Goal: Transaction & Acquisition: Purchase product/service

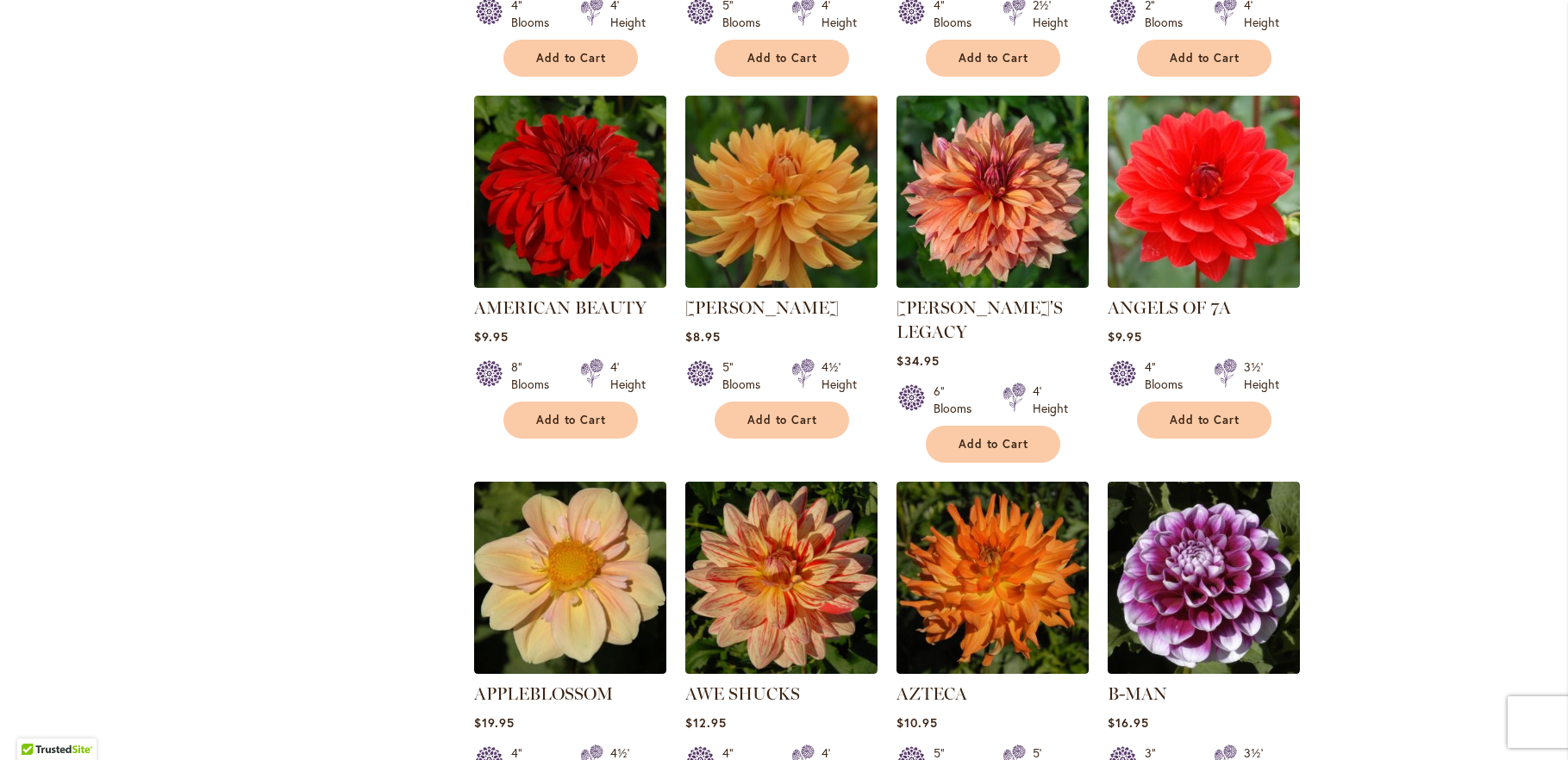
scroll to position [1024, 0]
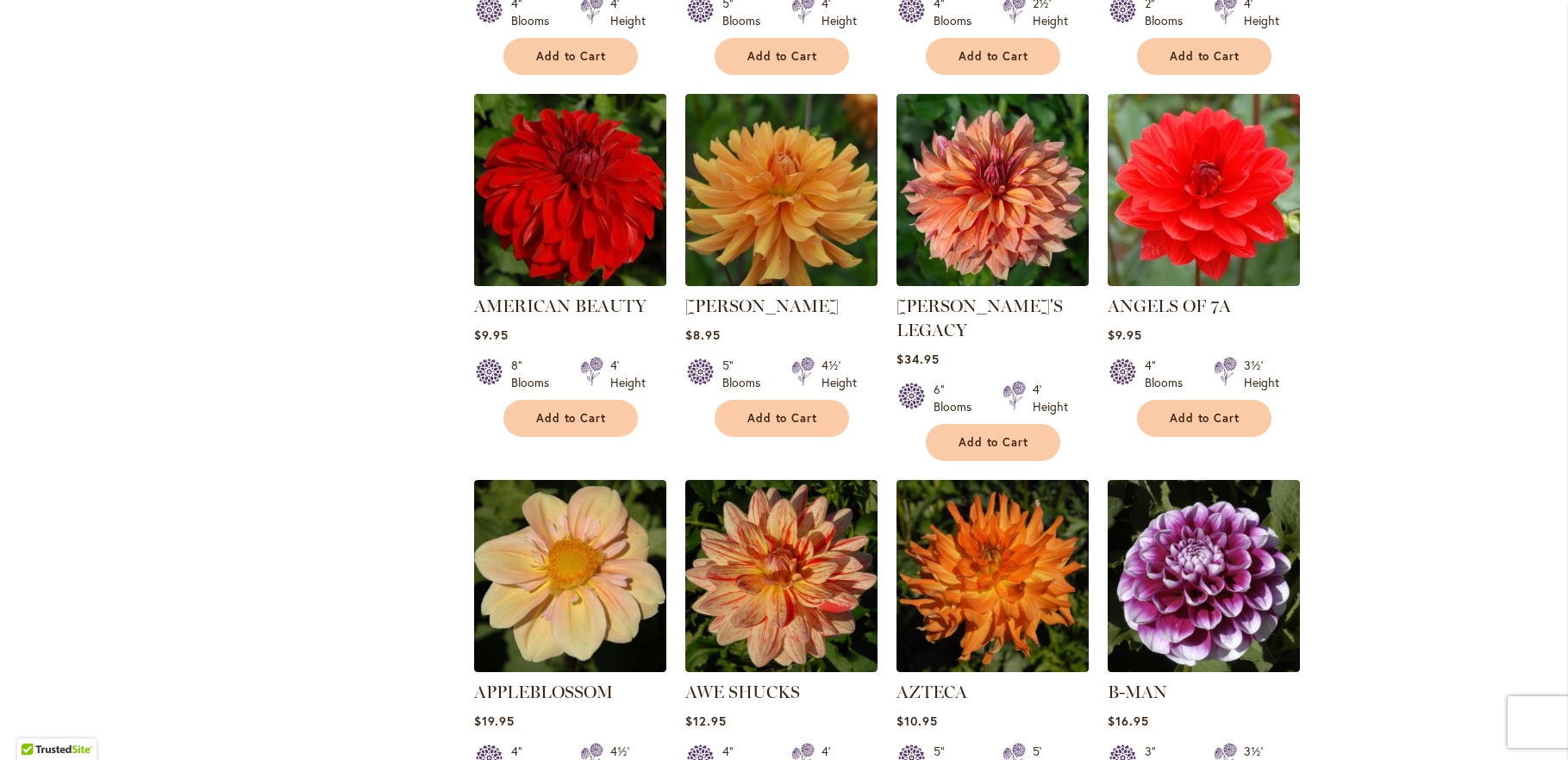
click at [580, 207] on img at bounding box center [569, 189] width 201 height 201
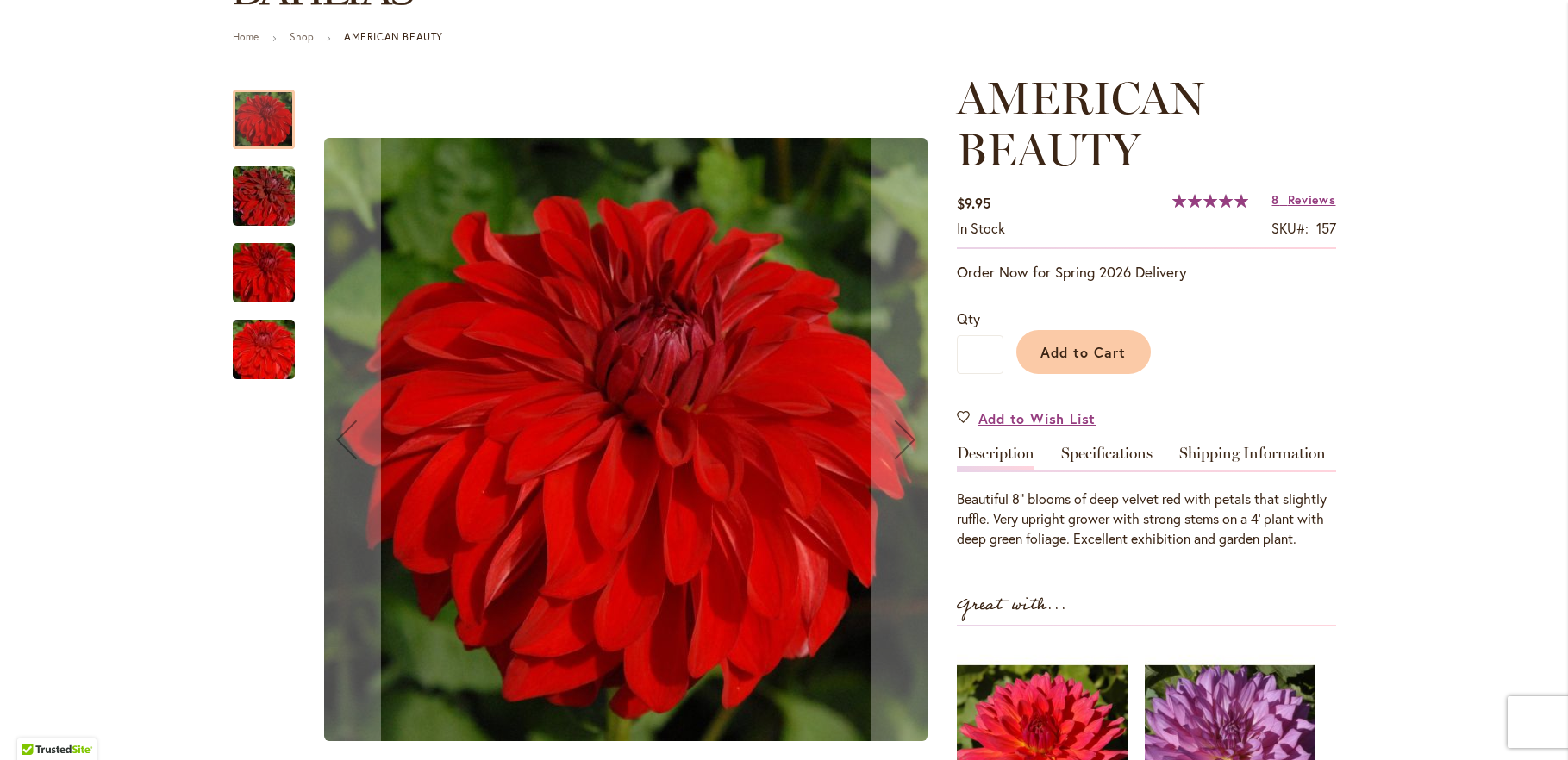
scroll to position [280, 0]
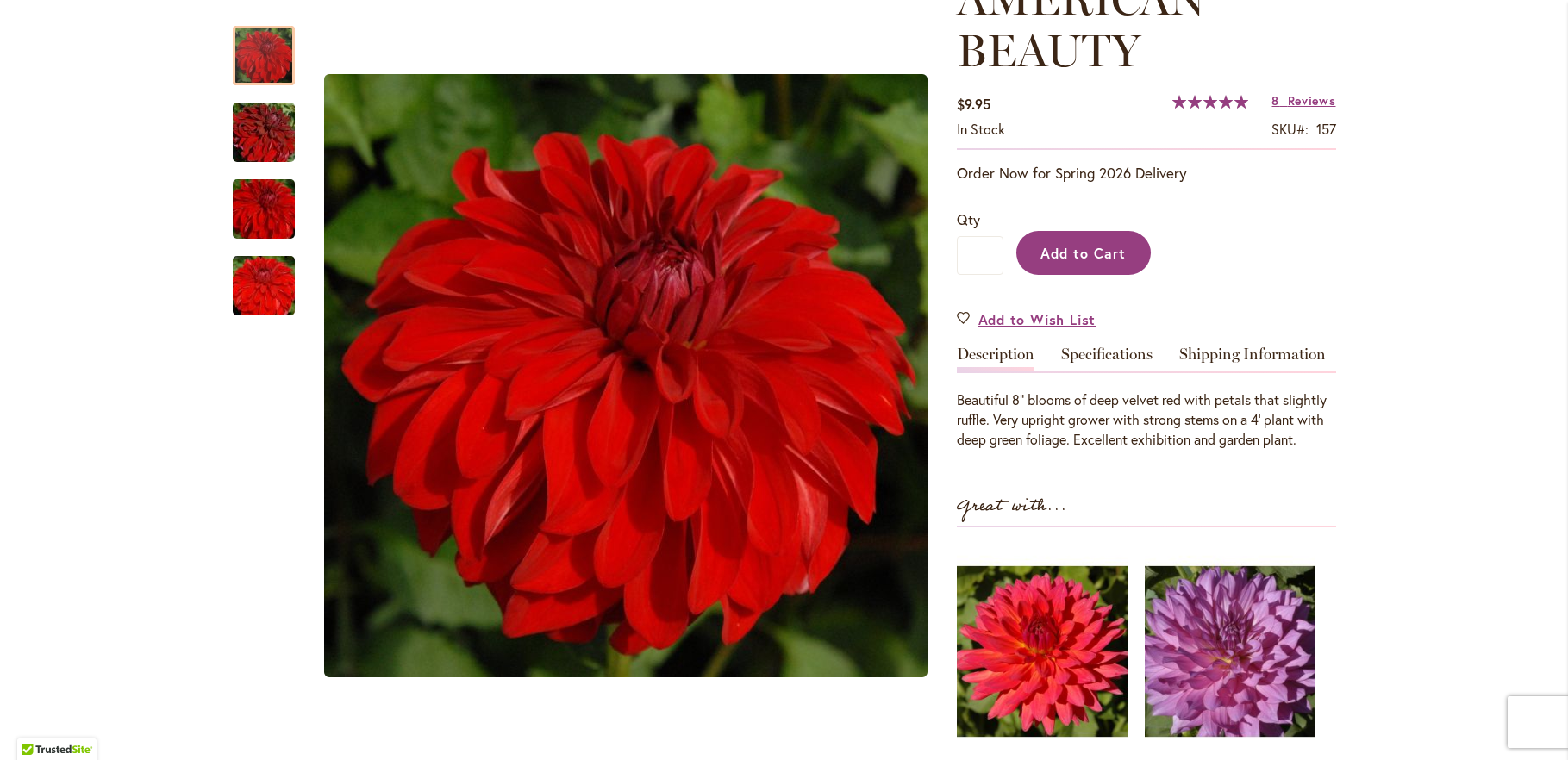
click at [1053, 253] on span "Add to Cart" at bounding box center [1083, 253] width 85 height 18
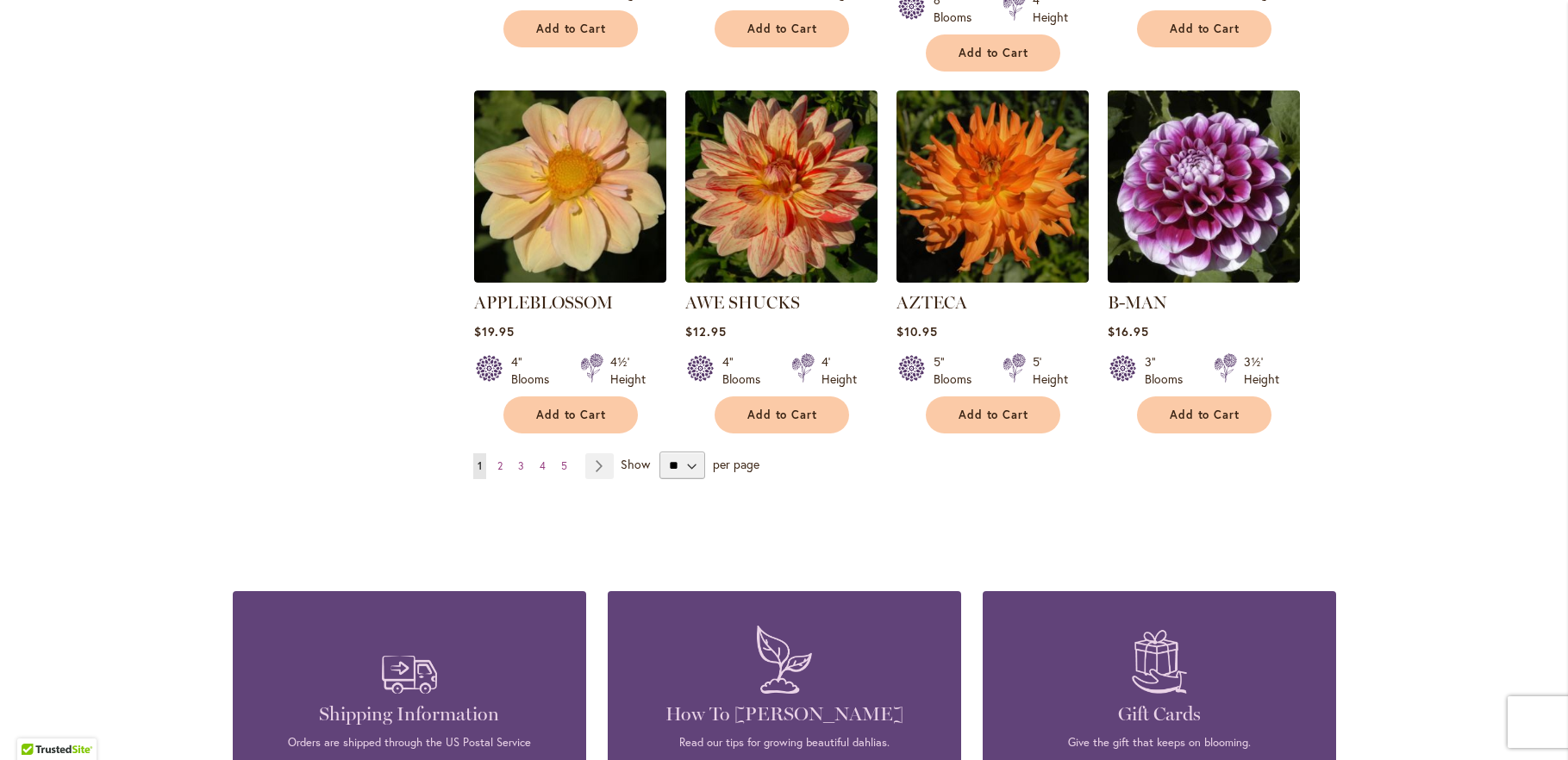
scroll to position [1489, 0]
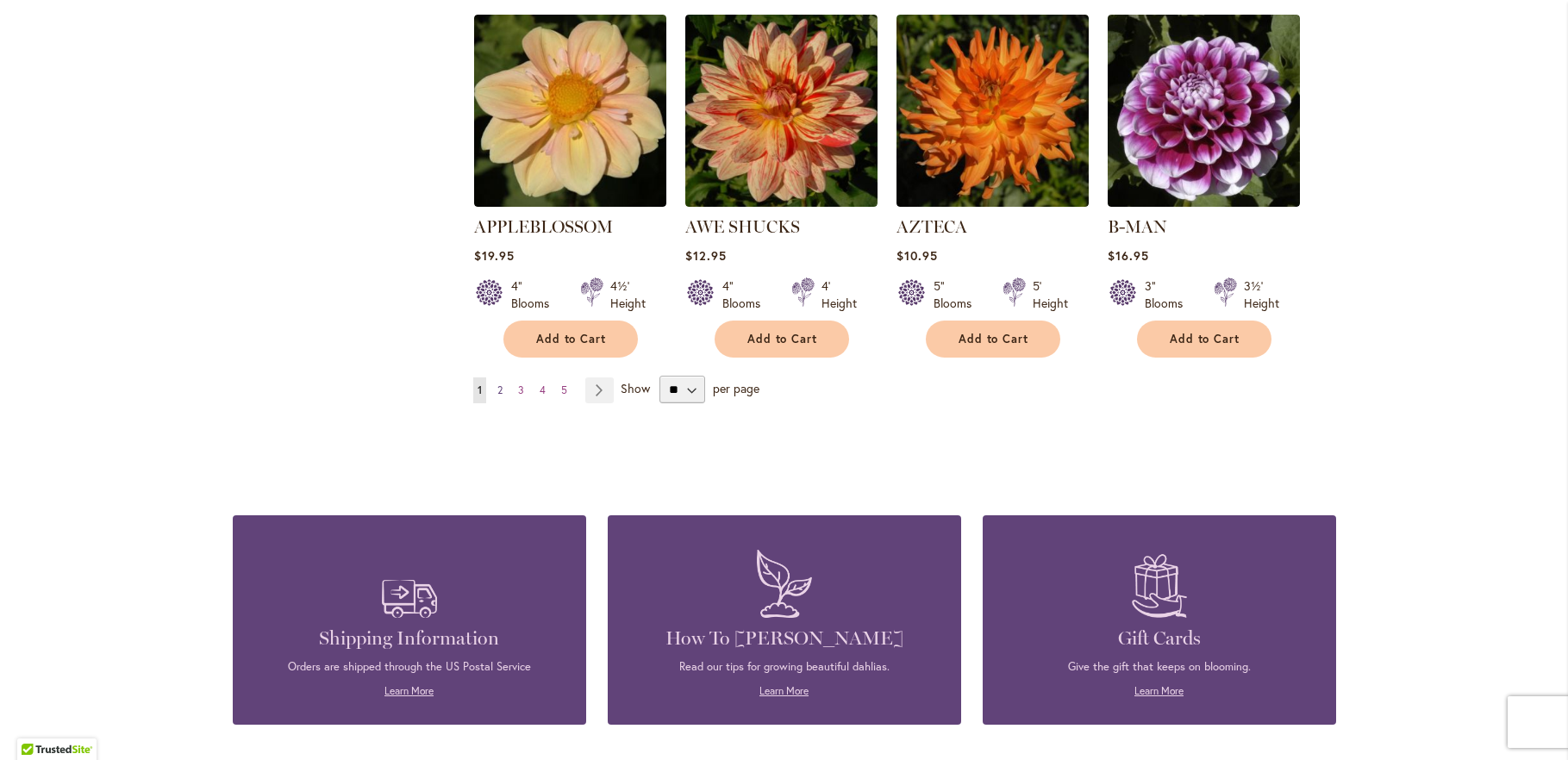
click at [498, 384] on span "2" at bounding box center [499, 391] width 5 height 13
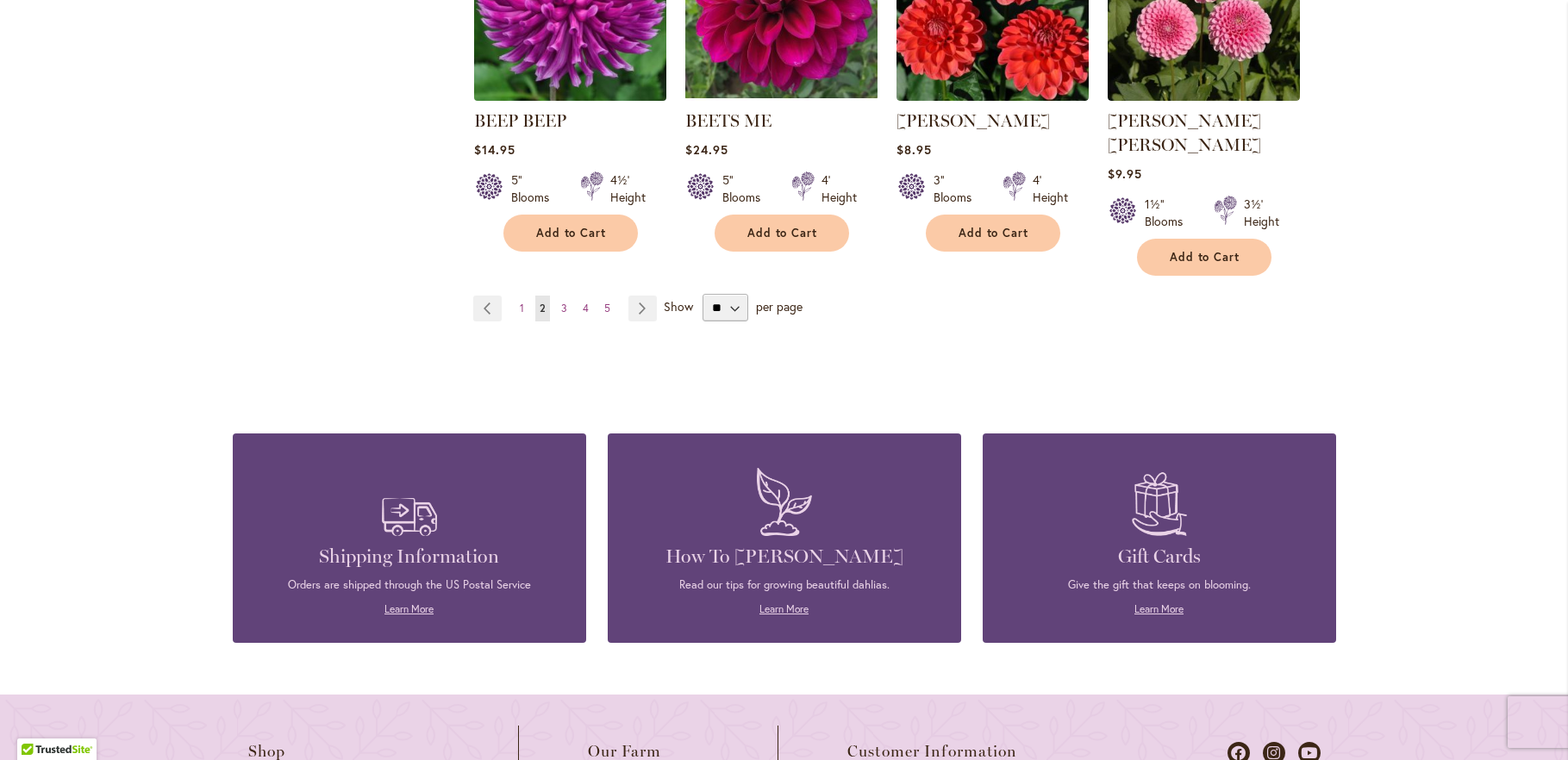
scroll to position [1583, 0]
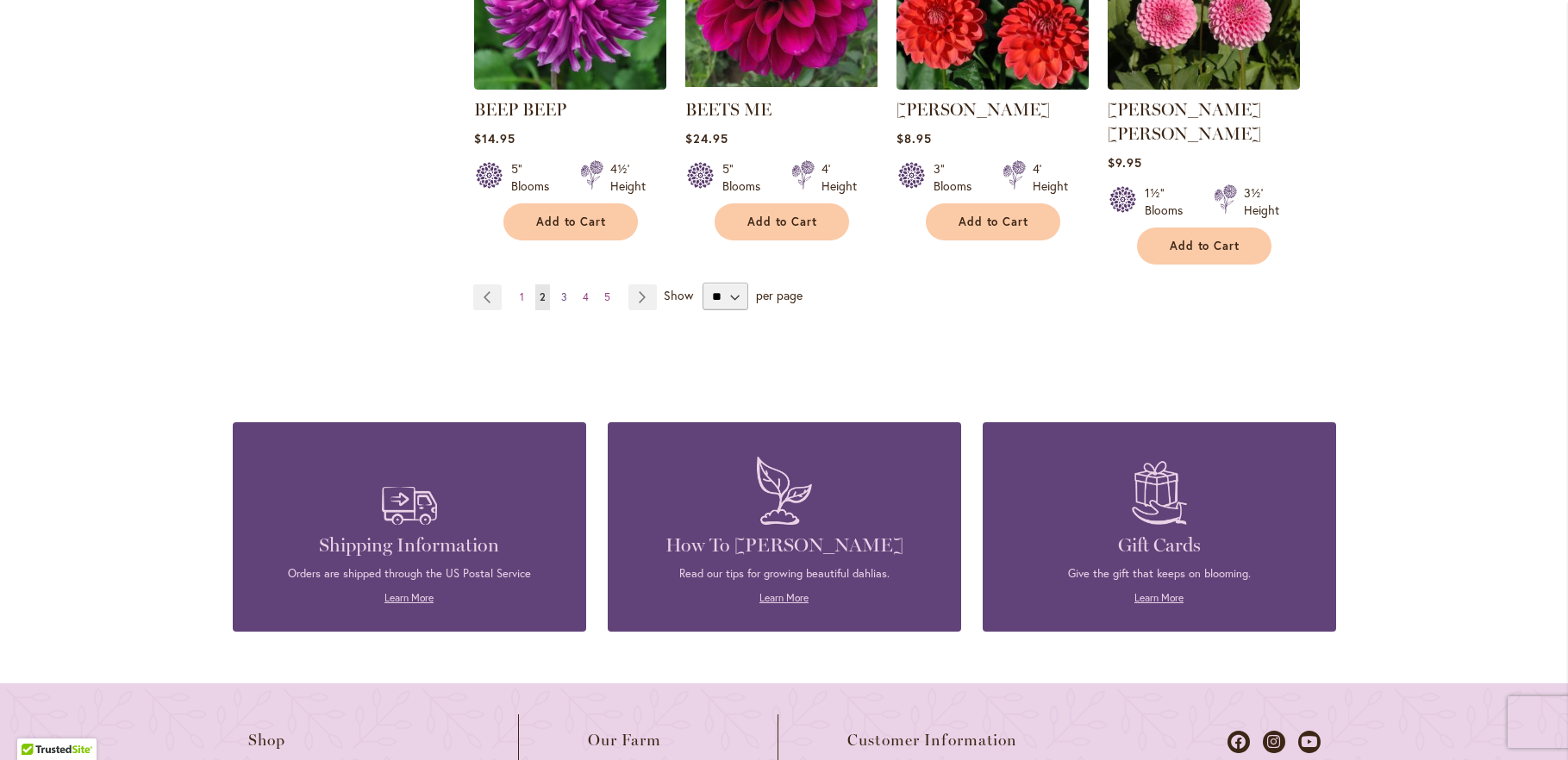
click at [557, 285] on link "Page 3" at bounding box center [563, 297] width 14 height 26
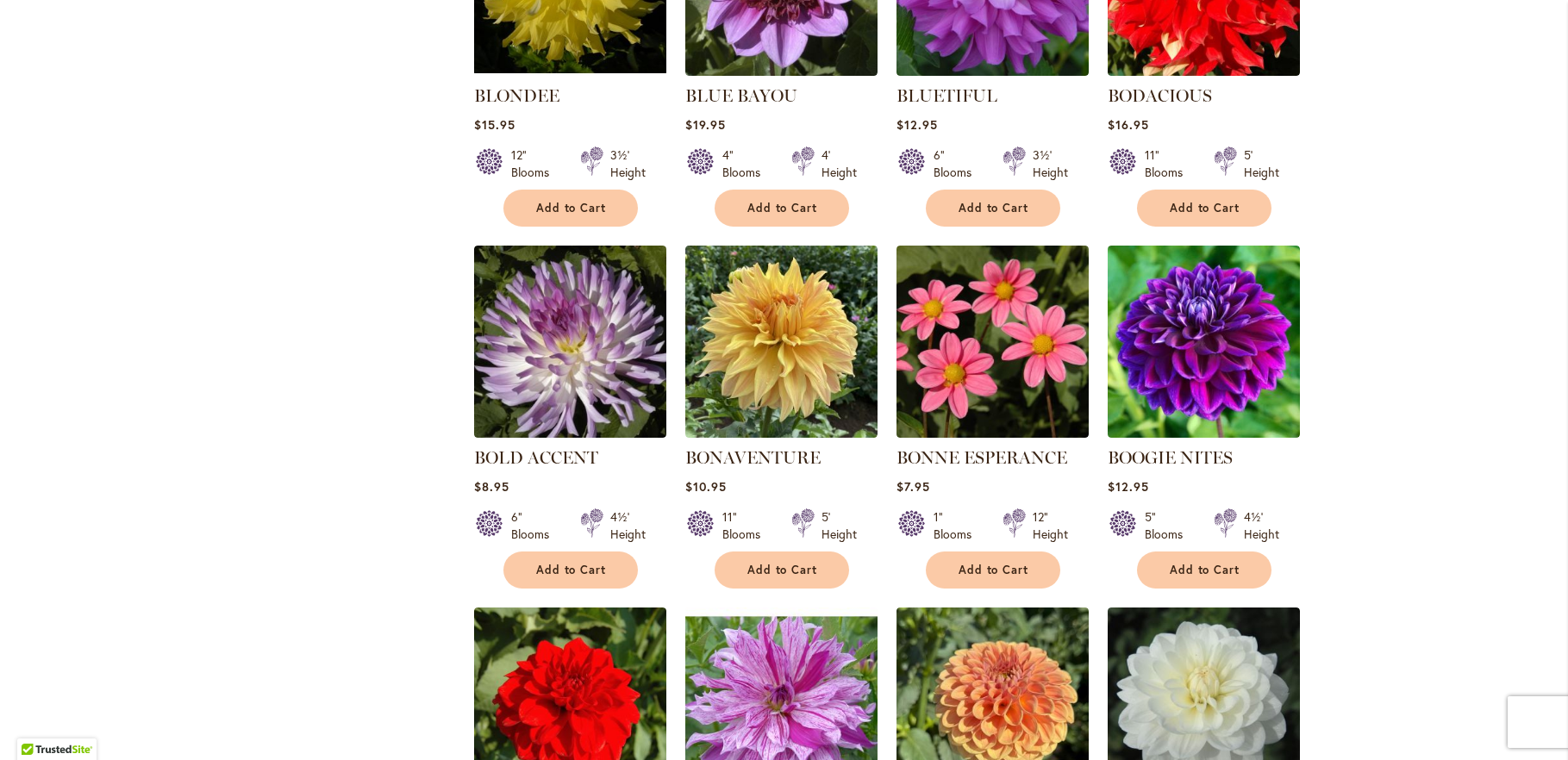
scroll to position [1024, 0]
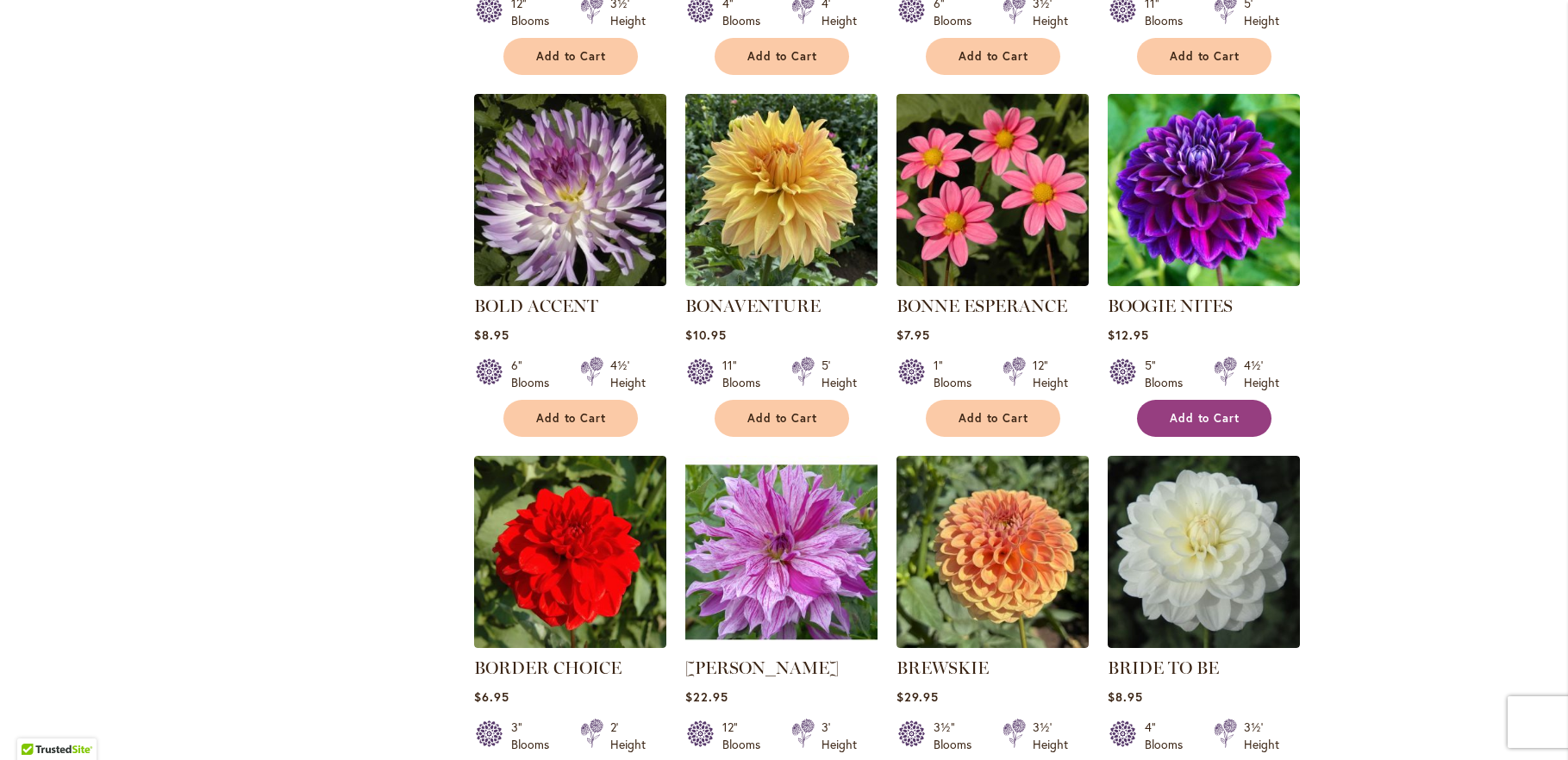
click at [1202, 412] on span "Add to Cart" at bounding box center [1205, 418] width 71 height 14
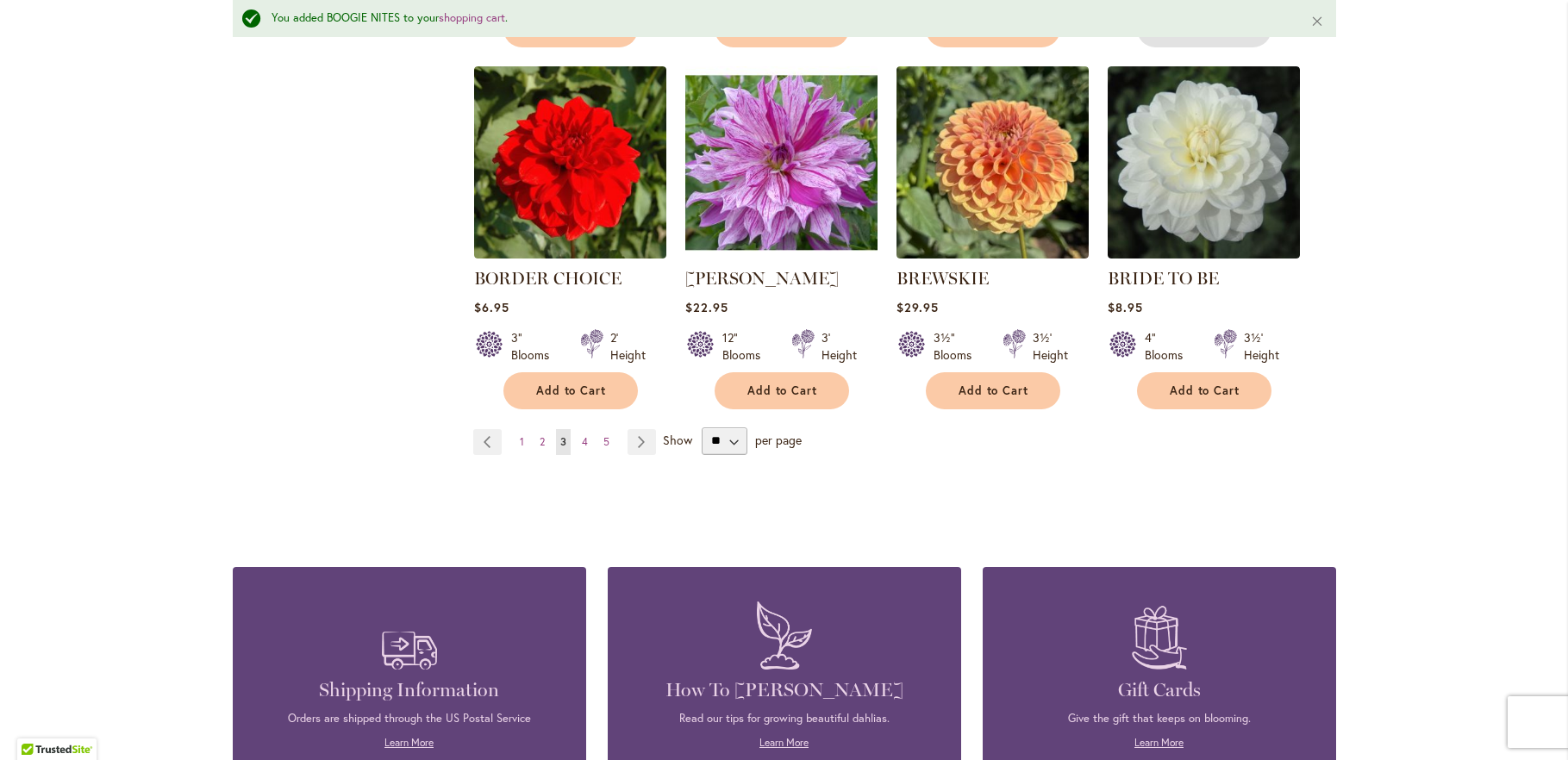
scroll to position [1721, 0]
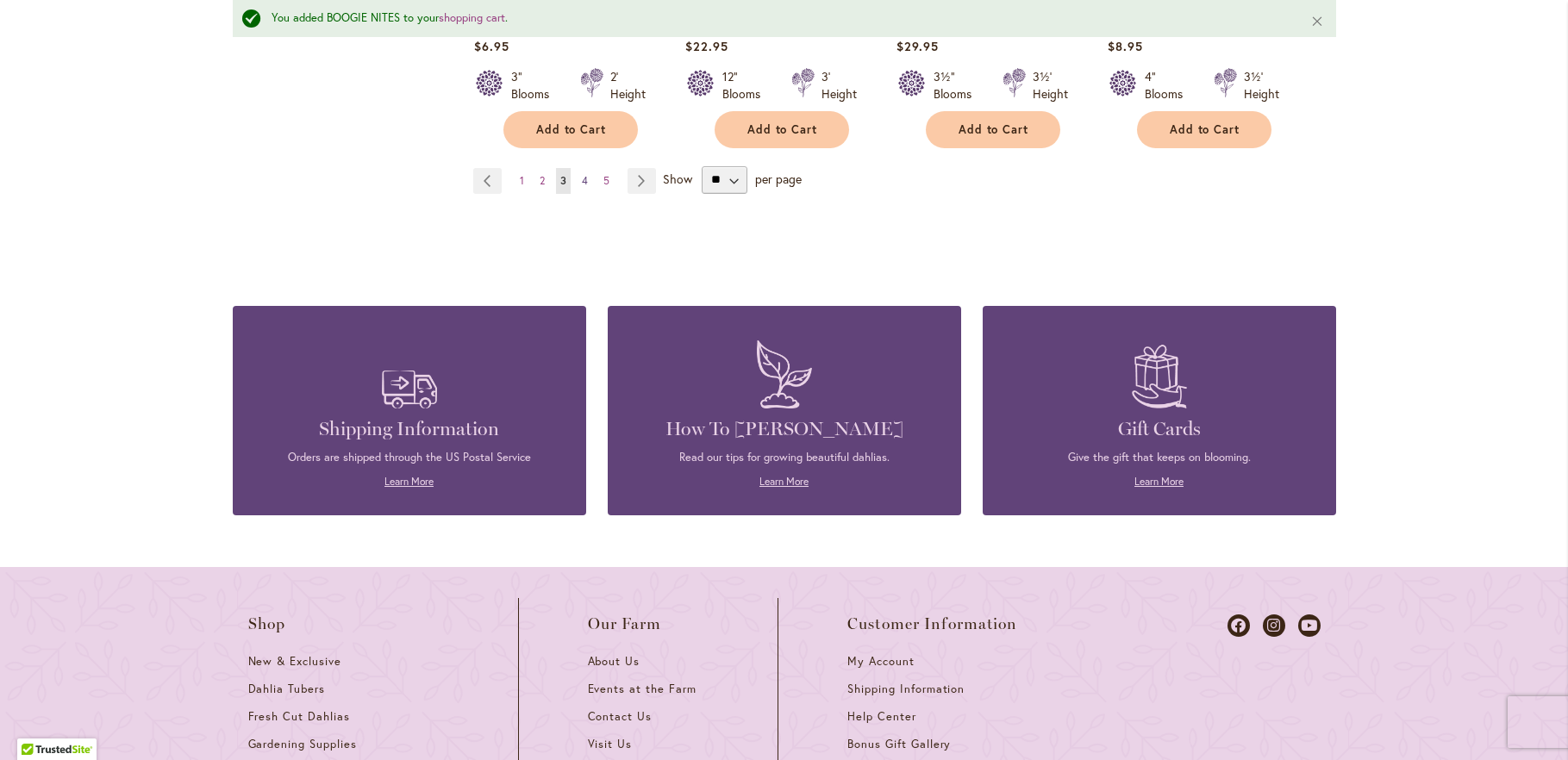
click at [582, 174] on span "4" at bounding box center [584, 180] width 6 height 13
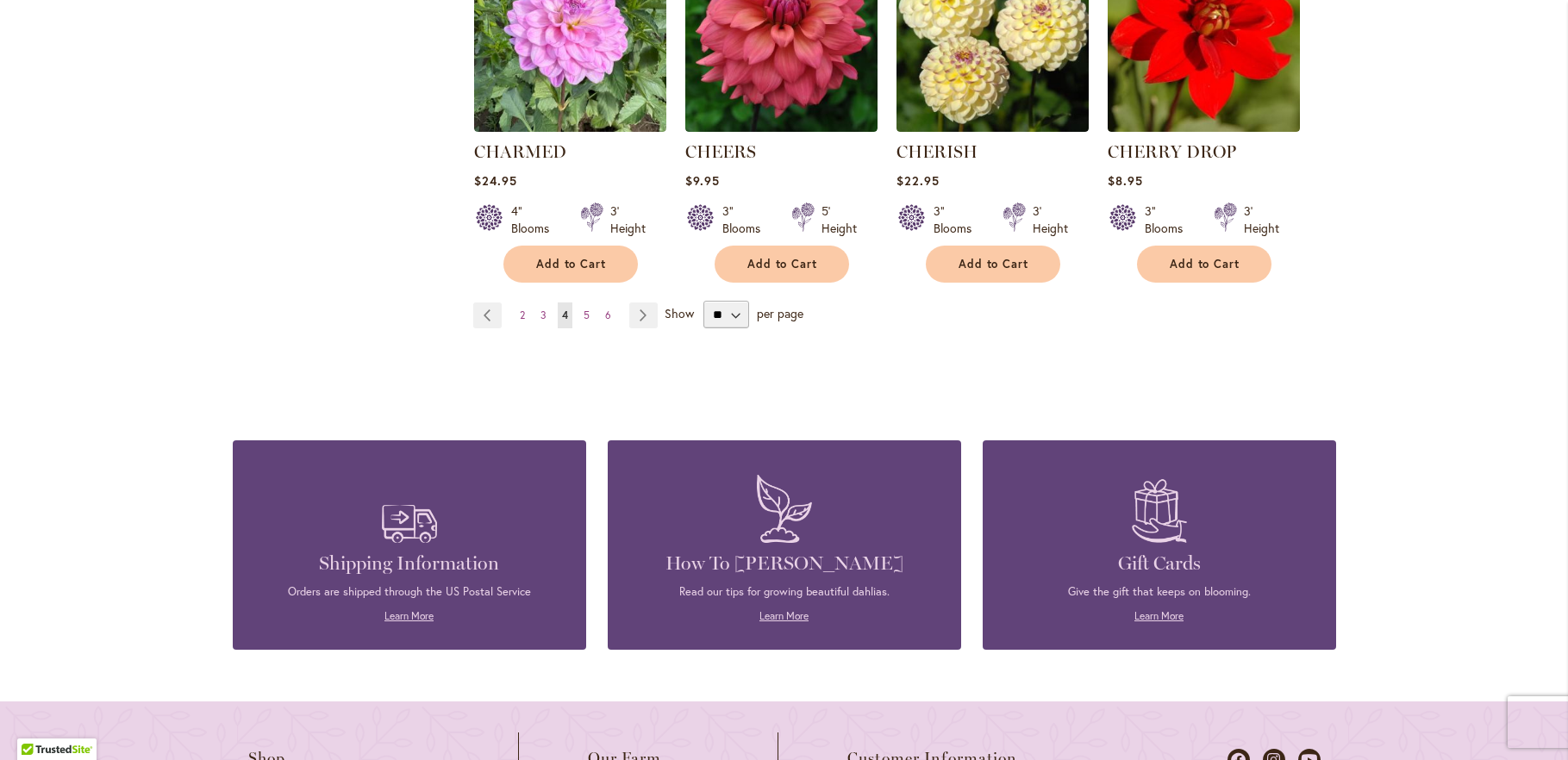
scroll to position [1583, 0]
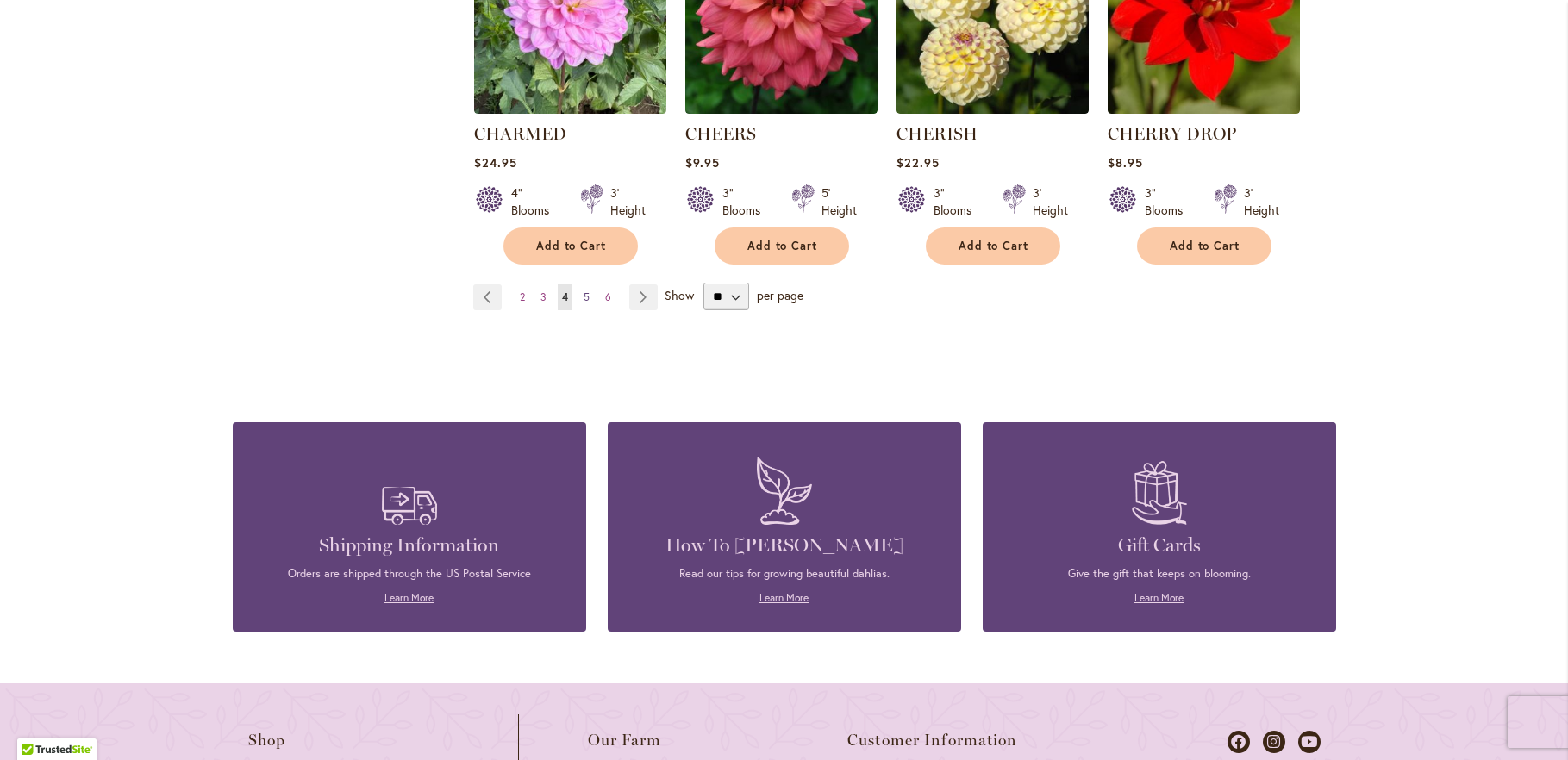
click at [583, 296] on span "5" at bounding box center [586, 297] width 6 height 13
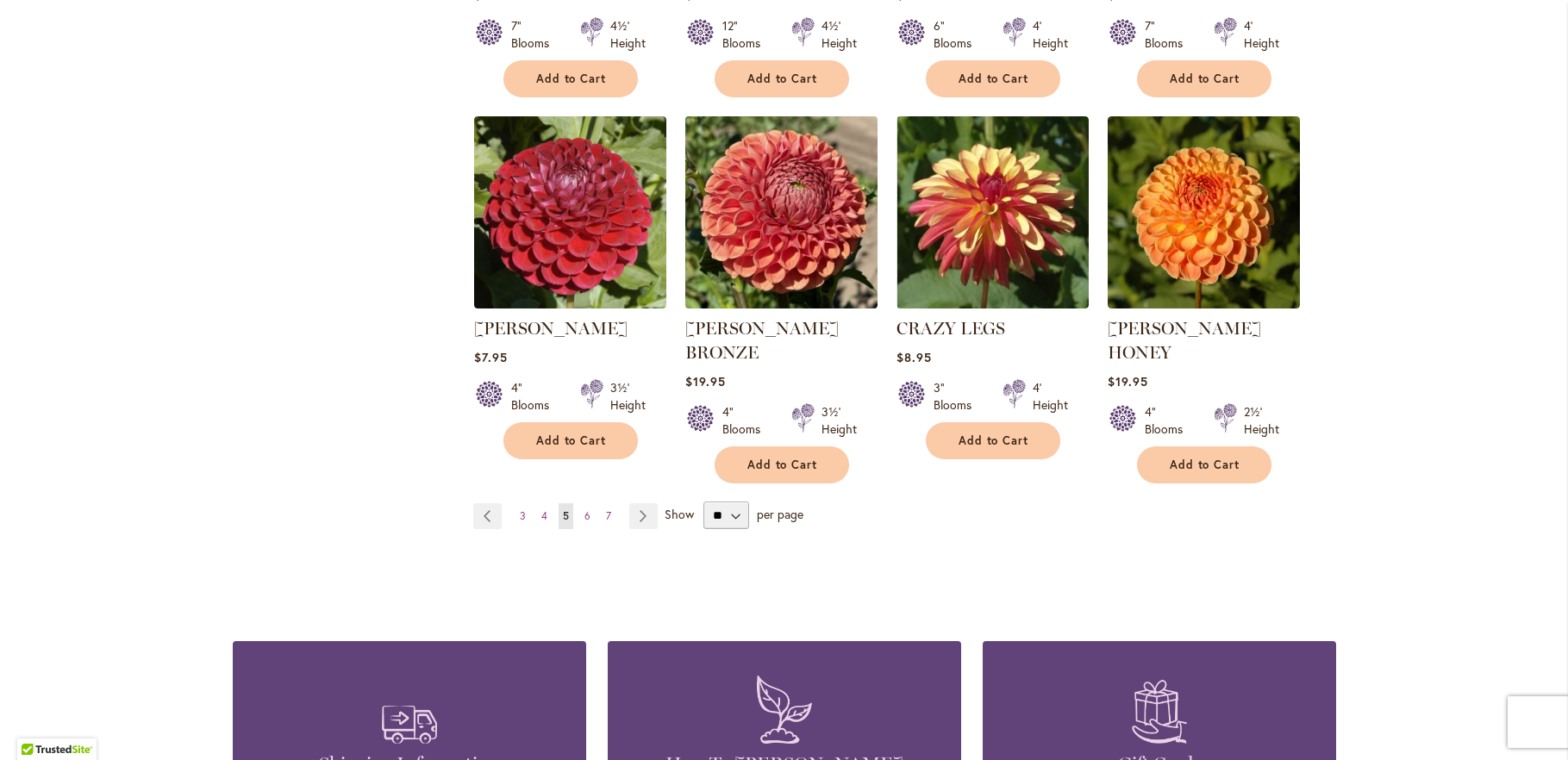
scroll to position [1676, 0]
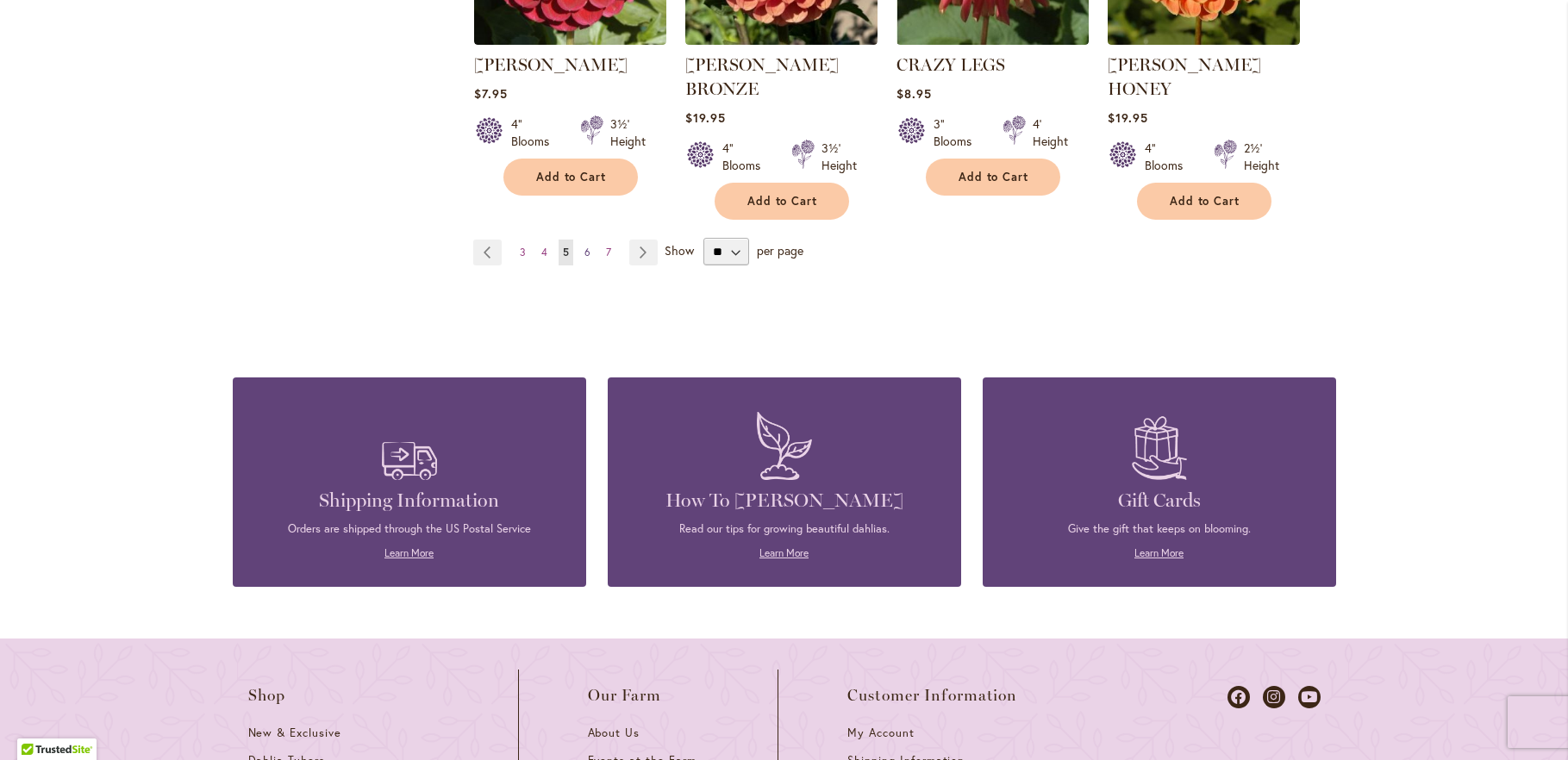
click at [584, 245] on span "6" at bounding box center [587, 252] width 6 height 13
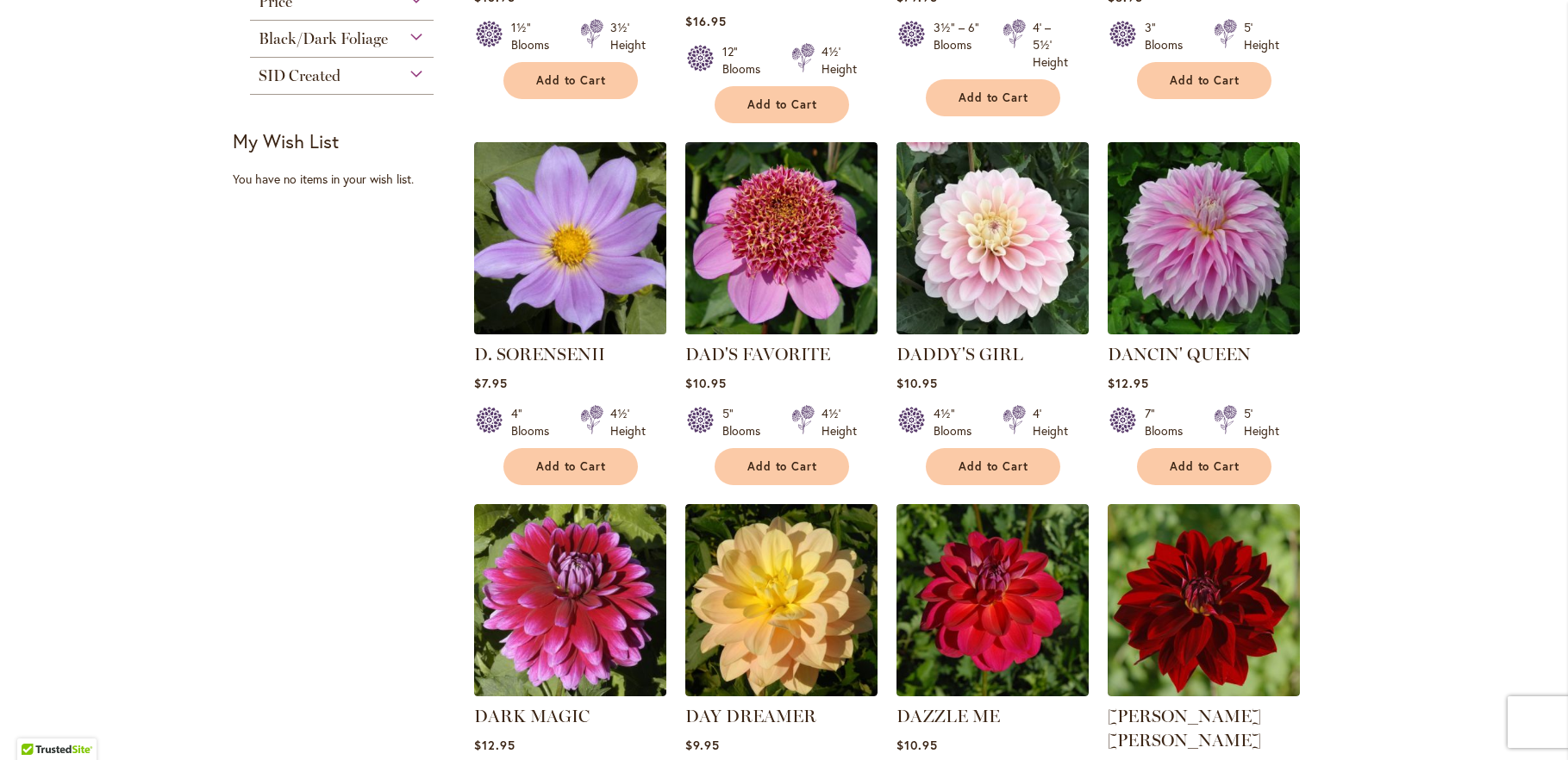
scroll to position [652, 0]
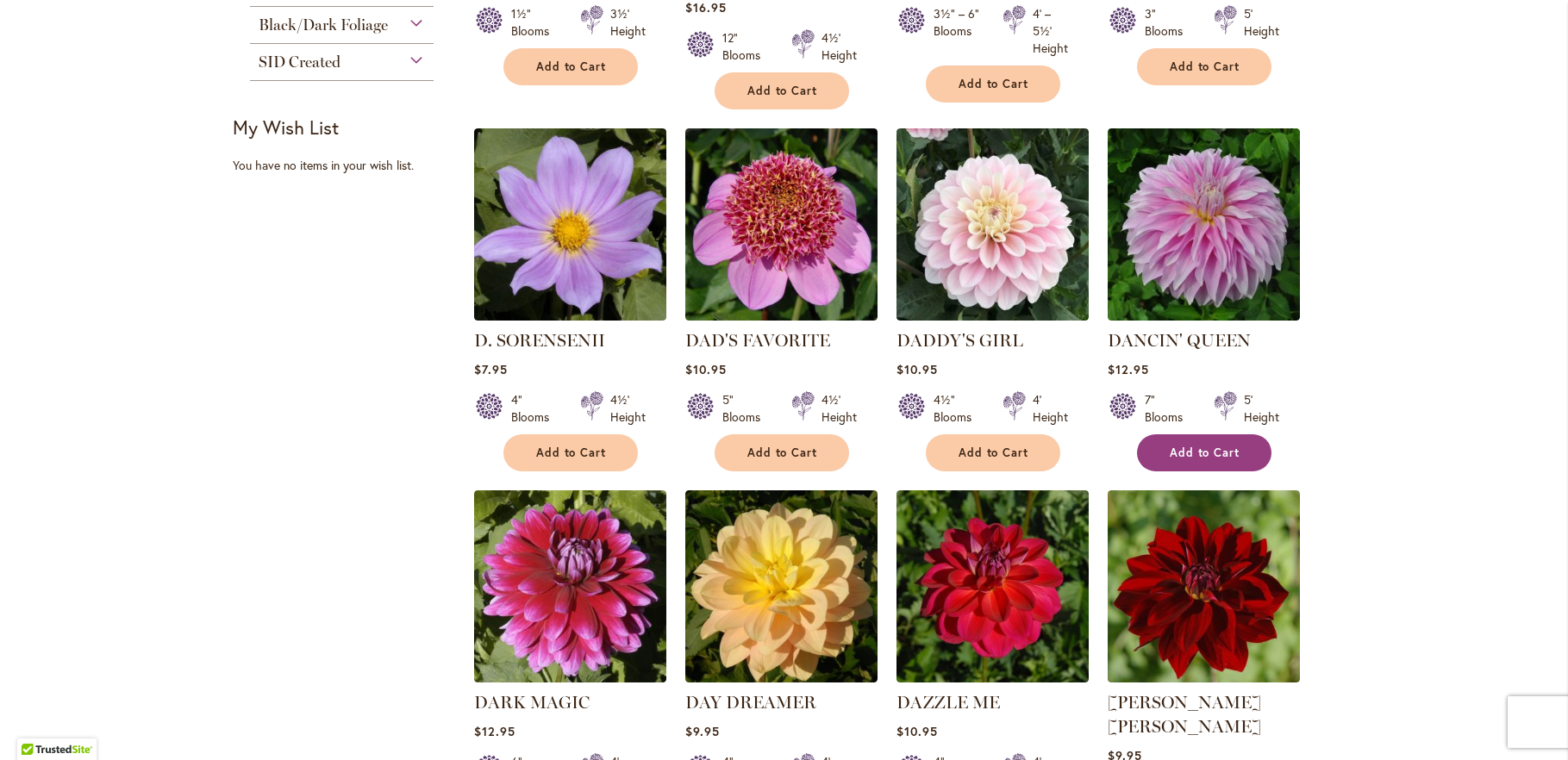
click at [1229, 446] on span "Add to Cart" at bounding box center [1205, 453] width 71 height 14
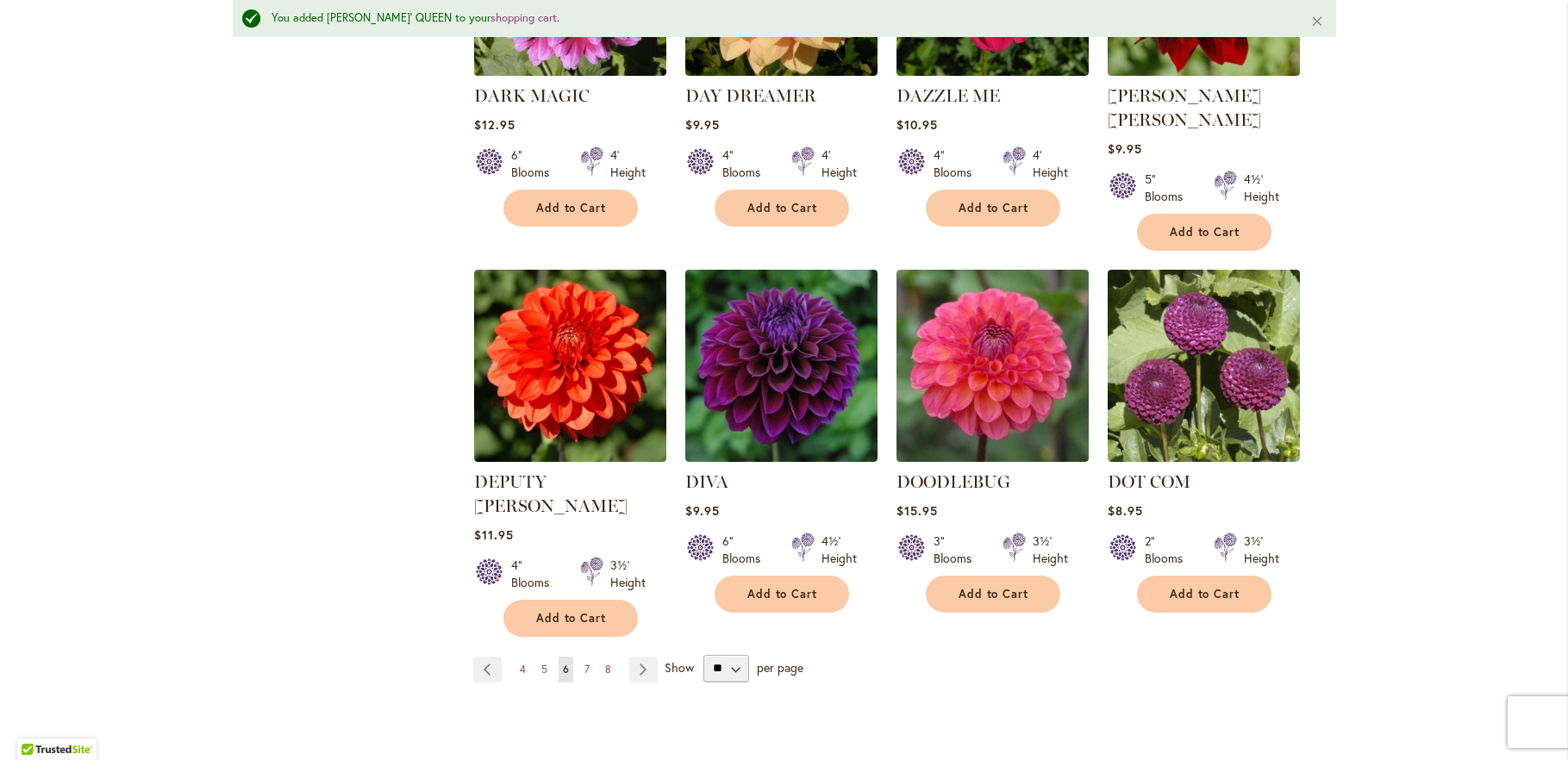
scroll to position [1348, 0]
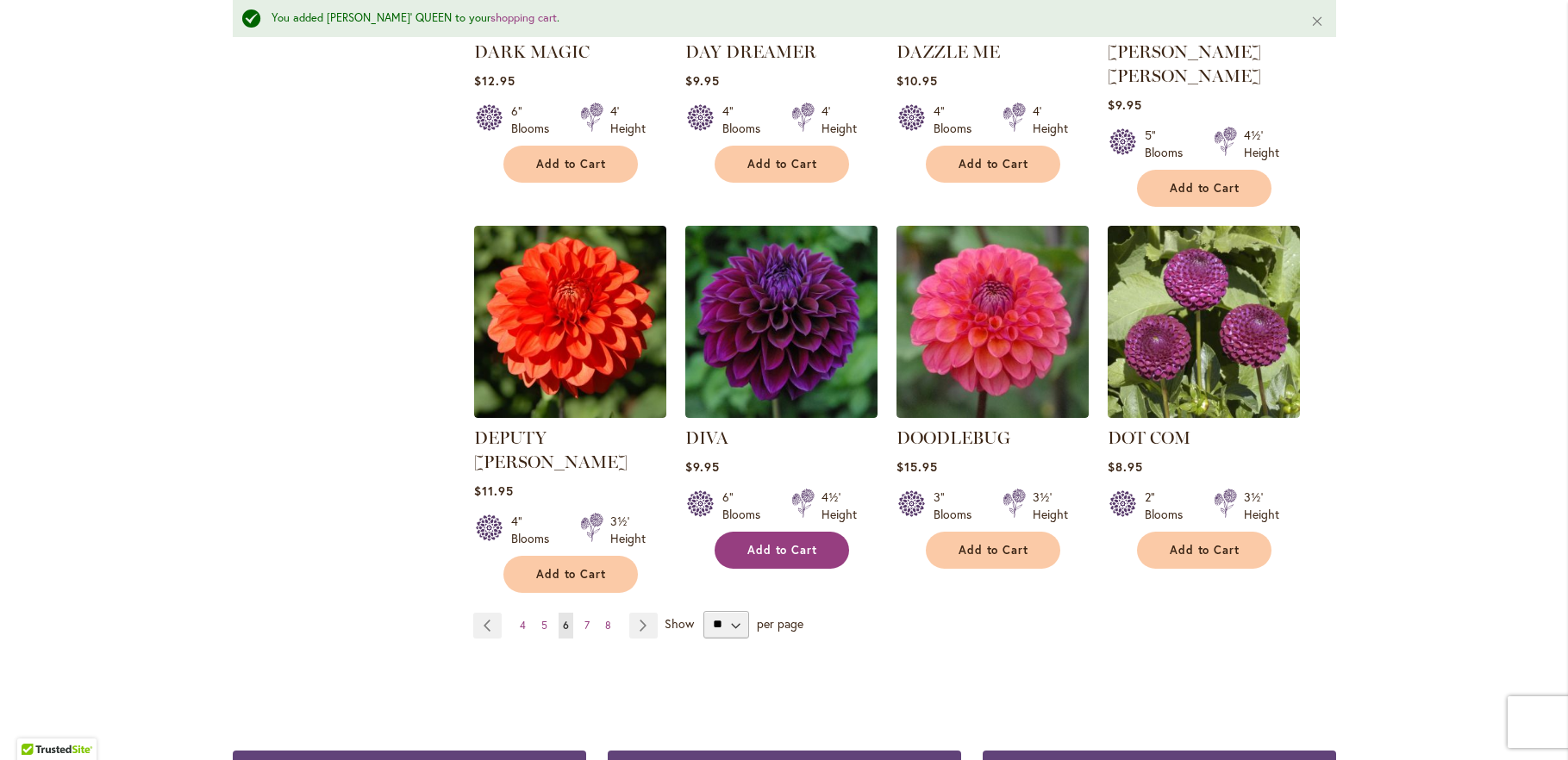
click at [796, 543] on span "Add to Cart" at bounding box center [783, 550] width 71 height 14
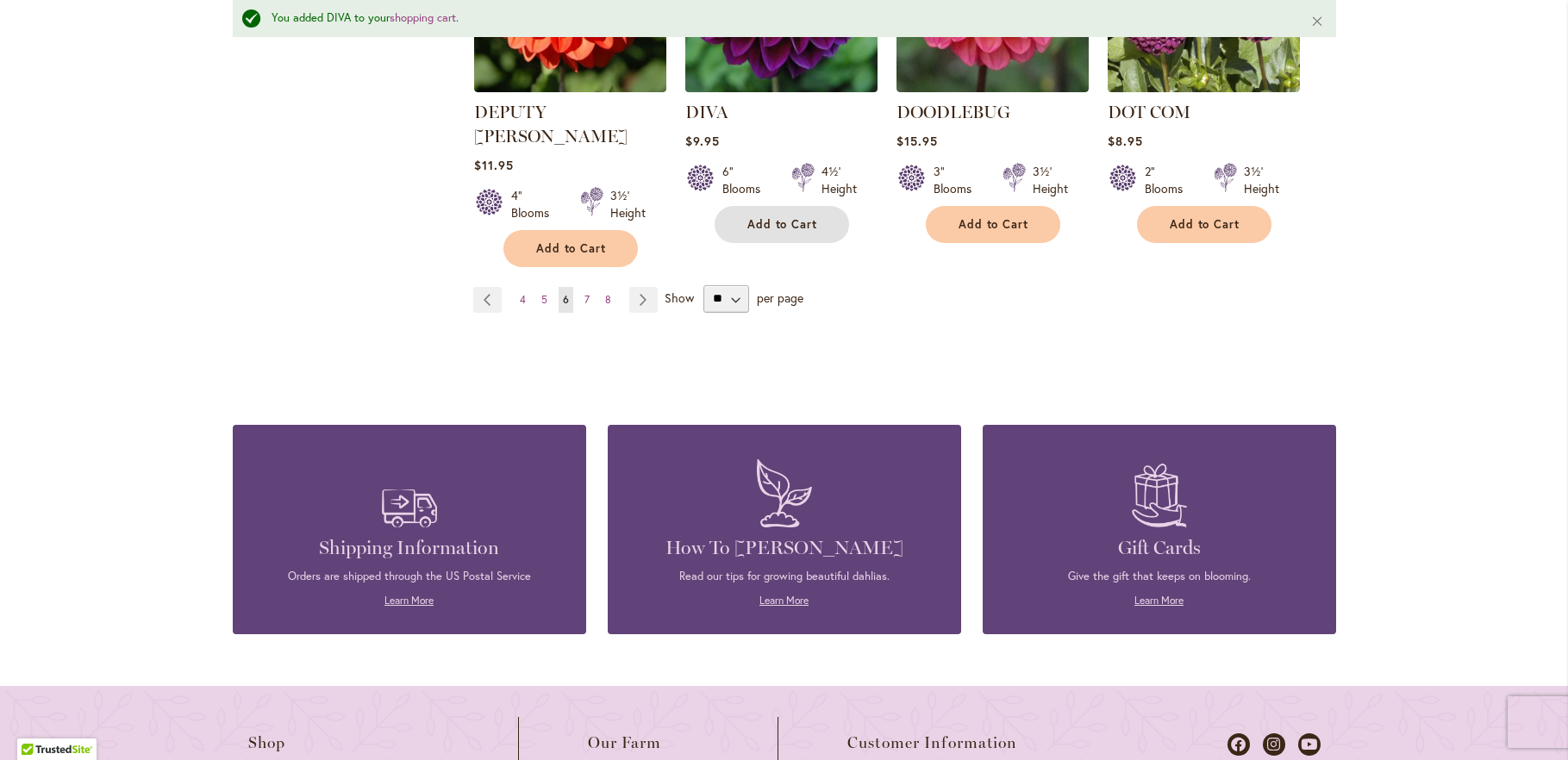
scroll to position [1721, 0]
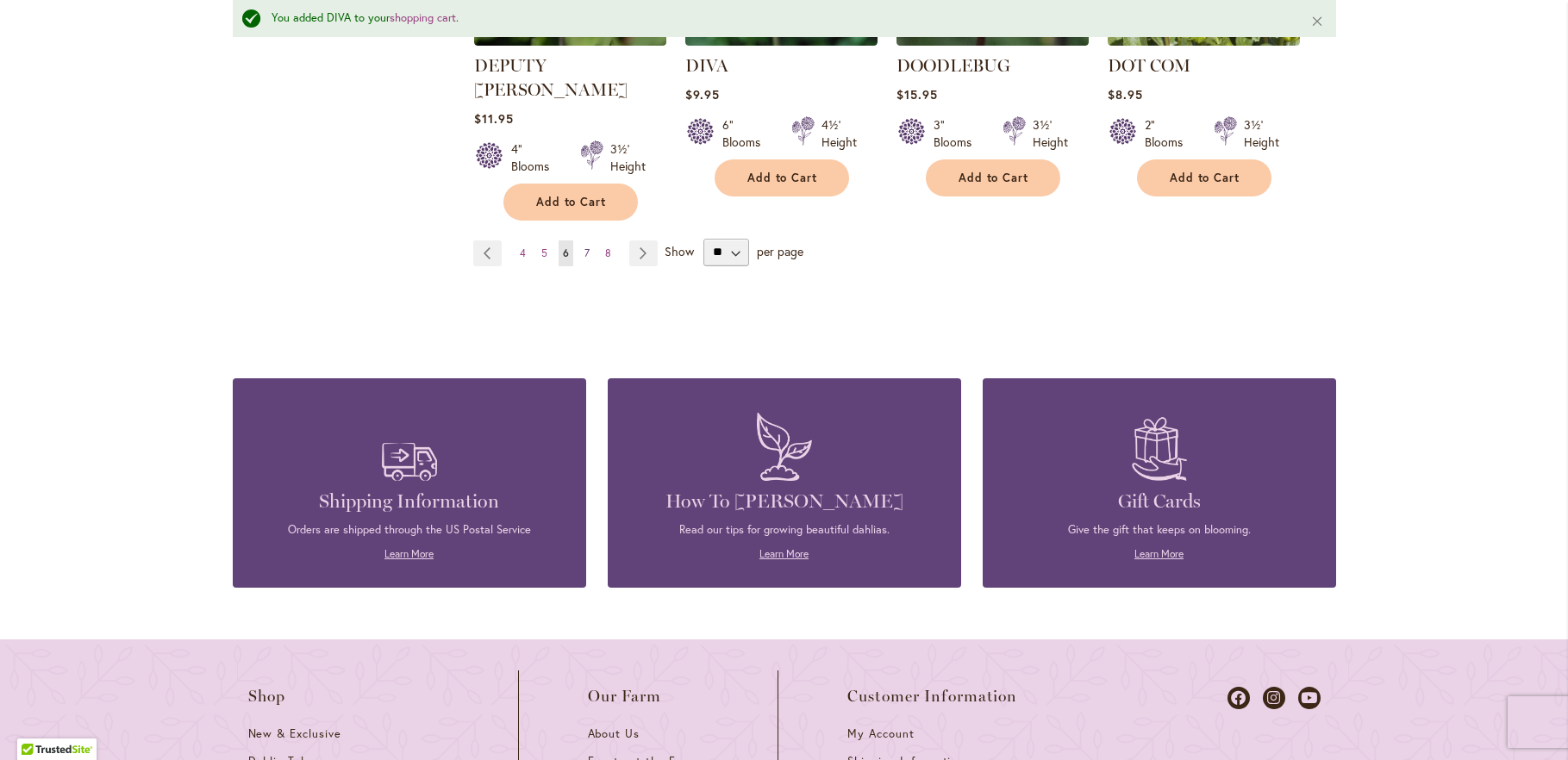
click at [584, 246] on span "7" at bounding box center [586, 253] width 5 height 13
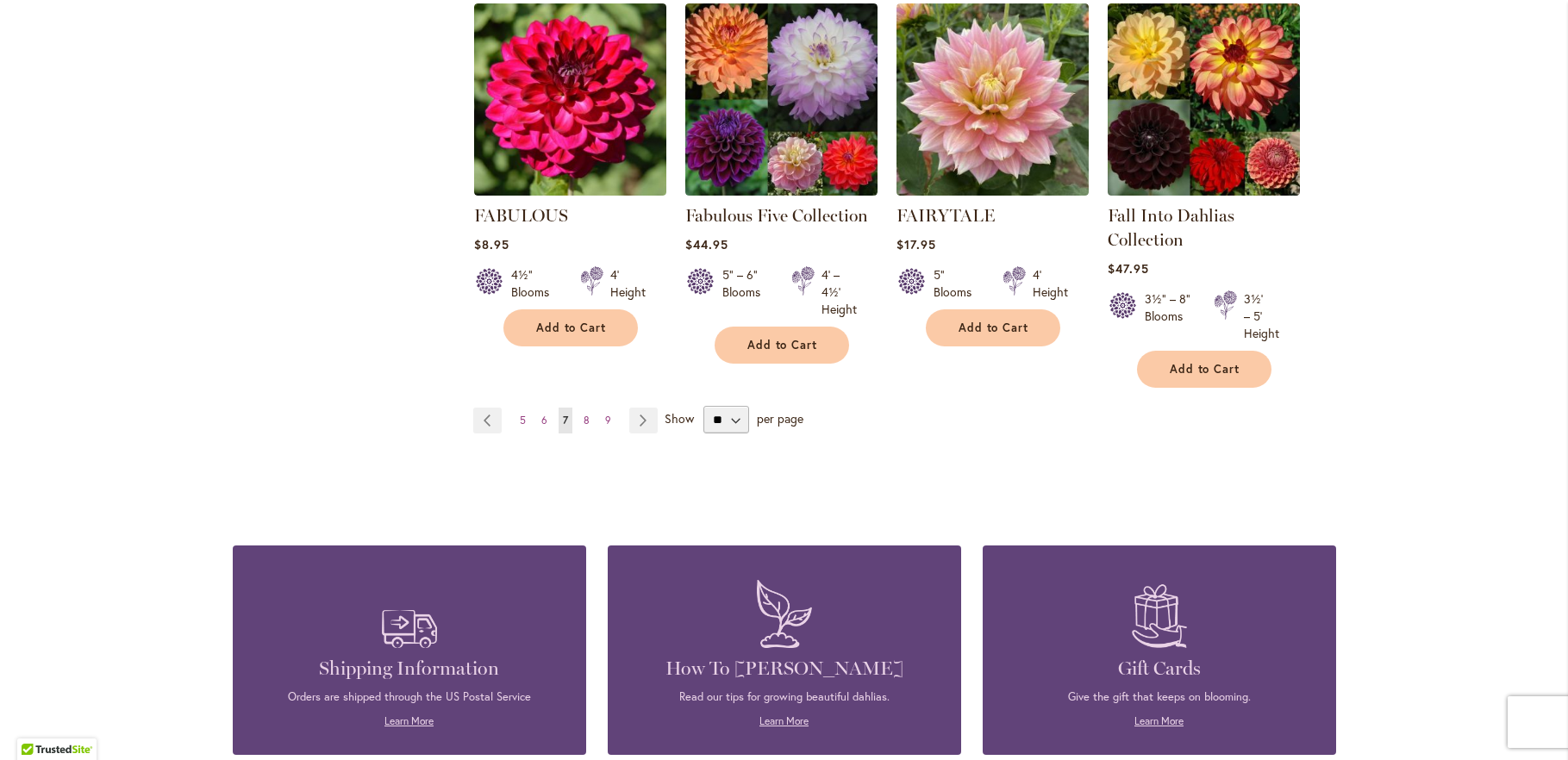
scroll to position [1489, 0]
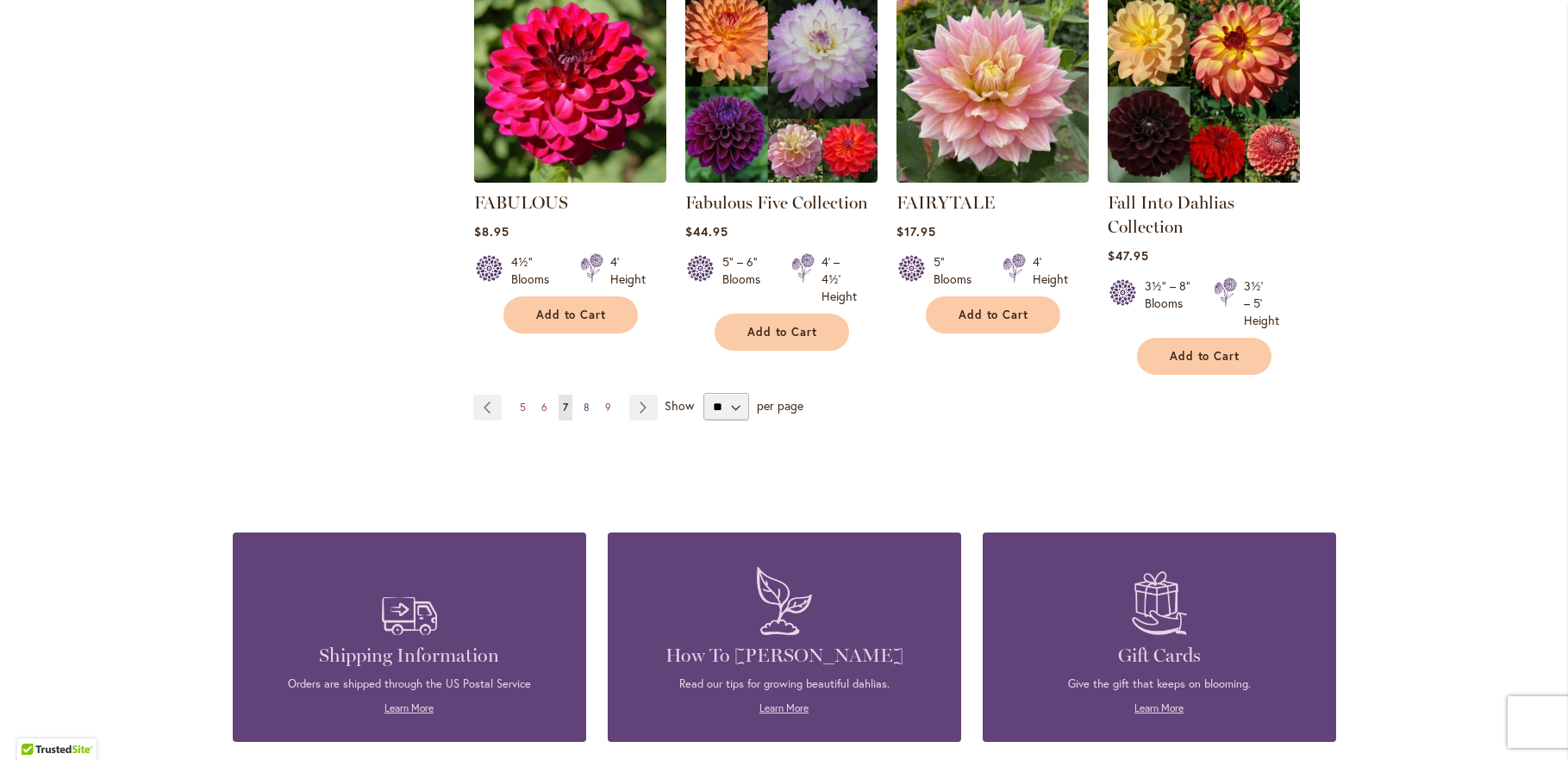
click at [583, 404] on span "8" at bounding box center [586, 408] width 6 height 13
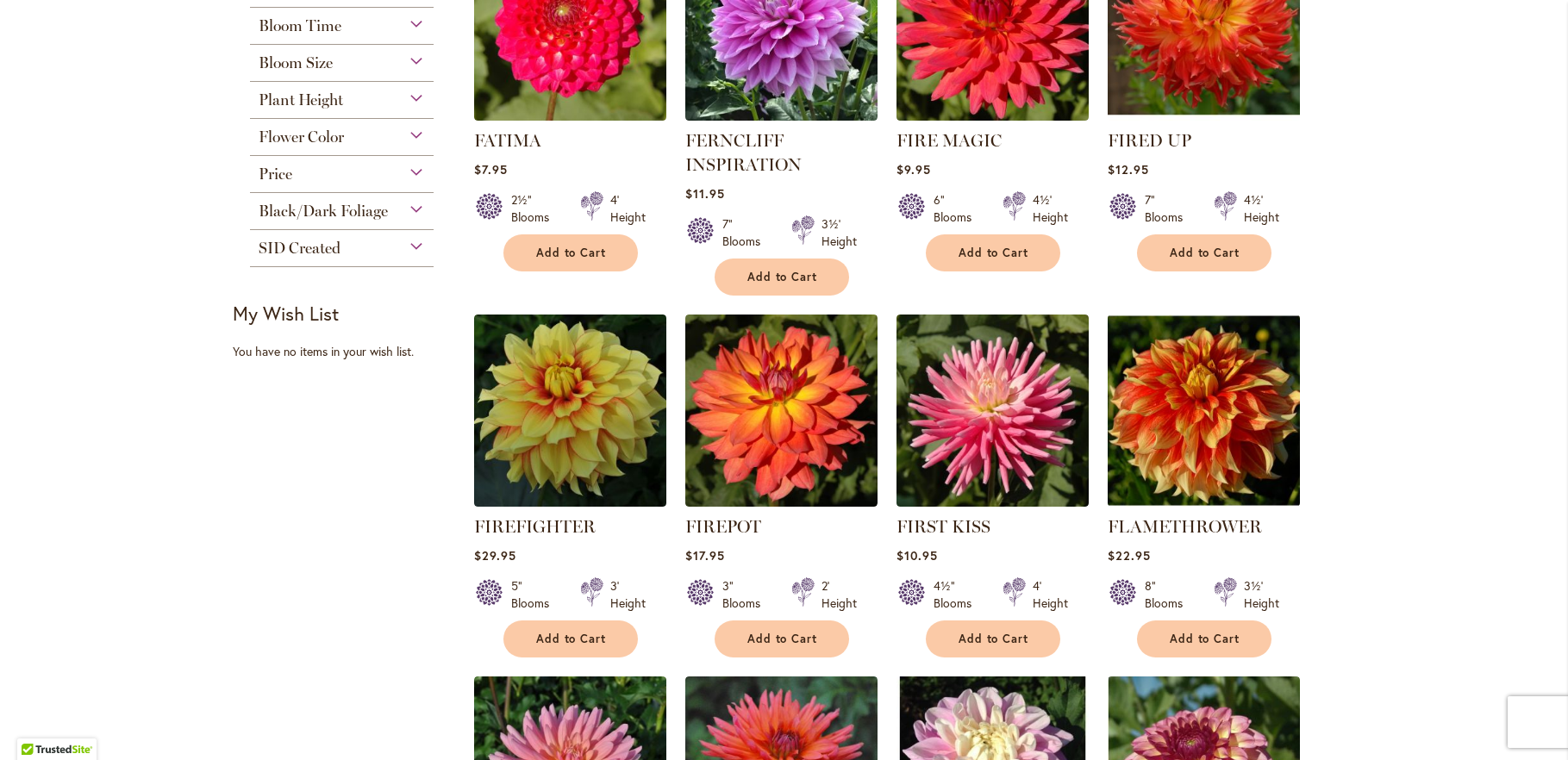
scroll to position [372, 0]
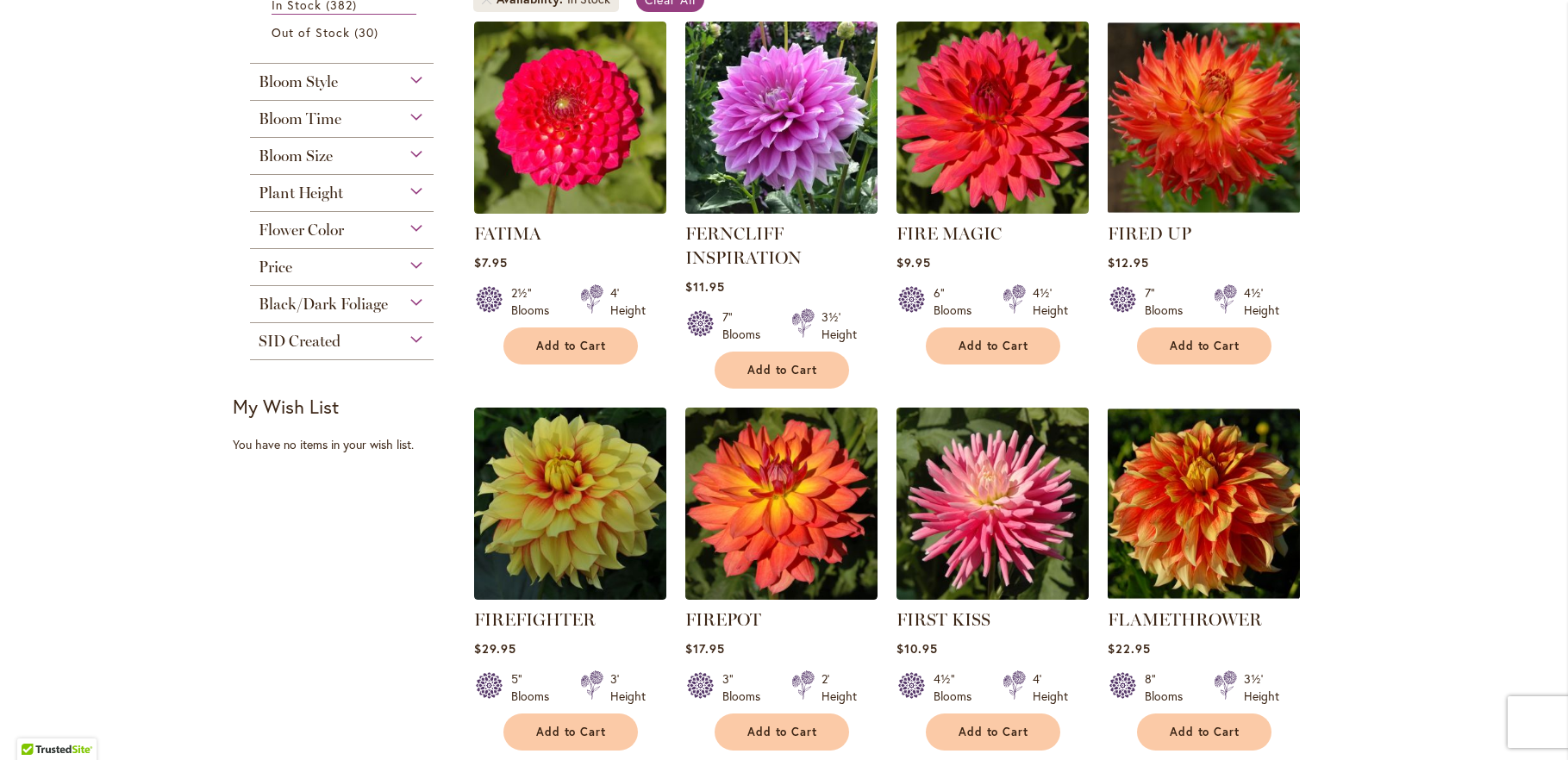
click at [1186, 164] on img at bounding box center [1203, 116] width 201 height 201
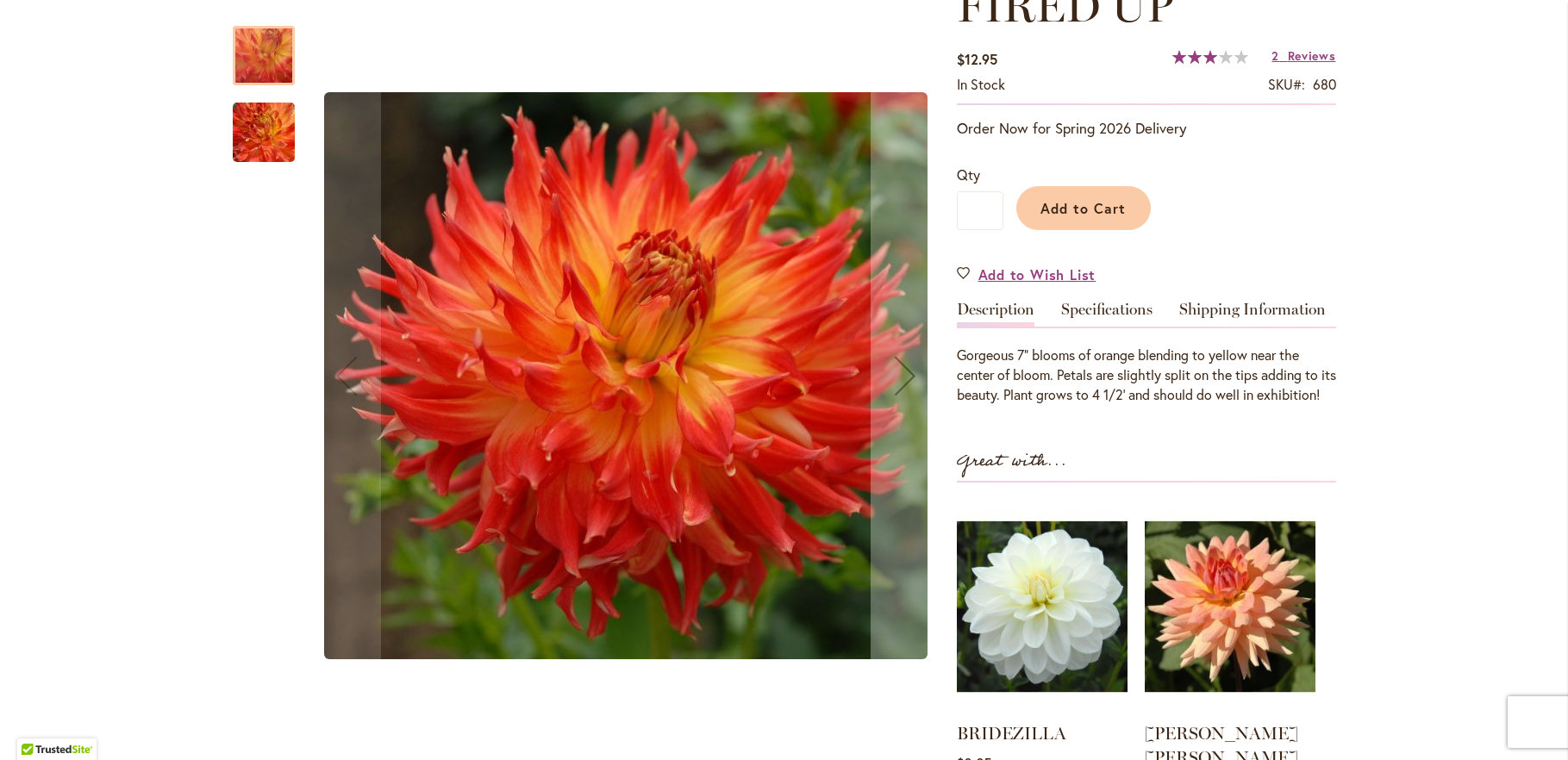
scroll to position [280, 0]
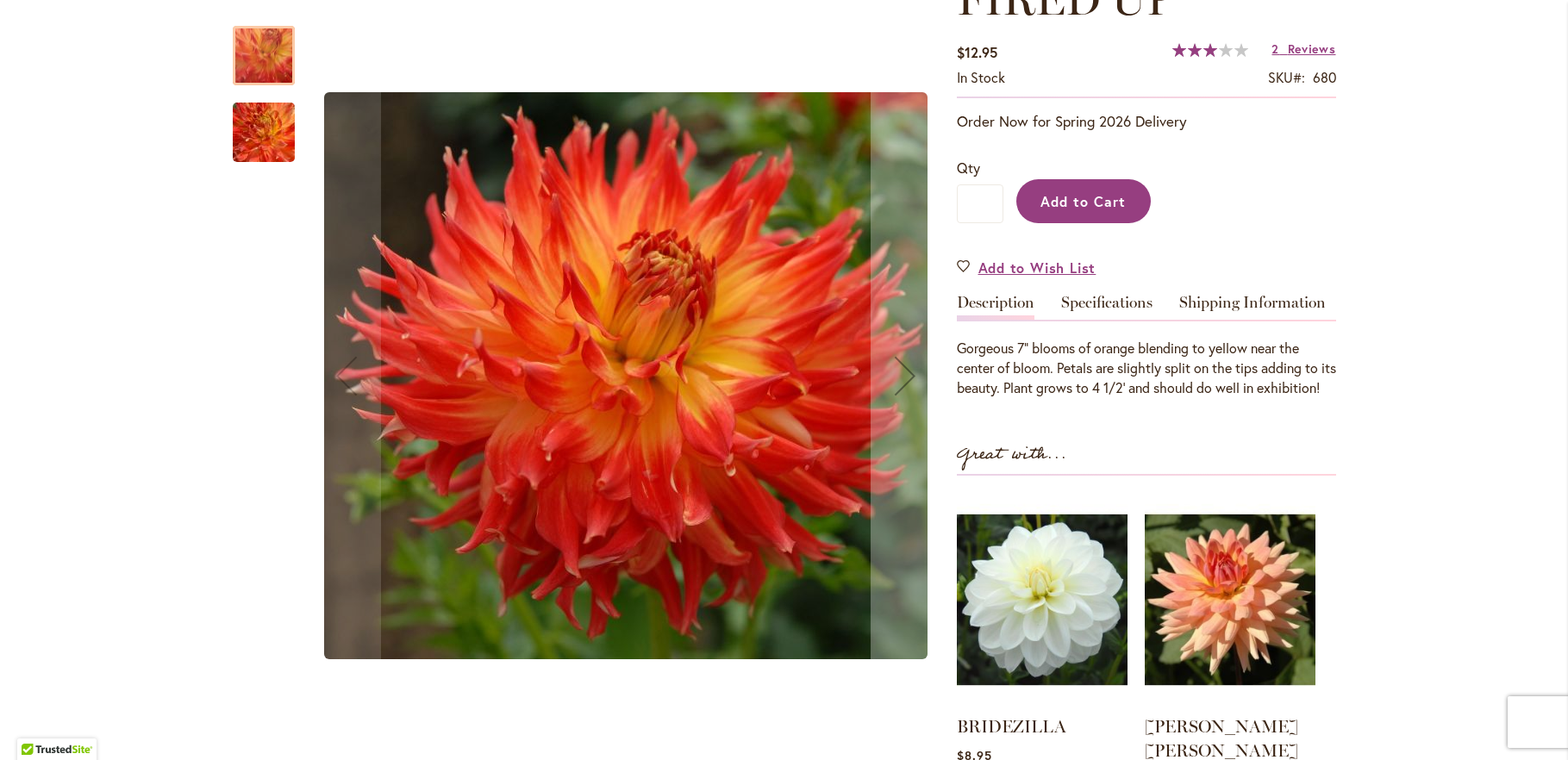
click at [1070, 195] on span "Add to Cart" at bounding box center [1083, 201] width 85 height 18
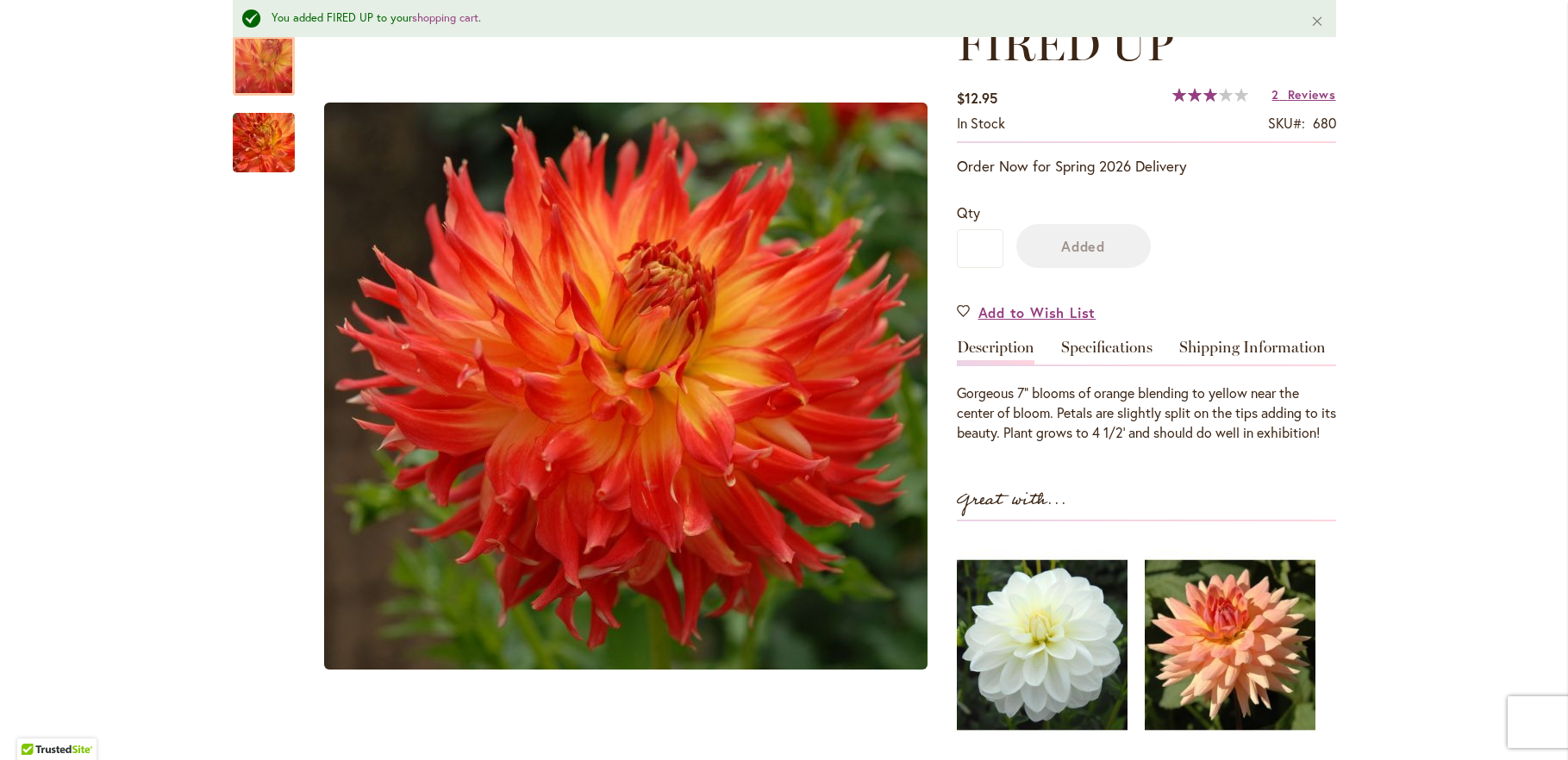
scroll to position [324, 0]
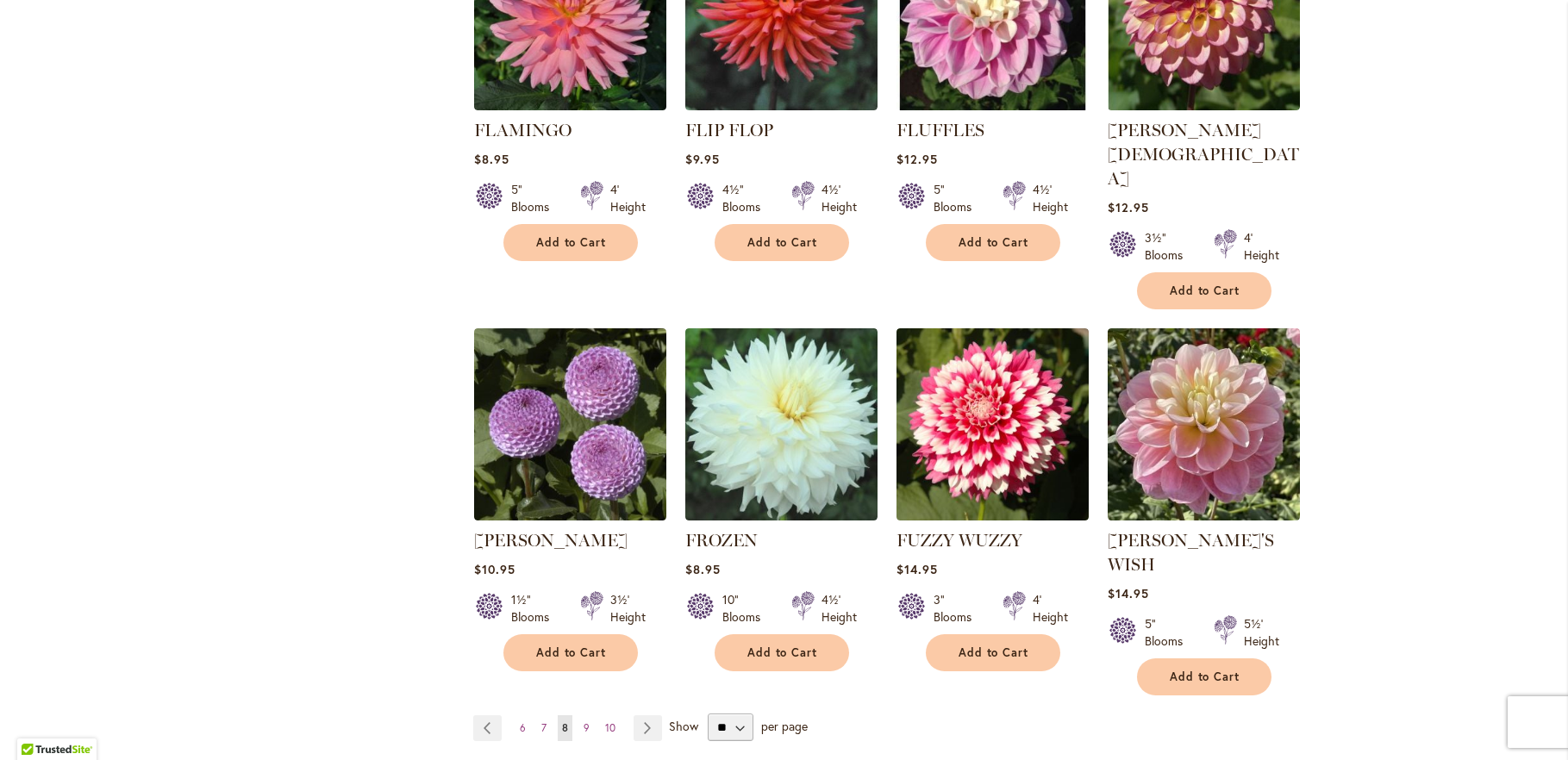
scroll to position [1303, 0]
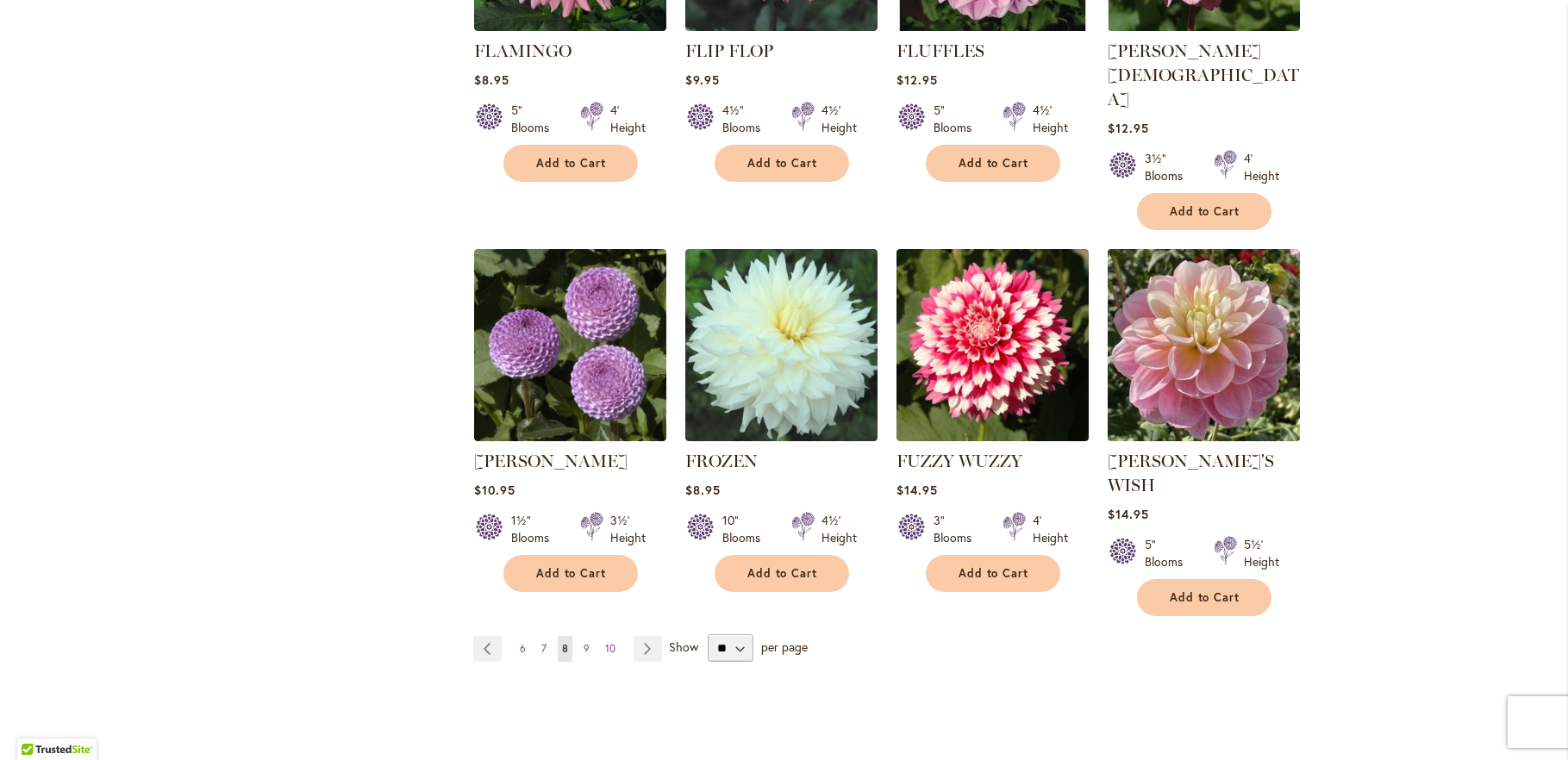
click at [1194, 358] on img at bounding box center [1203, 345] width 201 height 201
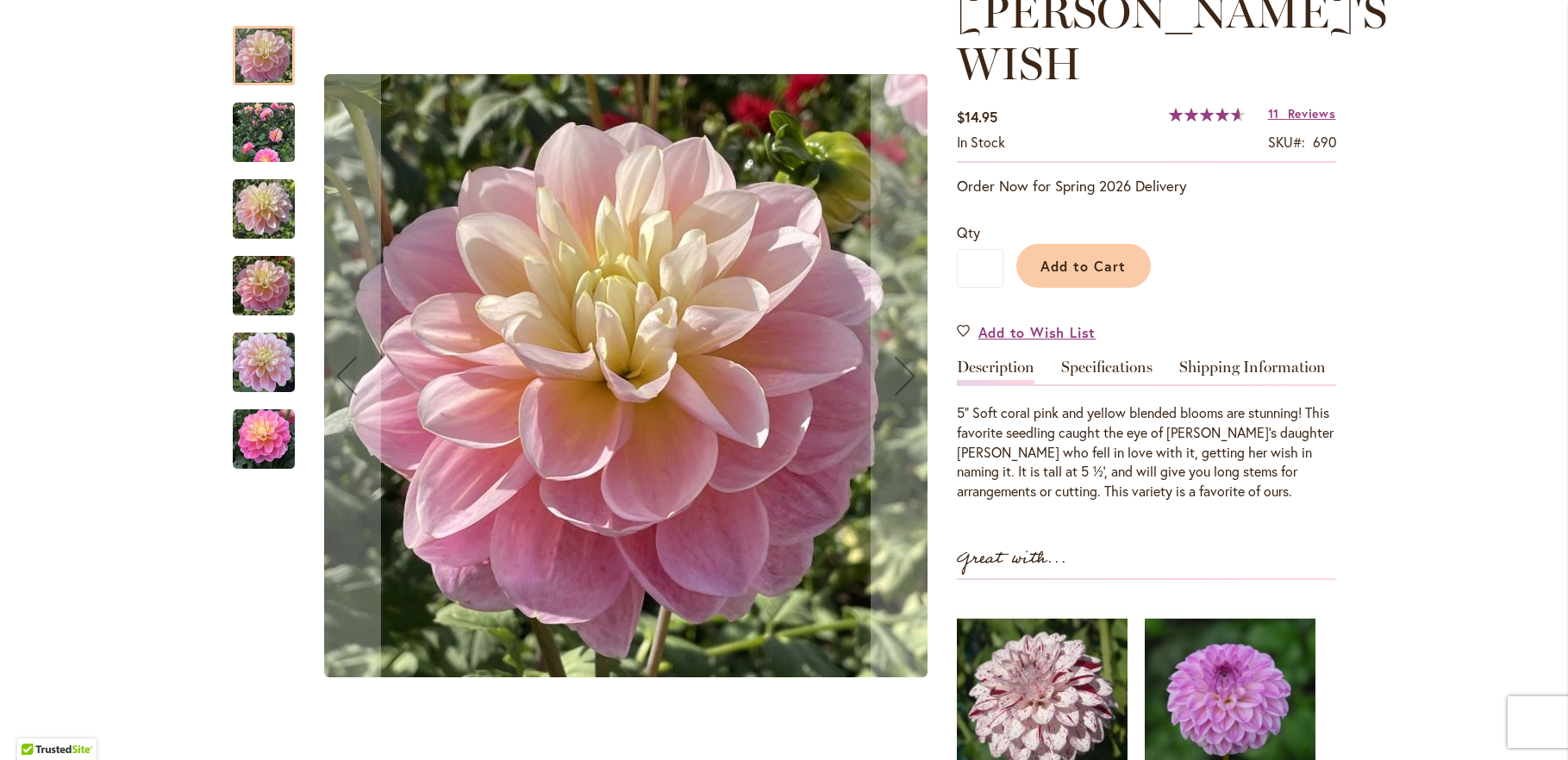
scroll to position [280, 0]
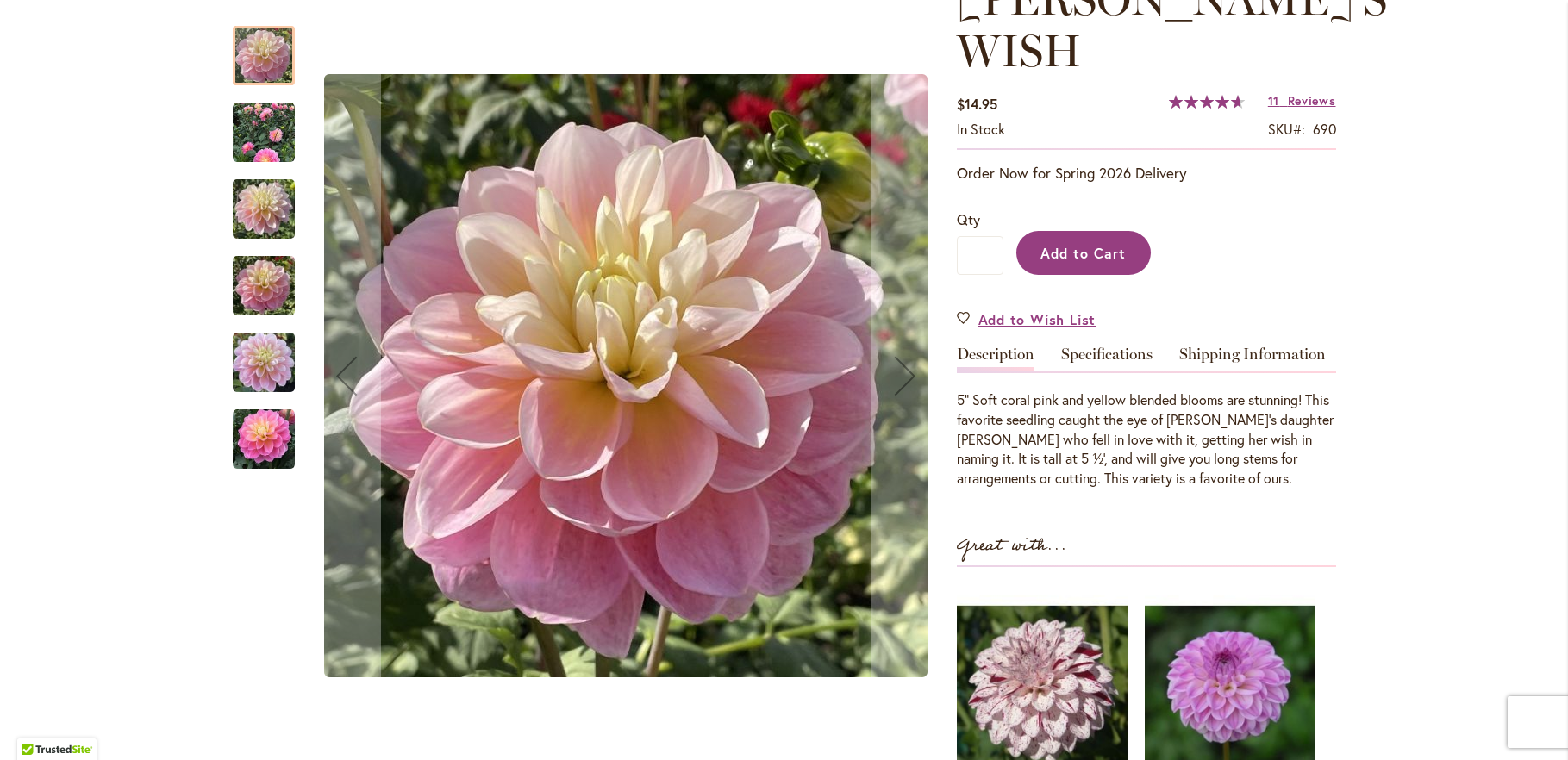
click at [1093, 244] on span "Add to Cart" at bounding box center [1083, 253] width 85 height 18
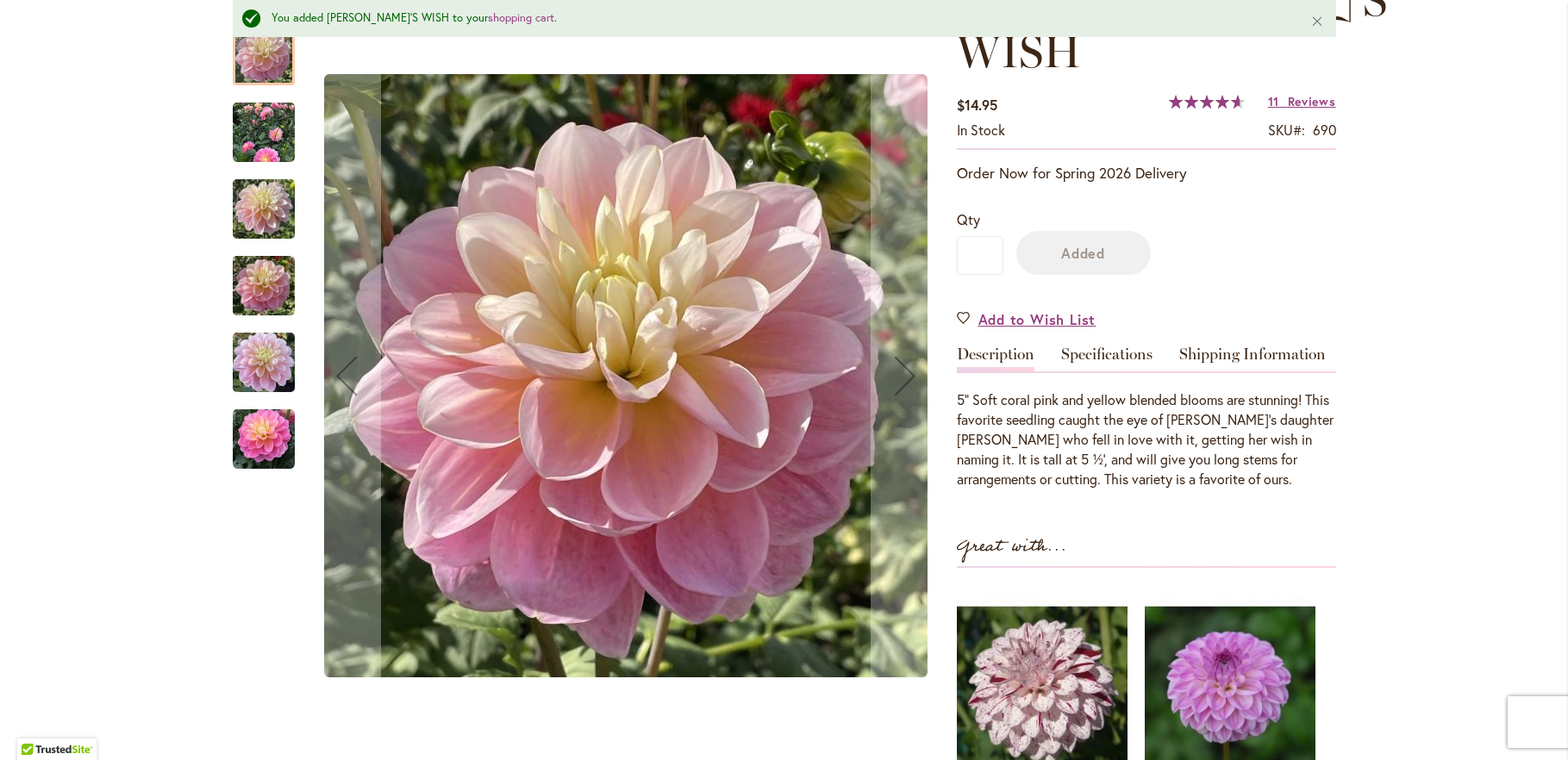
scroll to position [417, 0]
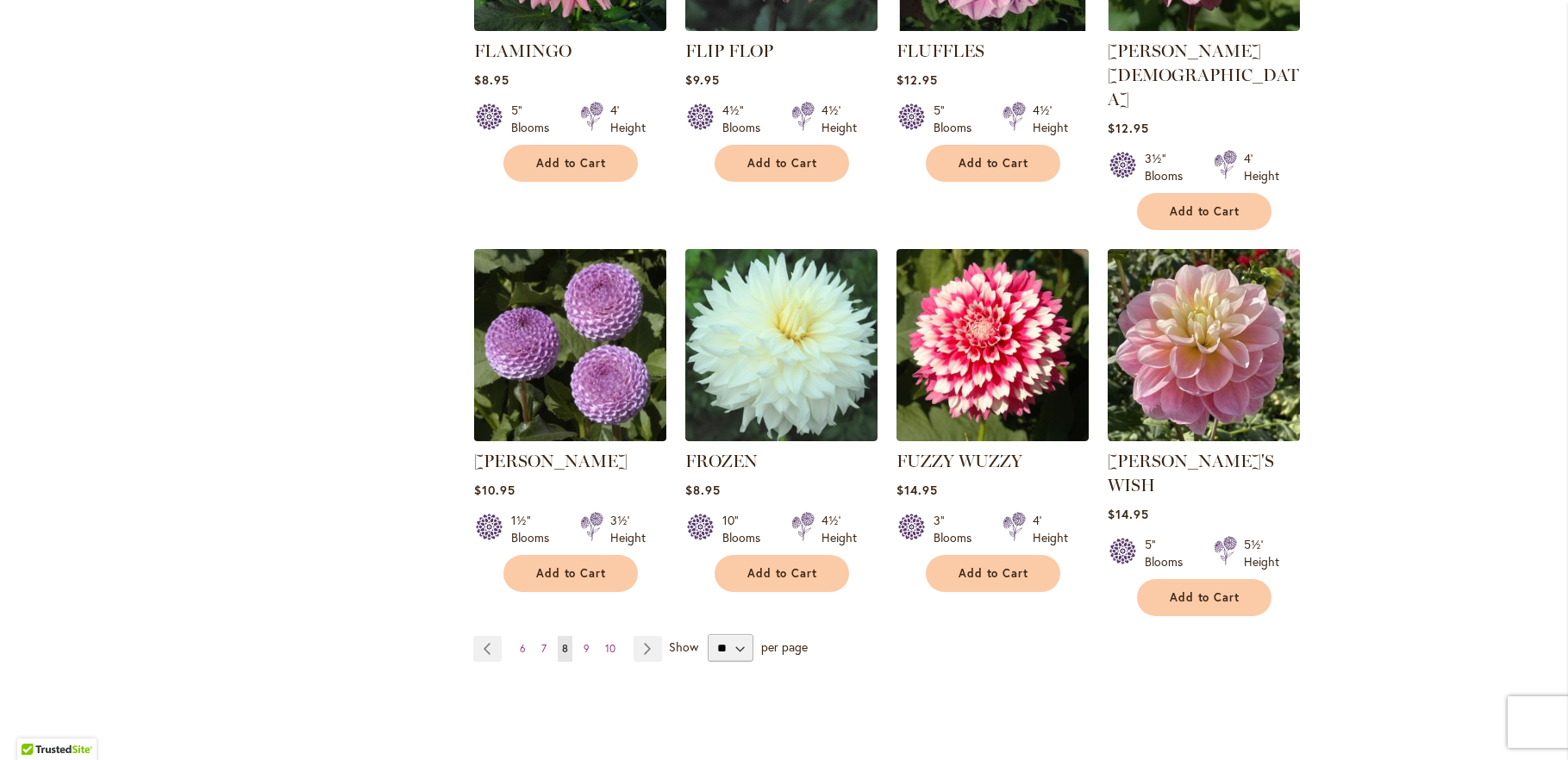
scroll to position [1397, 0]
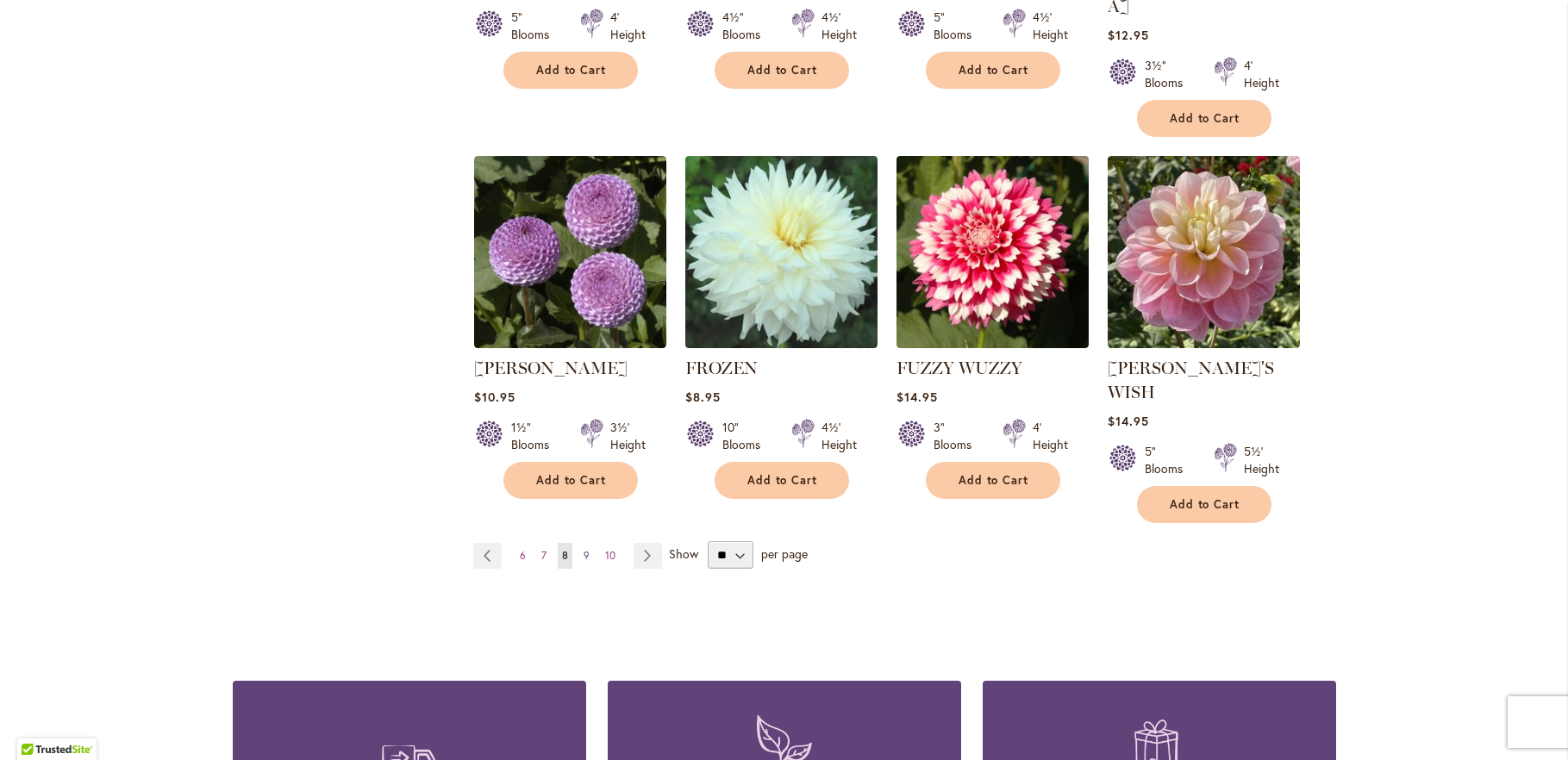
click at [580, 543] on link "Page 9" at bounding box center [586, 556] width 14 height 26
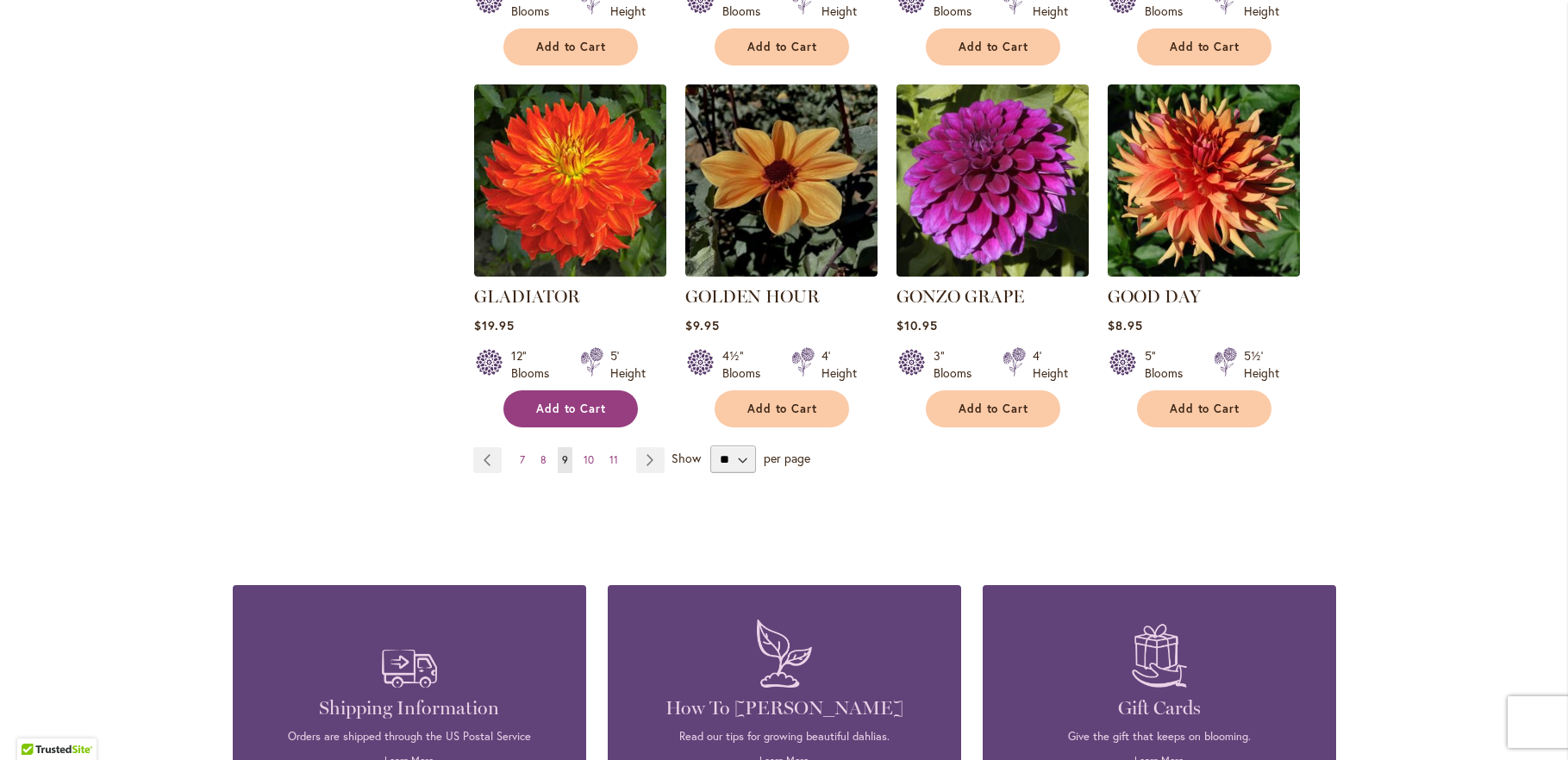
scroll to position [1489, 0]
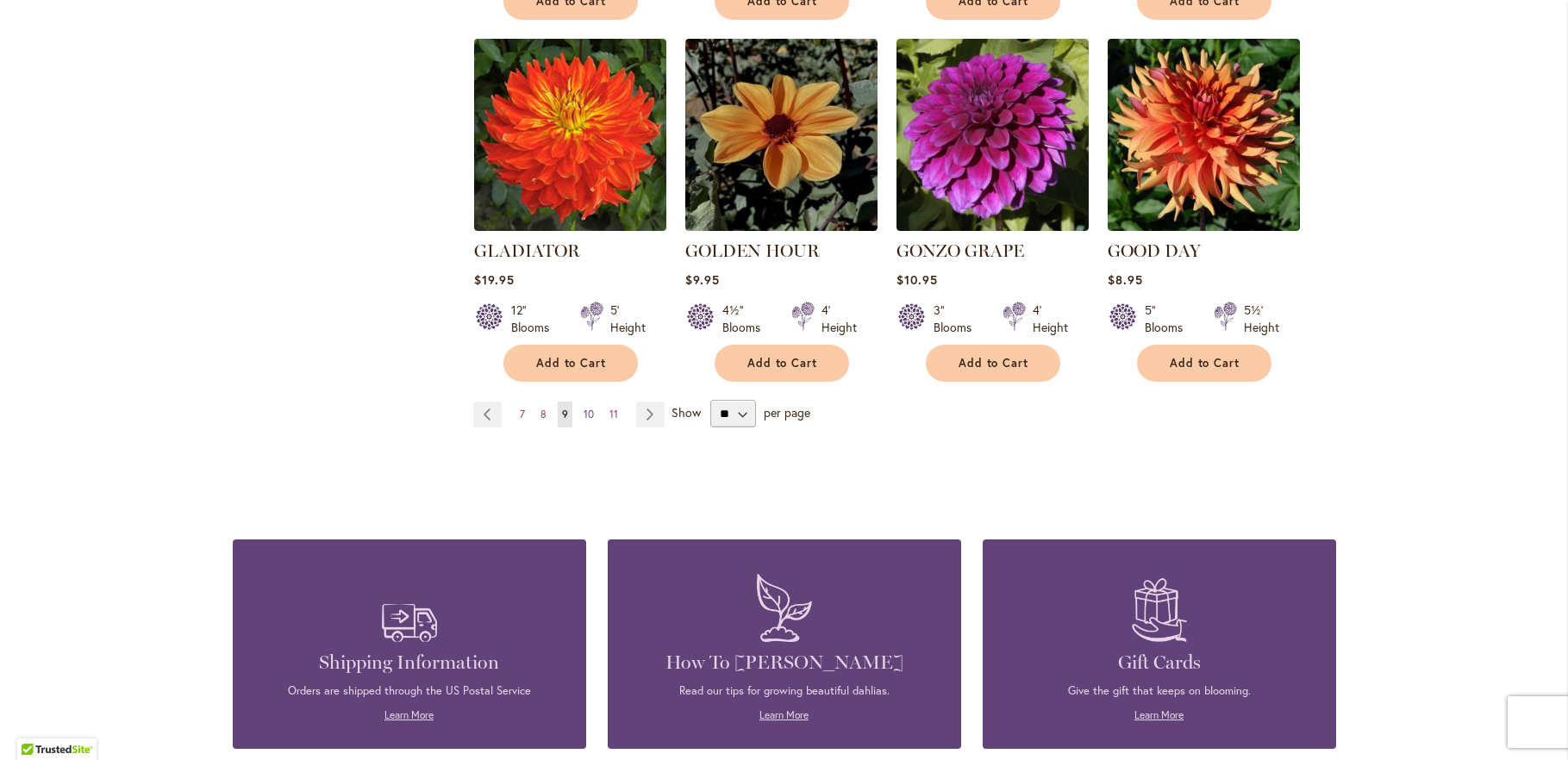
click at [584, 408] on span "10" at bounding box center [588, 414] width 11 height 13
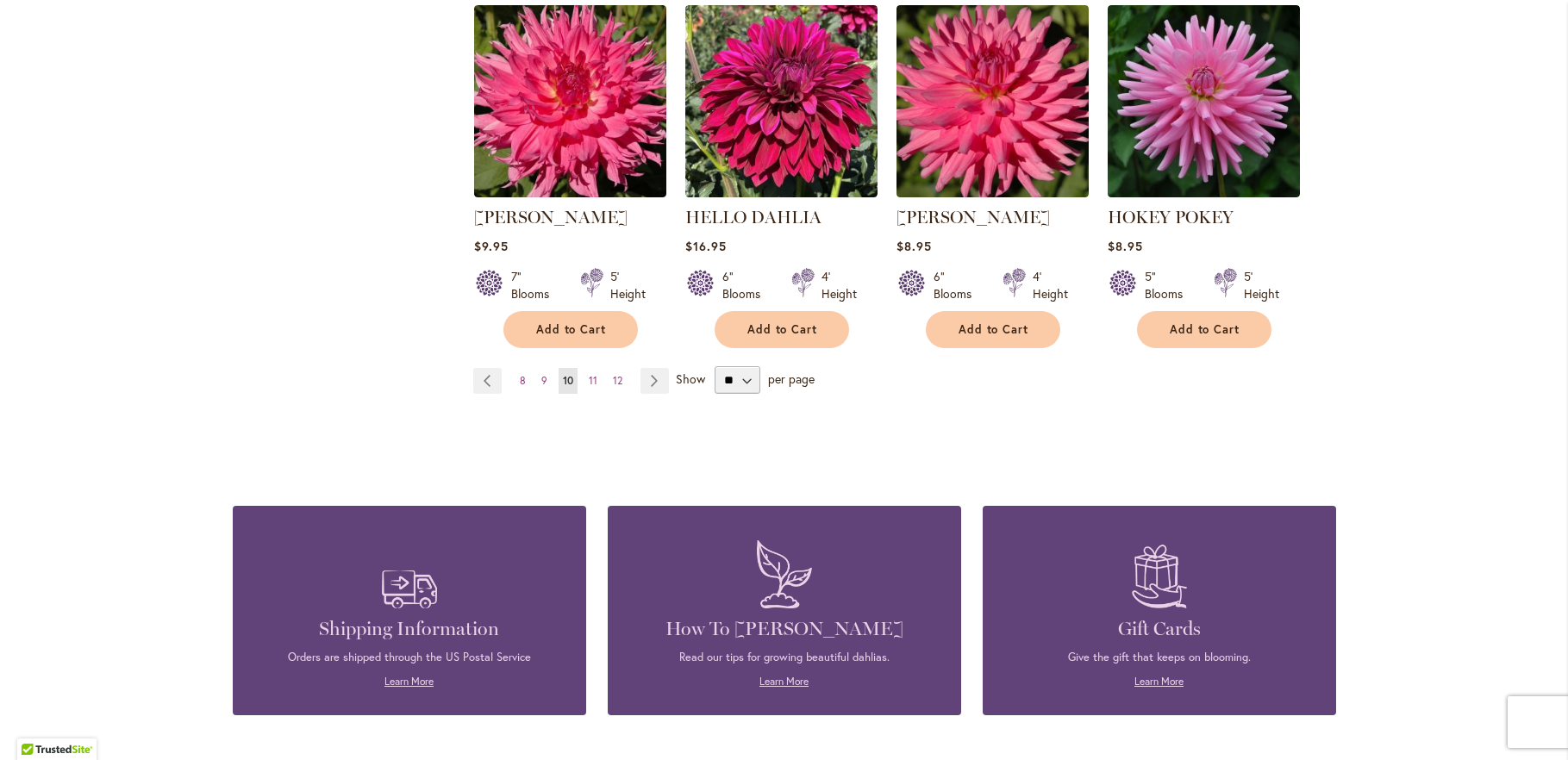
scroll to position [1489, 0]
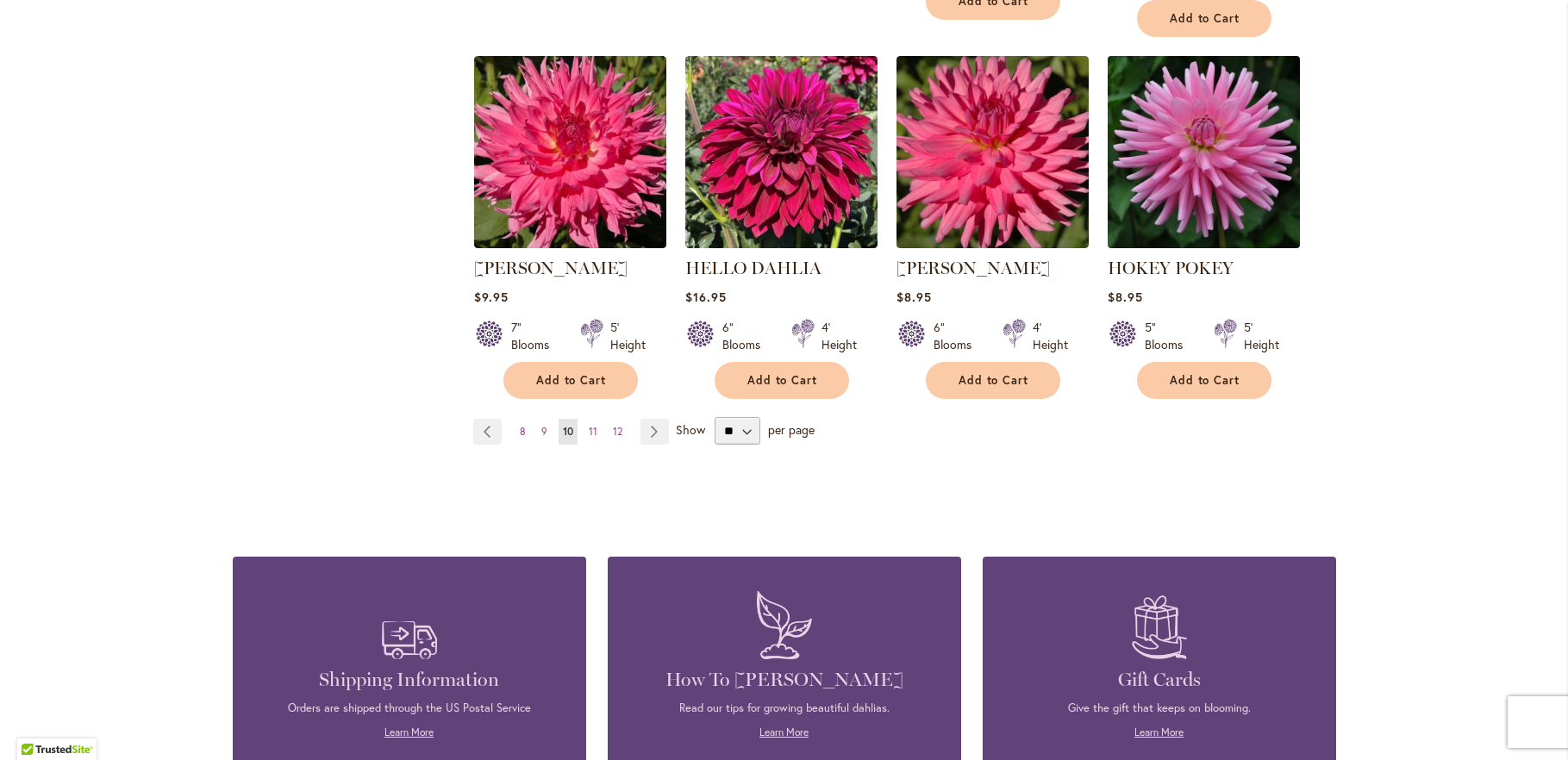
click at [1185, 189] on img at bounding box center [1203, 151] width 201 height 201
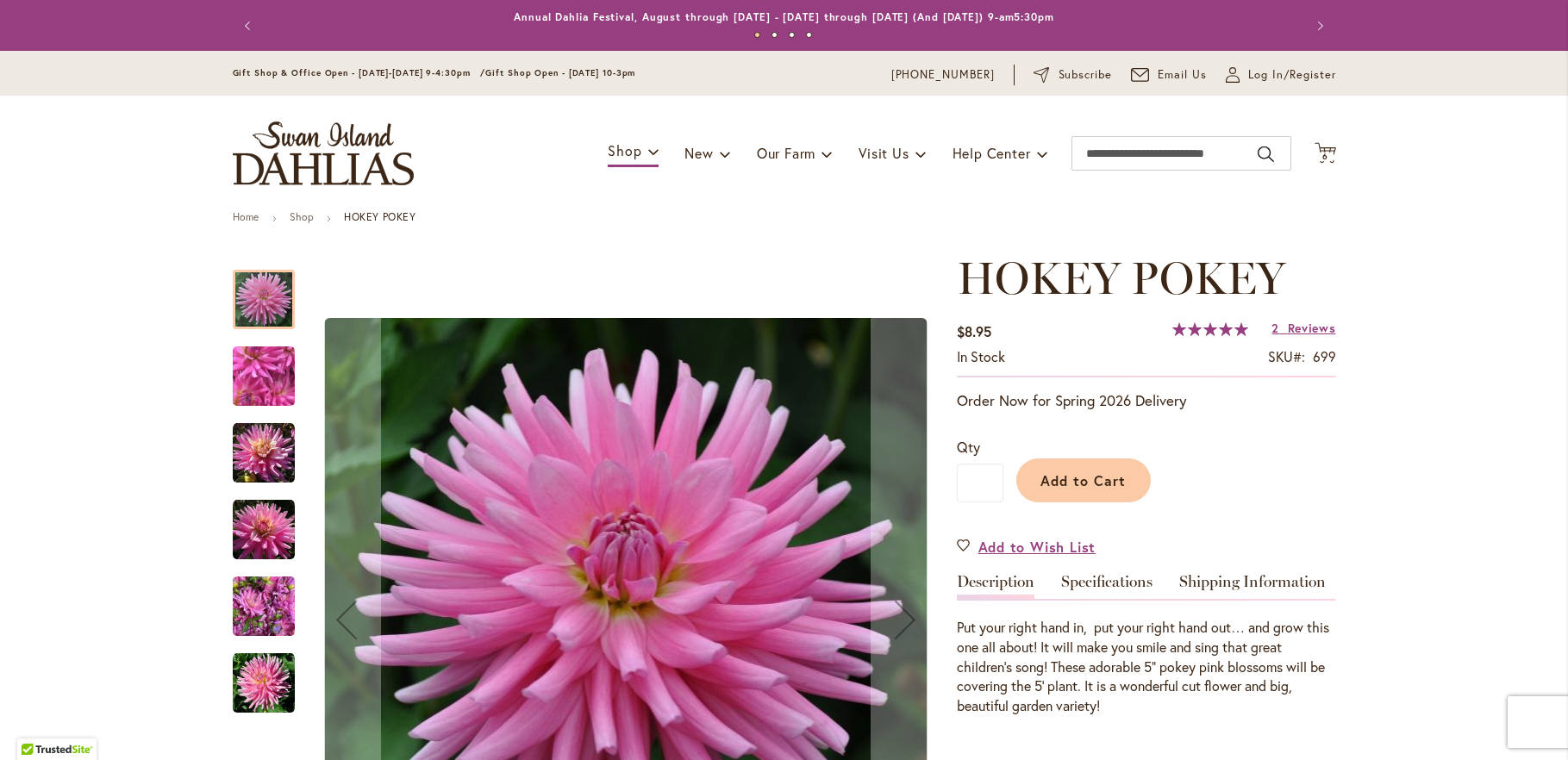
scroll to position [280, 0]
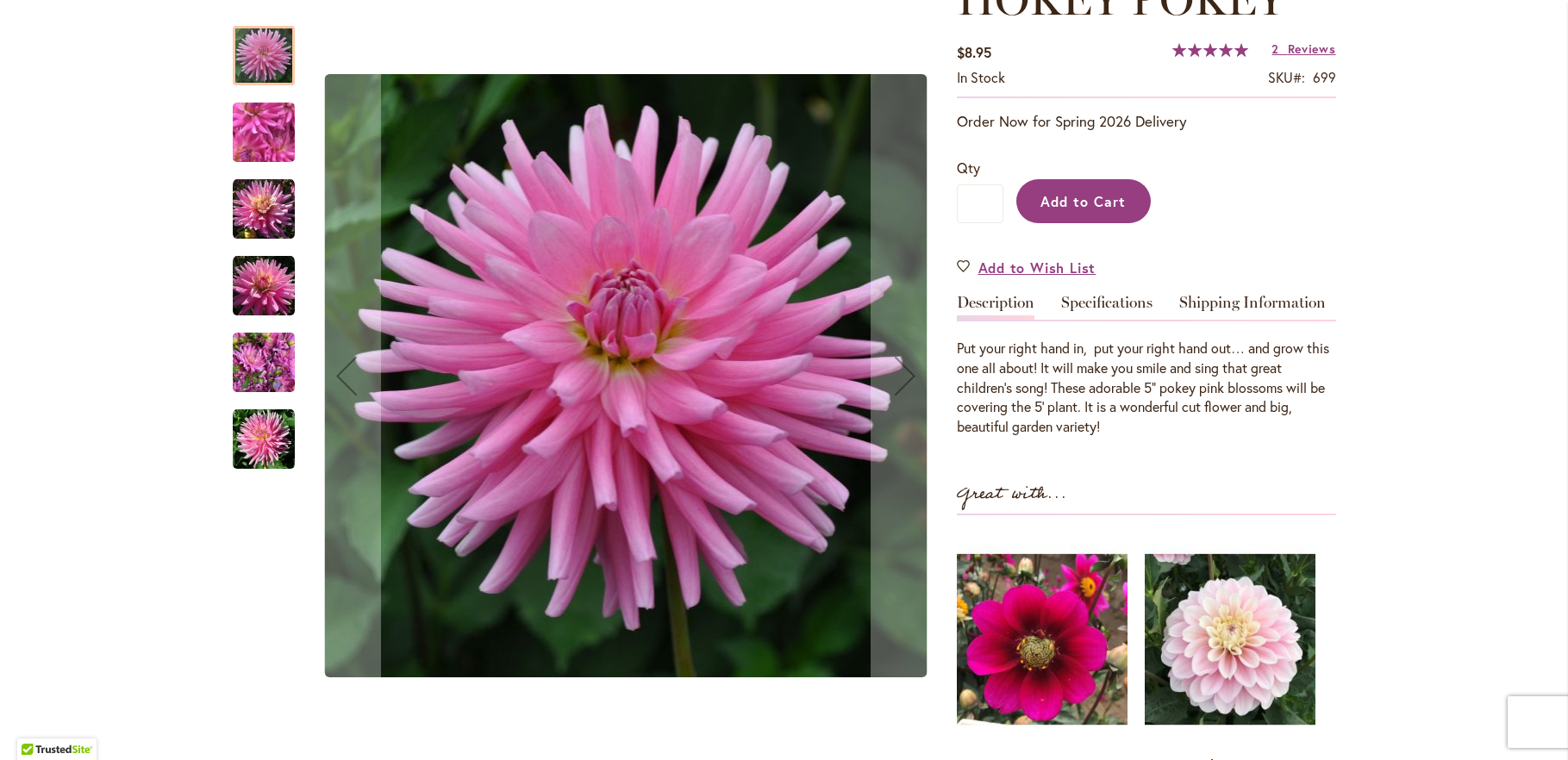
click at [1103, 201] on span "Add to Cart" at bounding box center [1083, 201] width 85 height 18
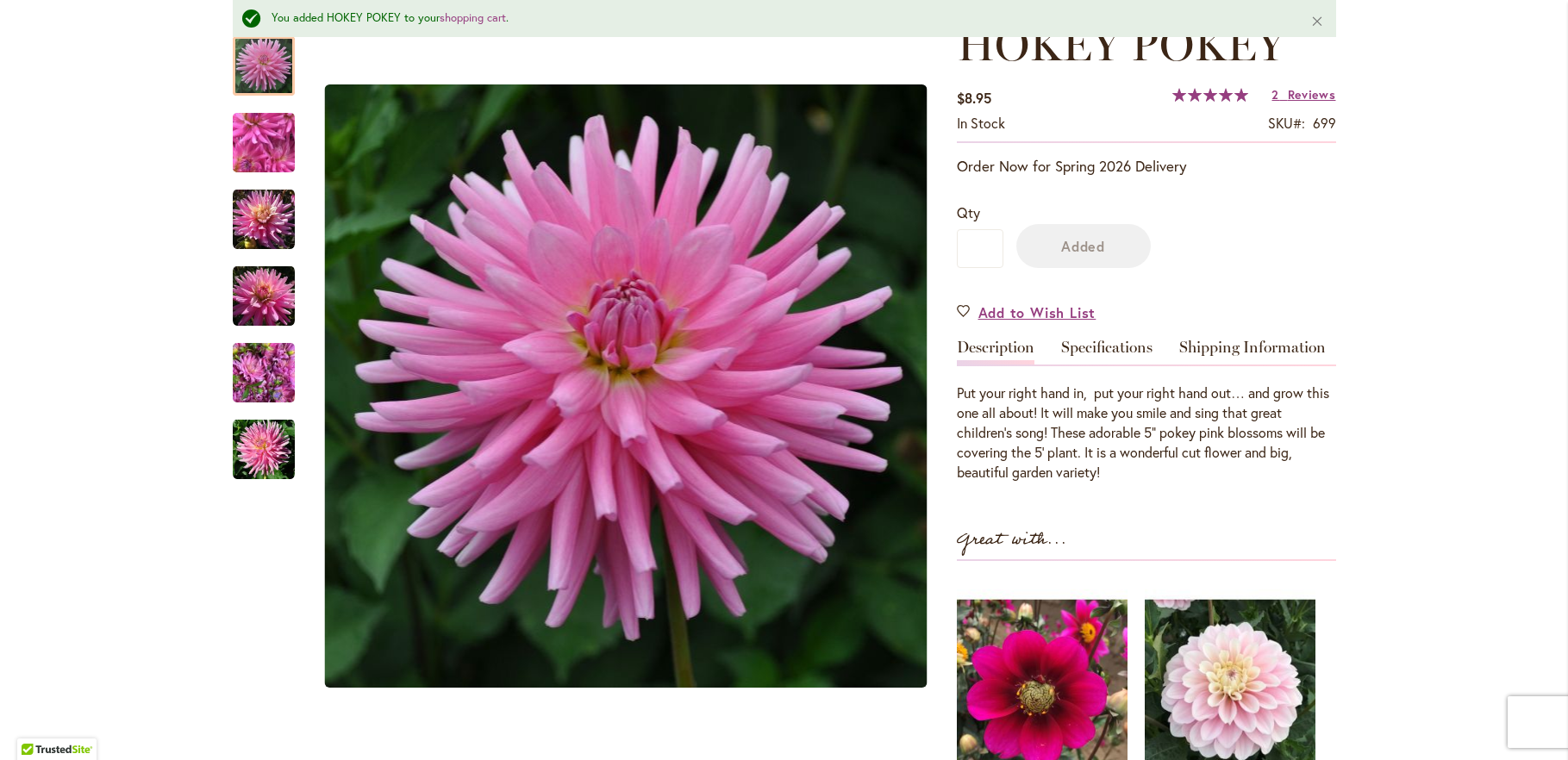
scroll to position [324, 0]
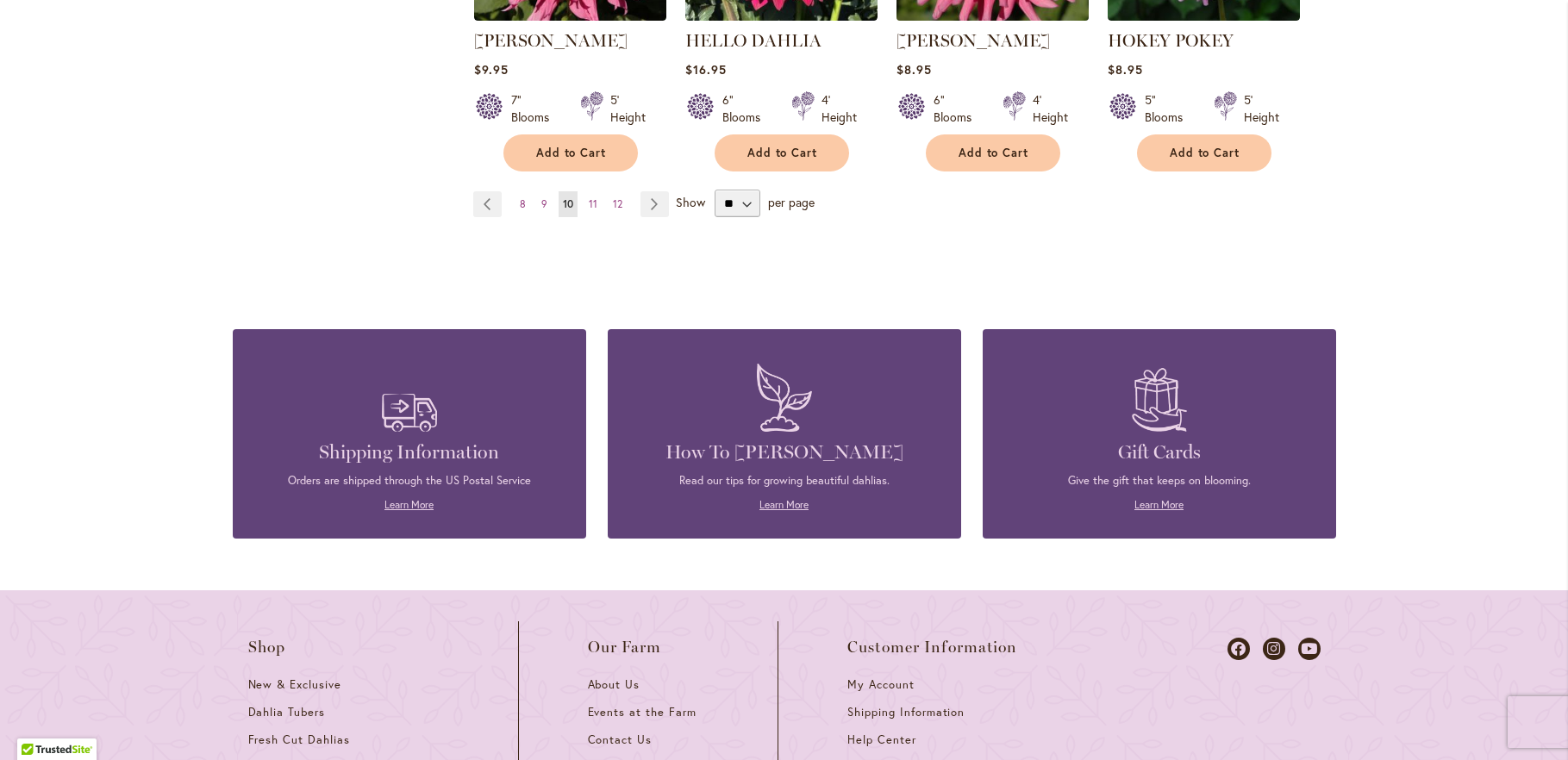
scroll to position [1769, 0]
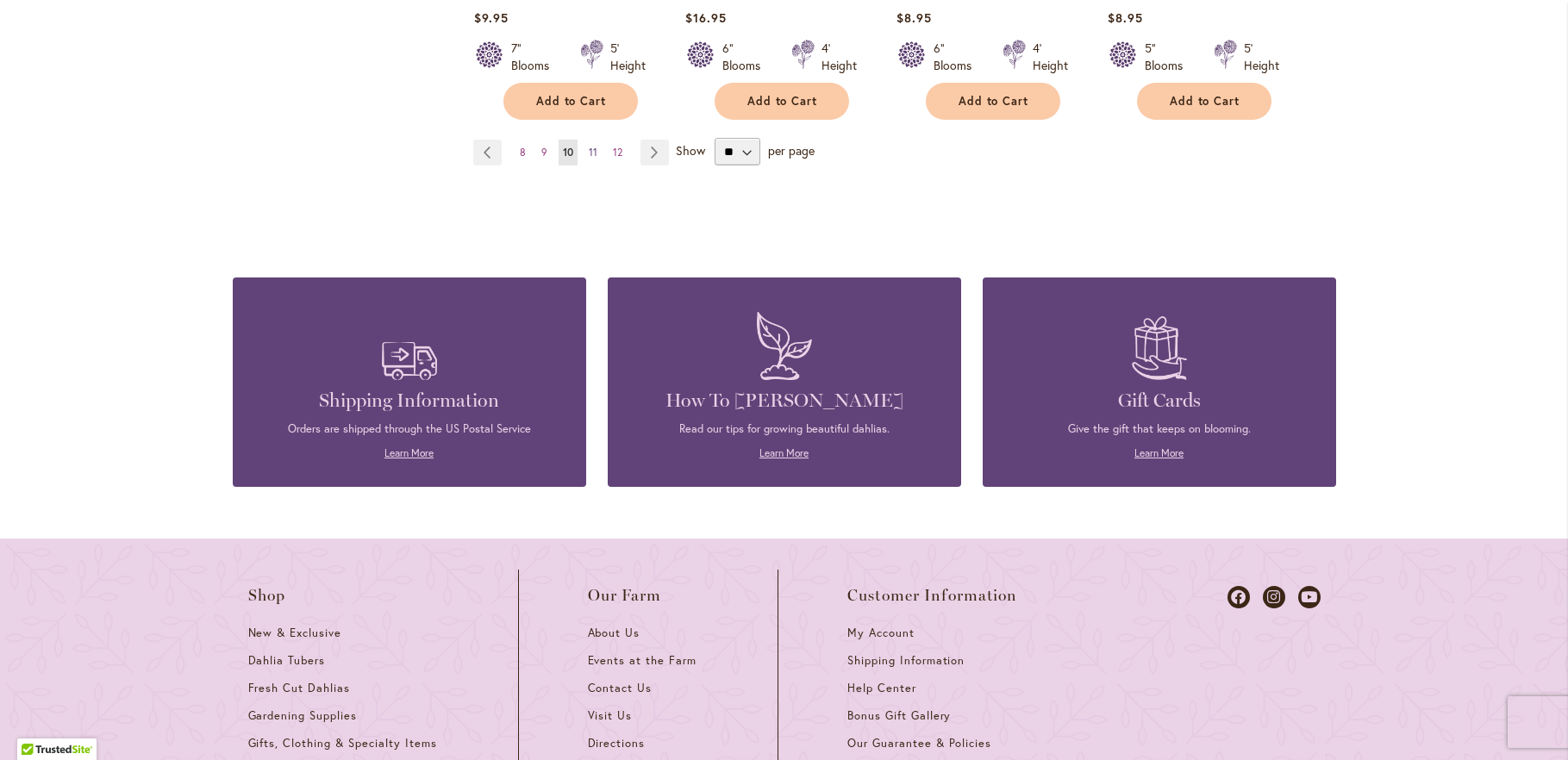
click at [589, 146] on span "11" at bounding box center [593, 153] width 9 height 13
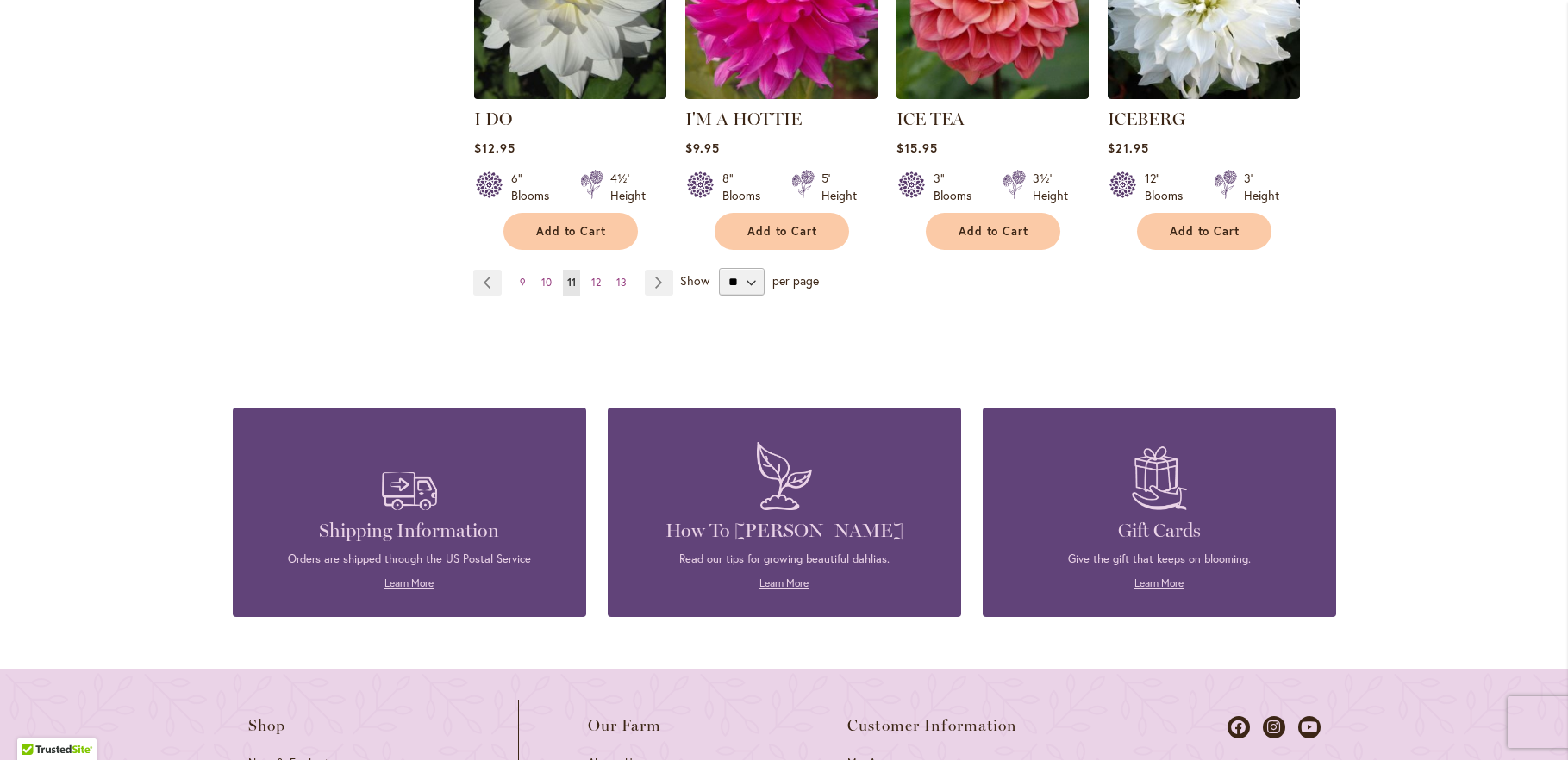
scroll to position [1676, 0]
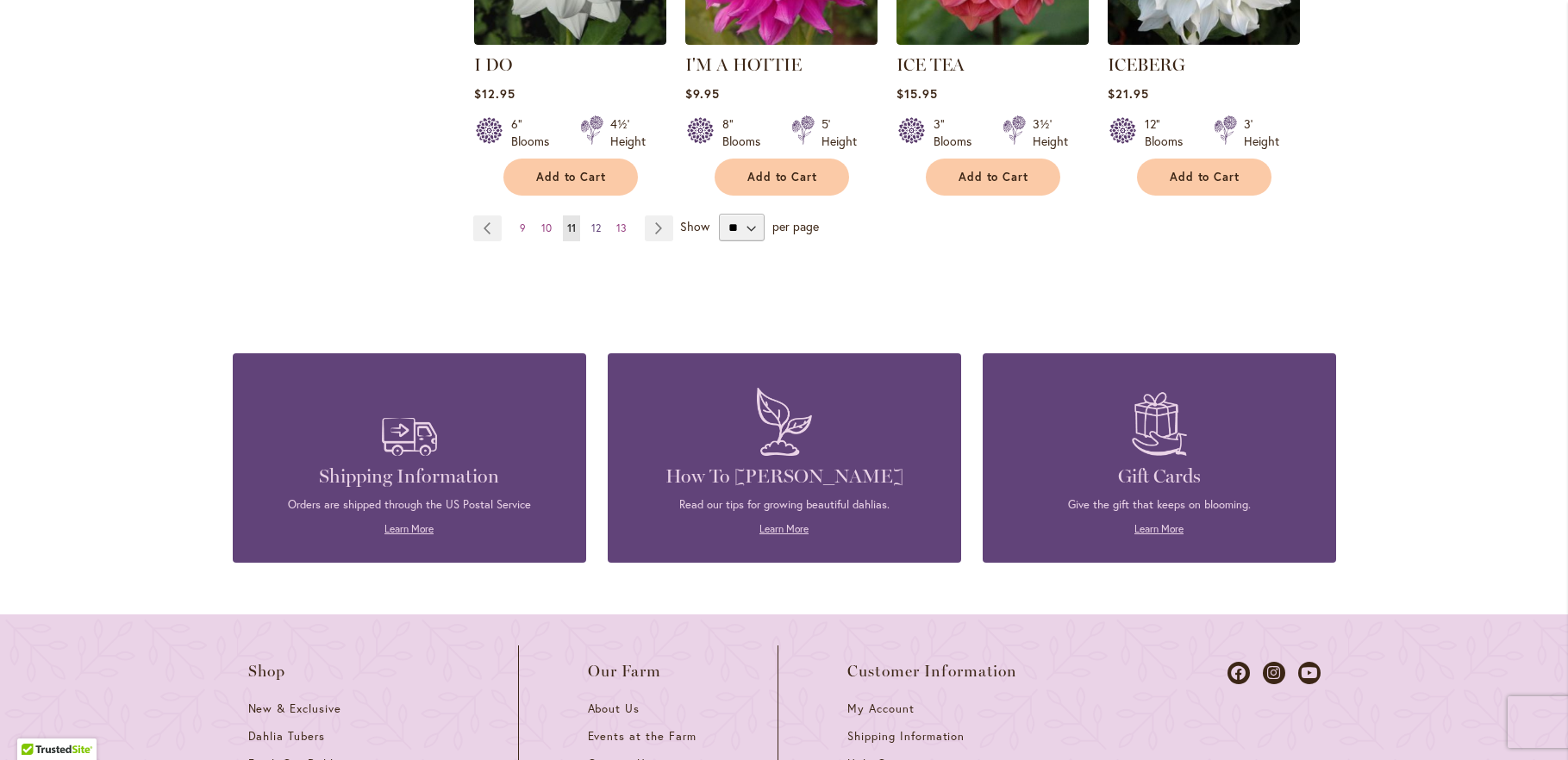
click at [591, 222] on span "12" at bounding box center [596, 228] width 10 height 13
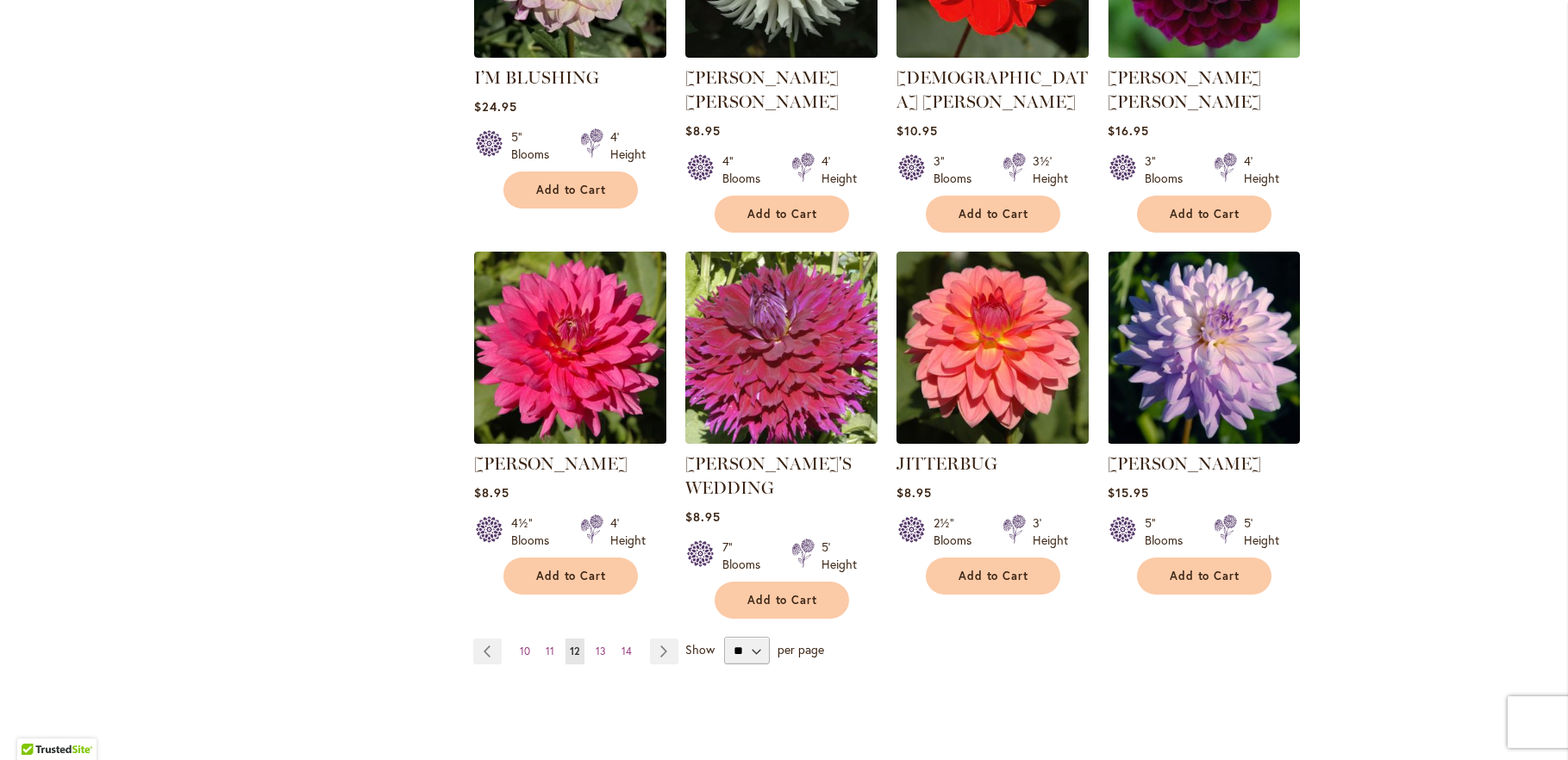
scroll to position [1397, 0]
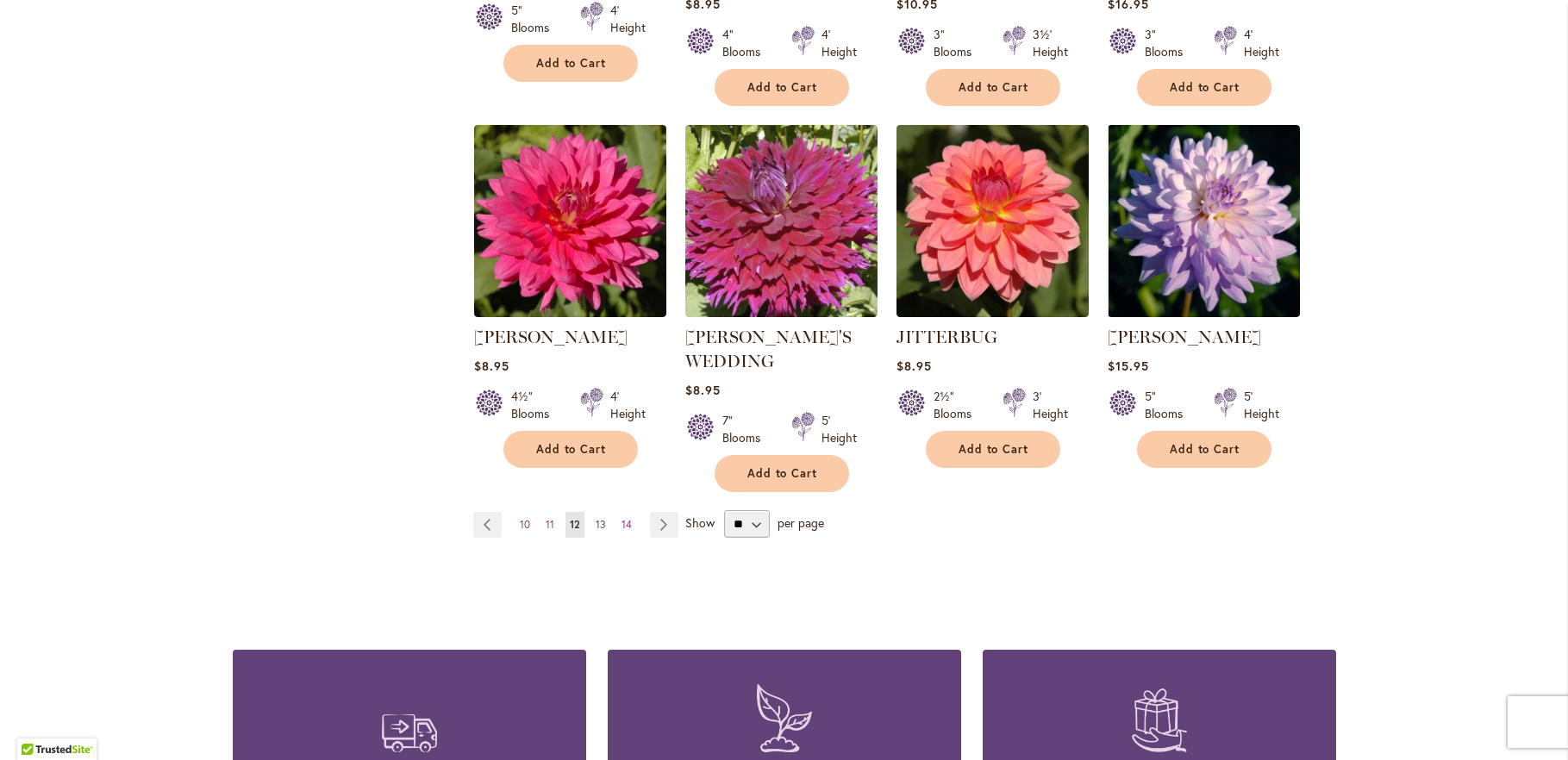
click at [598, 518] on span "13" at bounding box center [601, 525] width 11 height 13
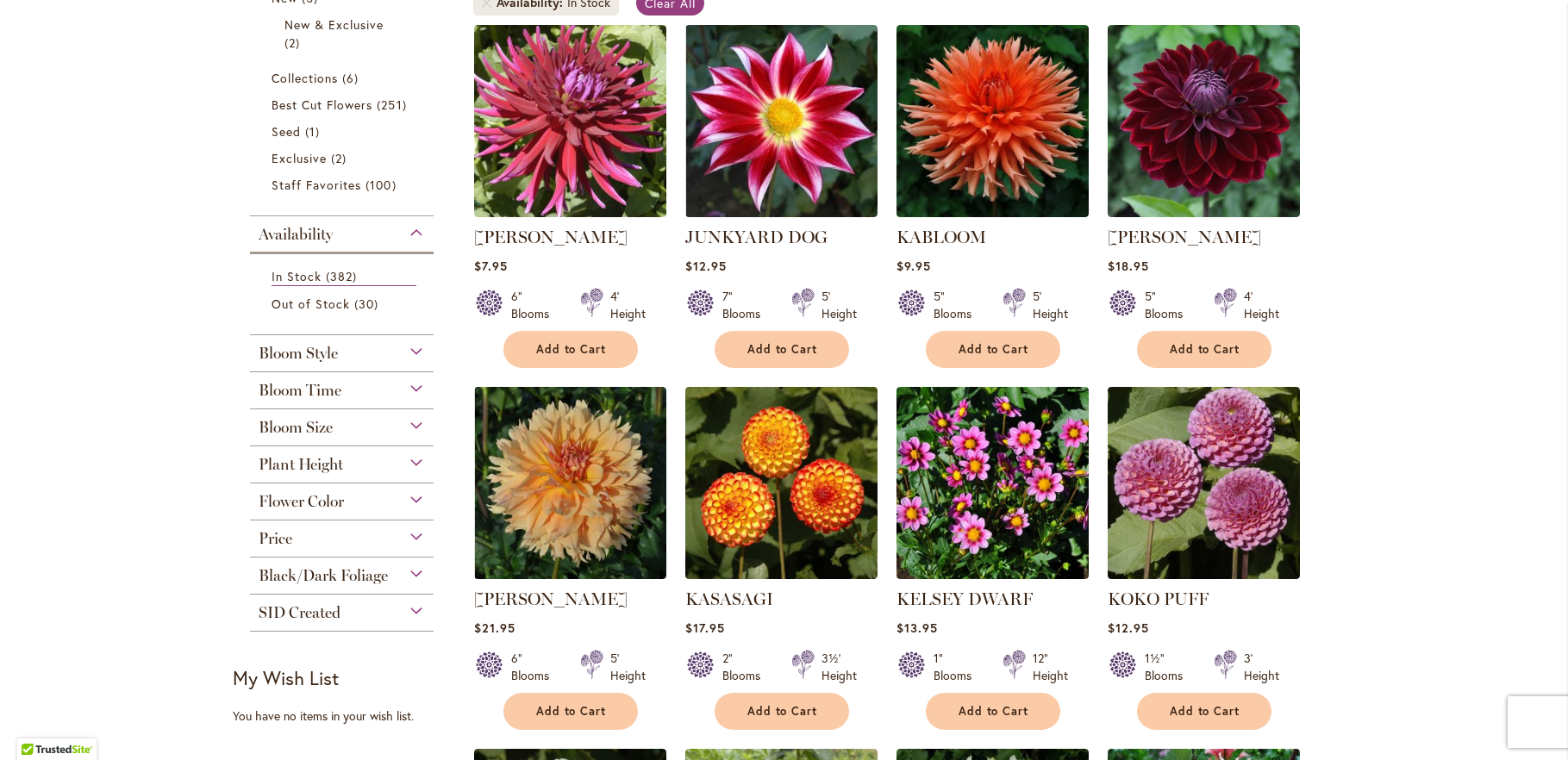
scroll to position [372, 0]
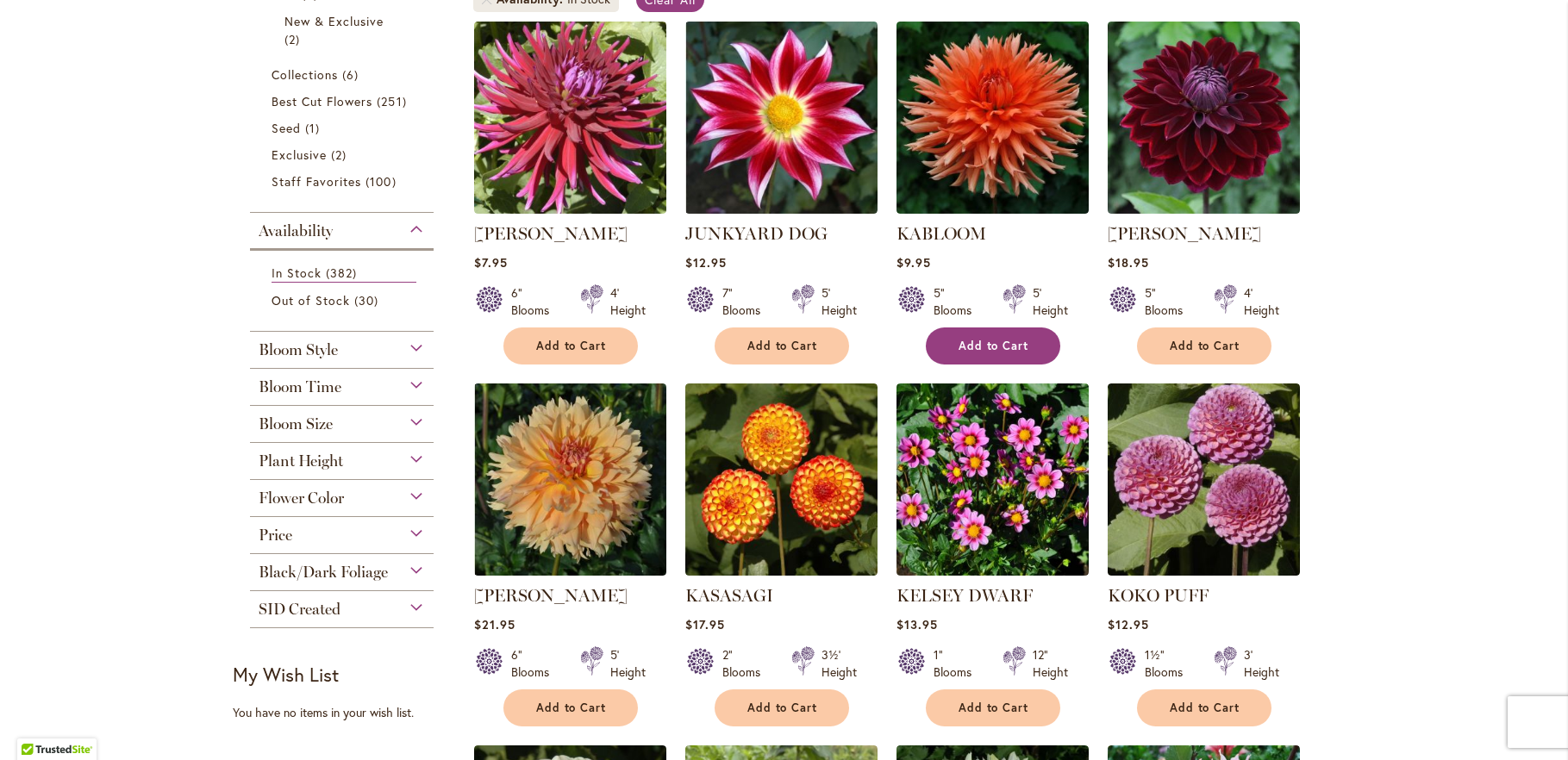
click at [1007, 343] on span "Add to Cart" at bounding box center [994, 346] width 71 height 14
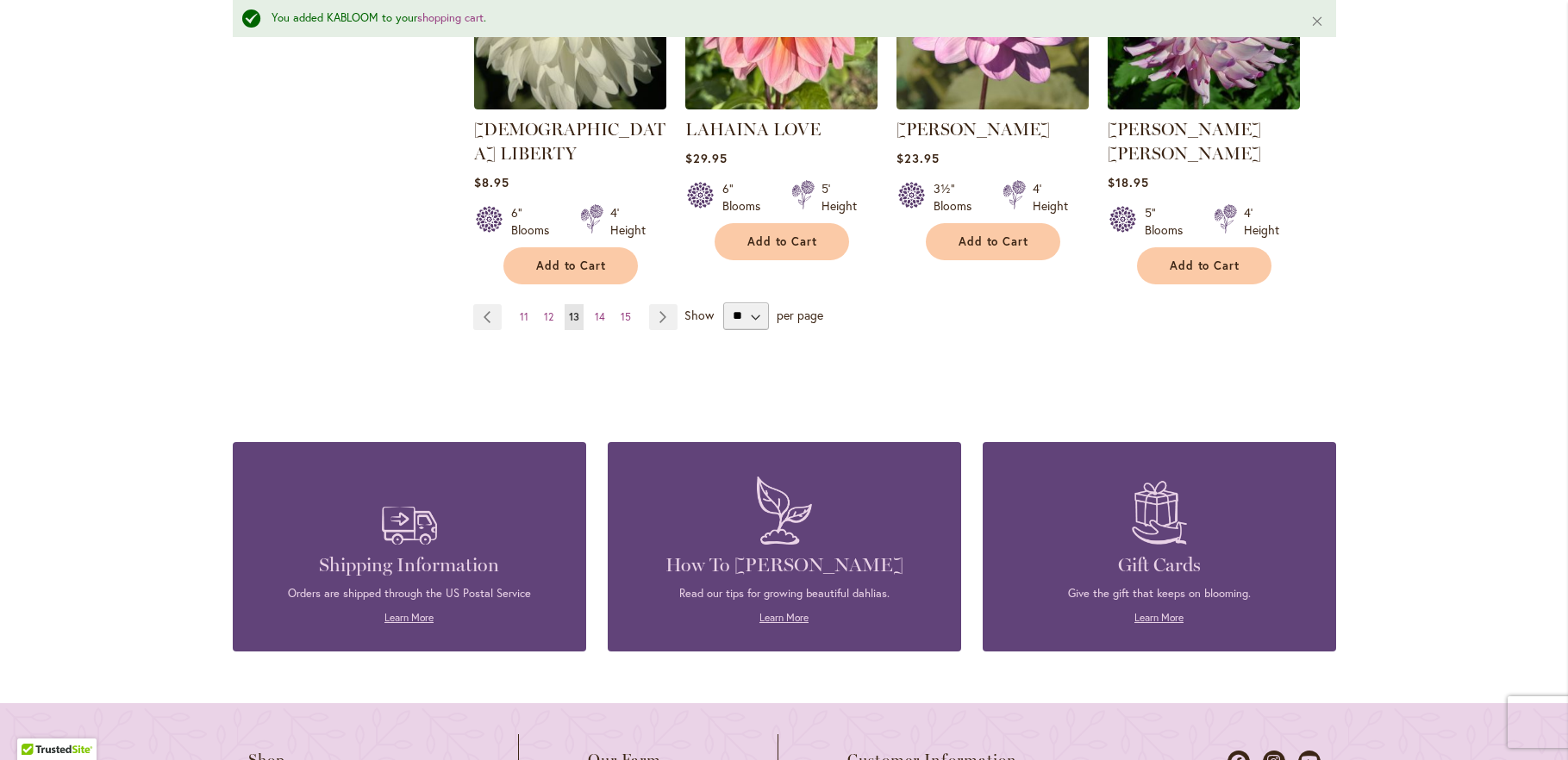
scroll to position [1628, 0]
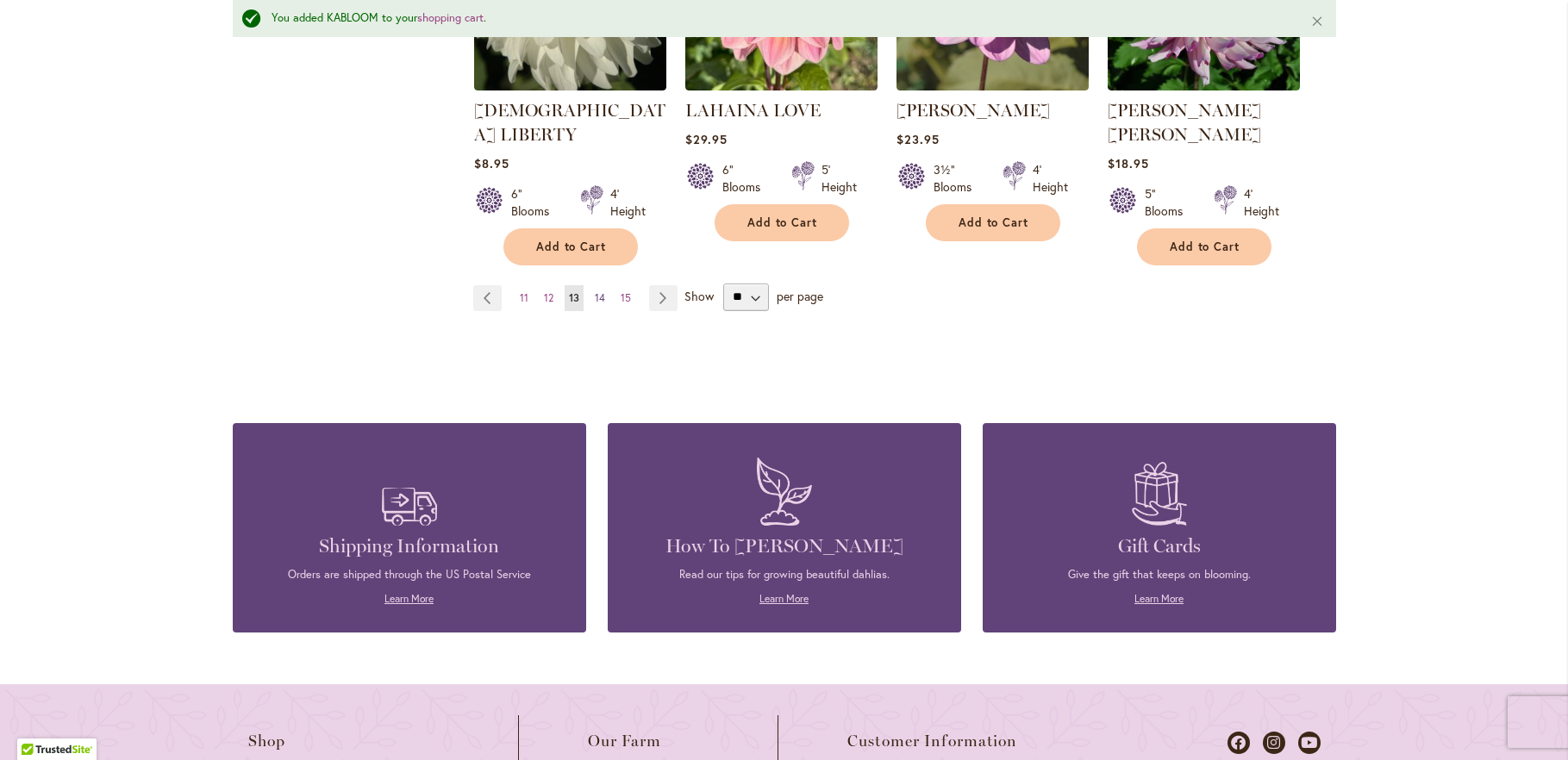
click at [597, 291] on span "14" at bounding box center [600, 298] width 11 height 13
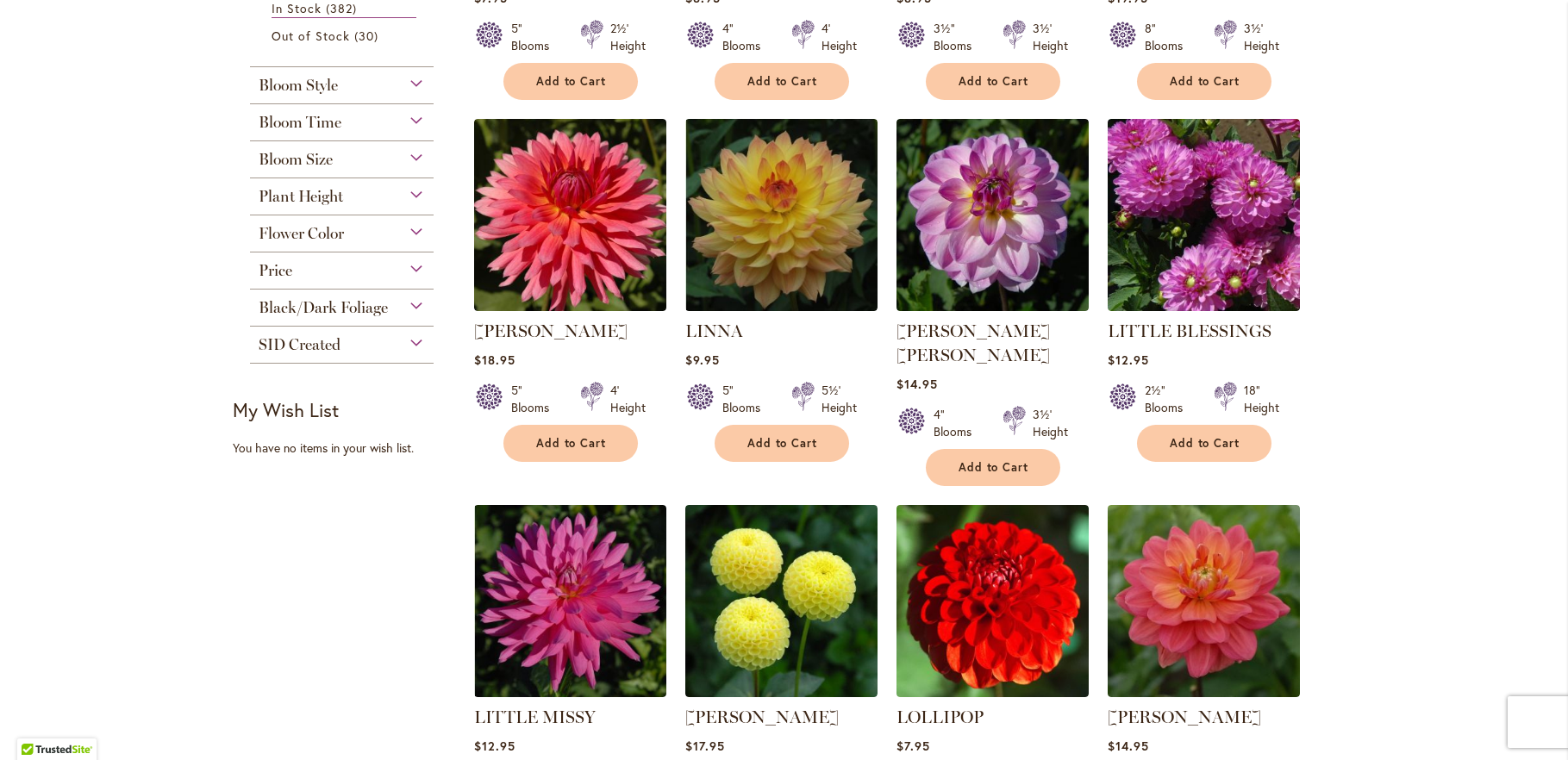
scroll to position [652, 0]
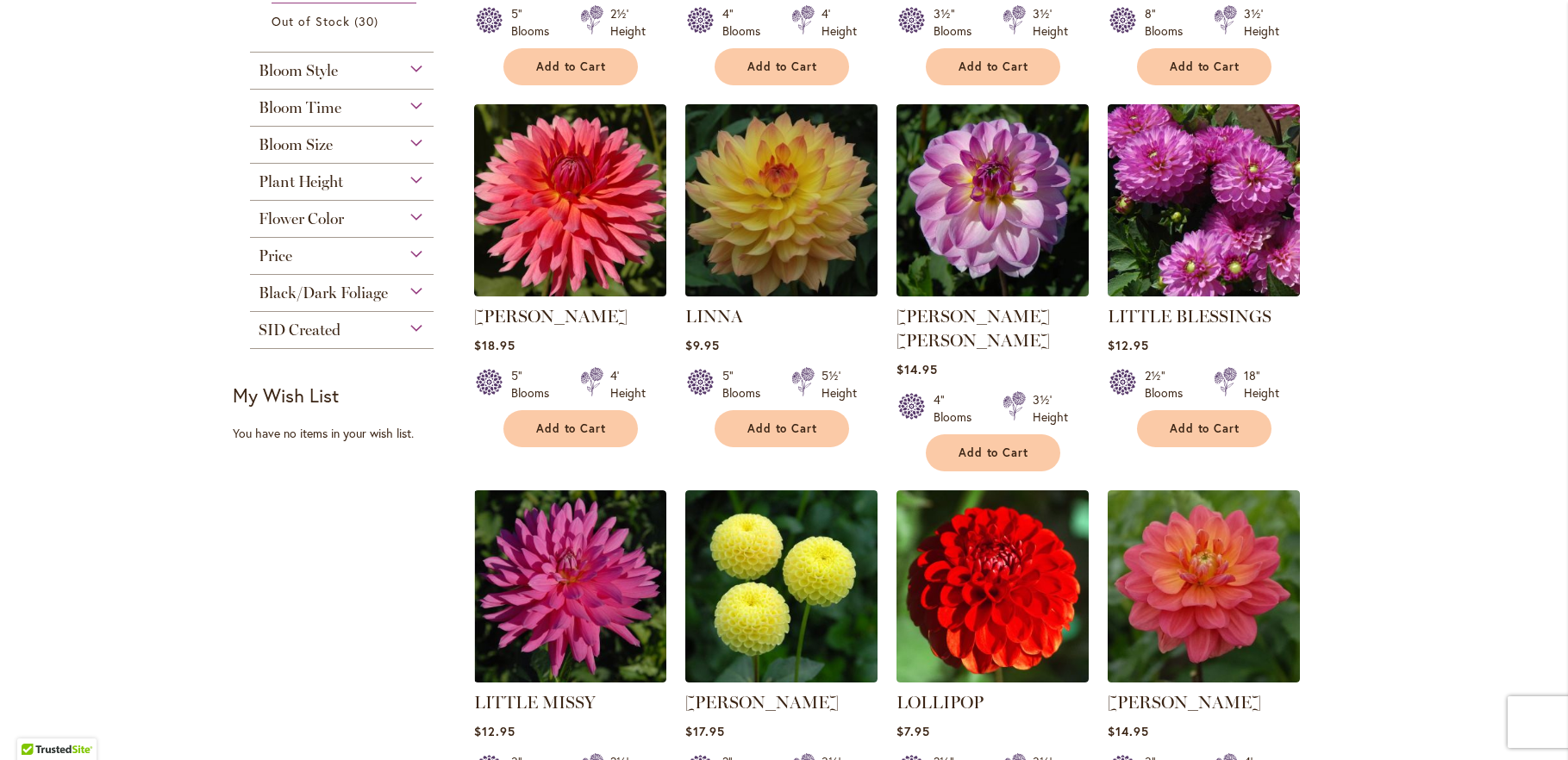
click at [746, 211] on img at bounding box center [780, 200] width 201 height 201
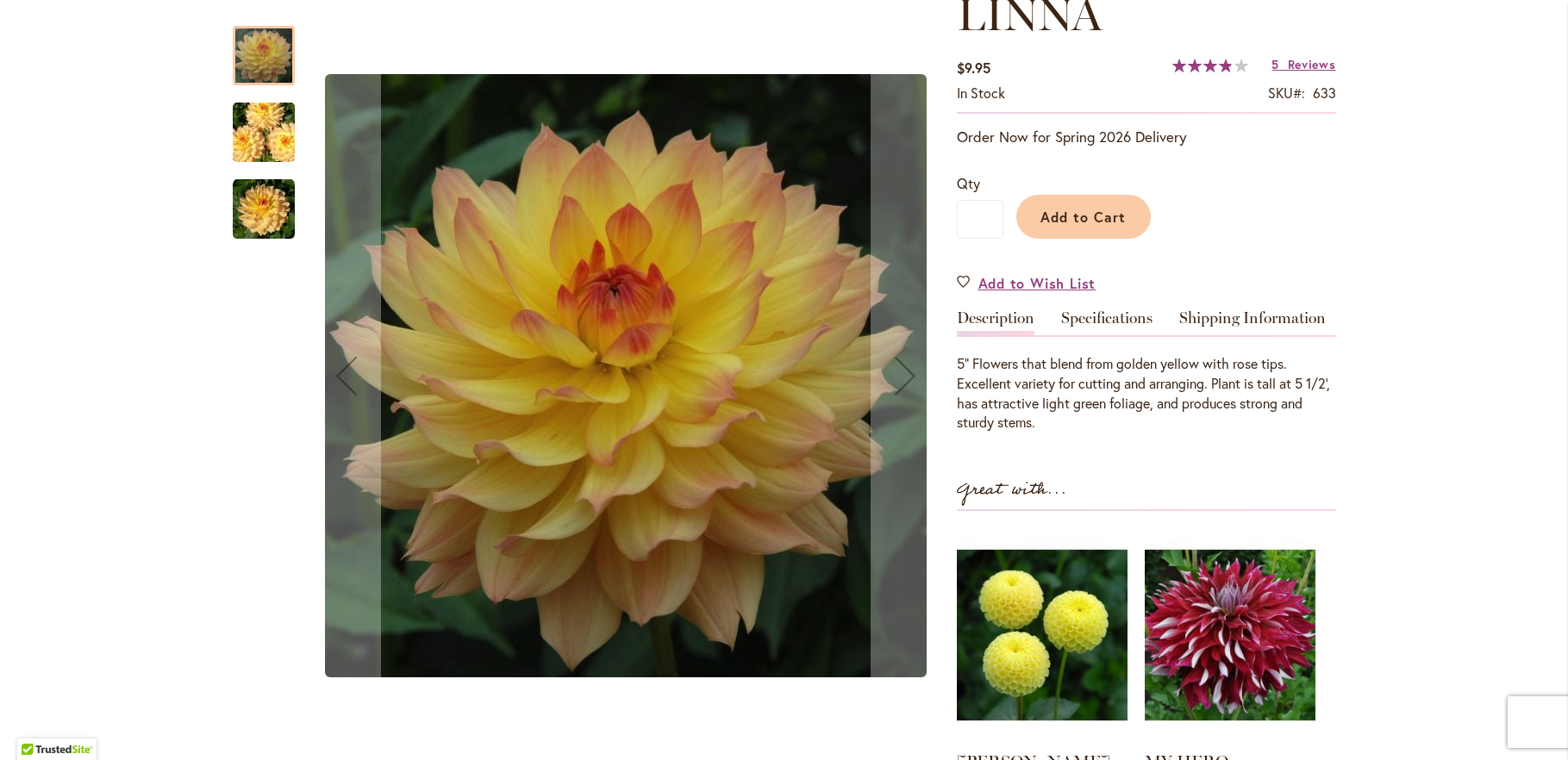
scroll to position [280, 0]
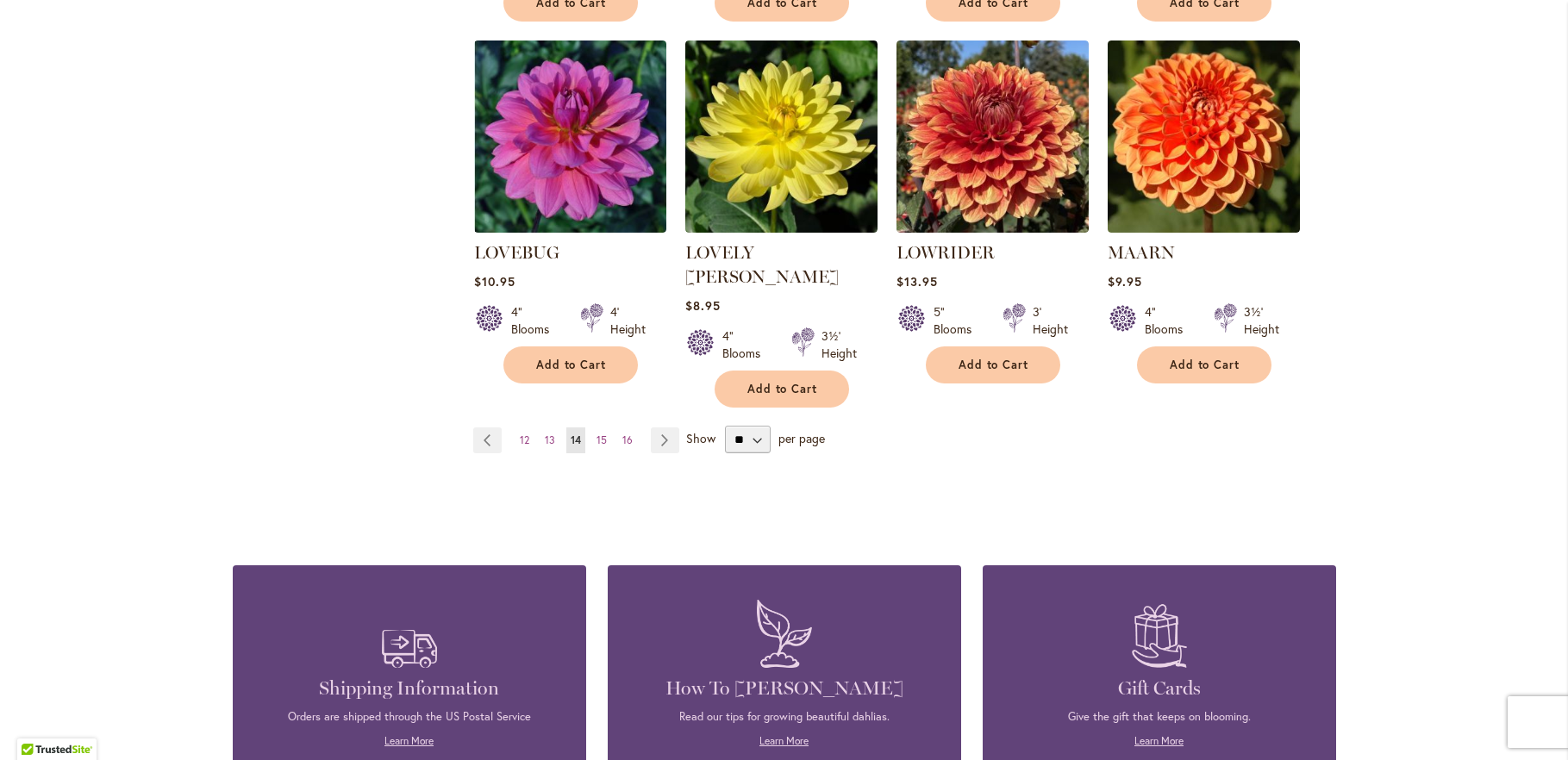
scroll to position [1489, 0]
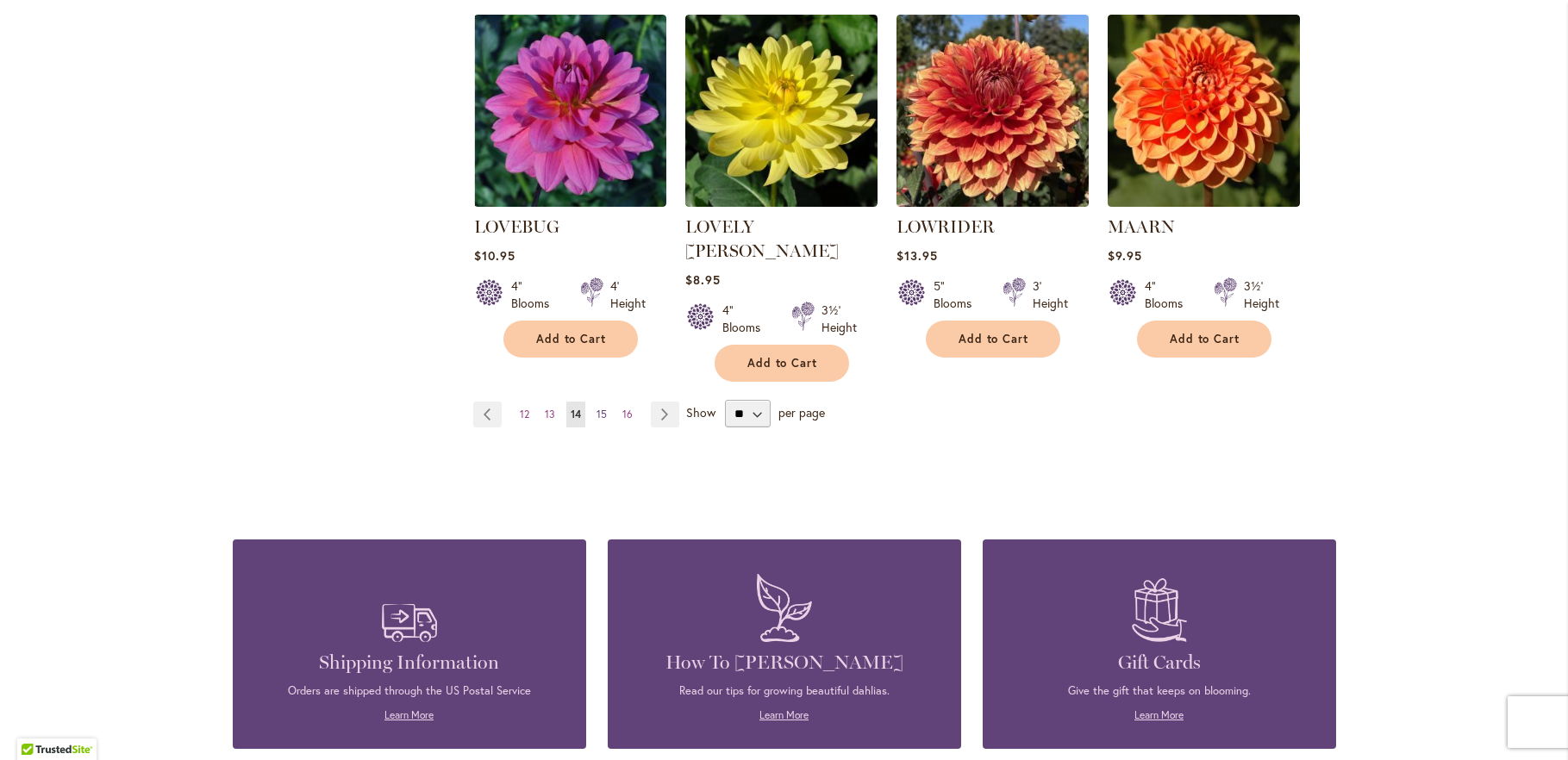
click at [597, 408] on span "15" at bounding box center [602, 414] width 11 height 13
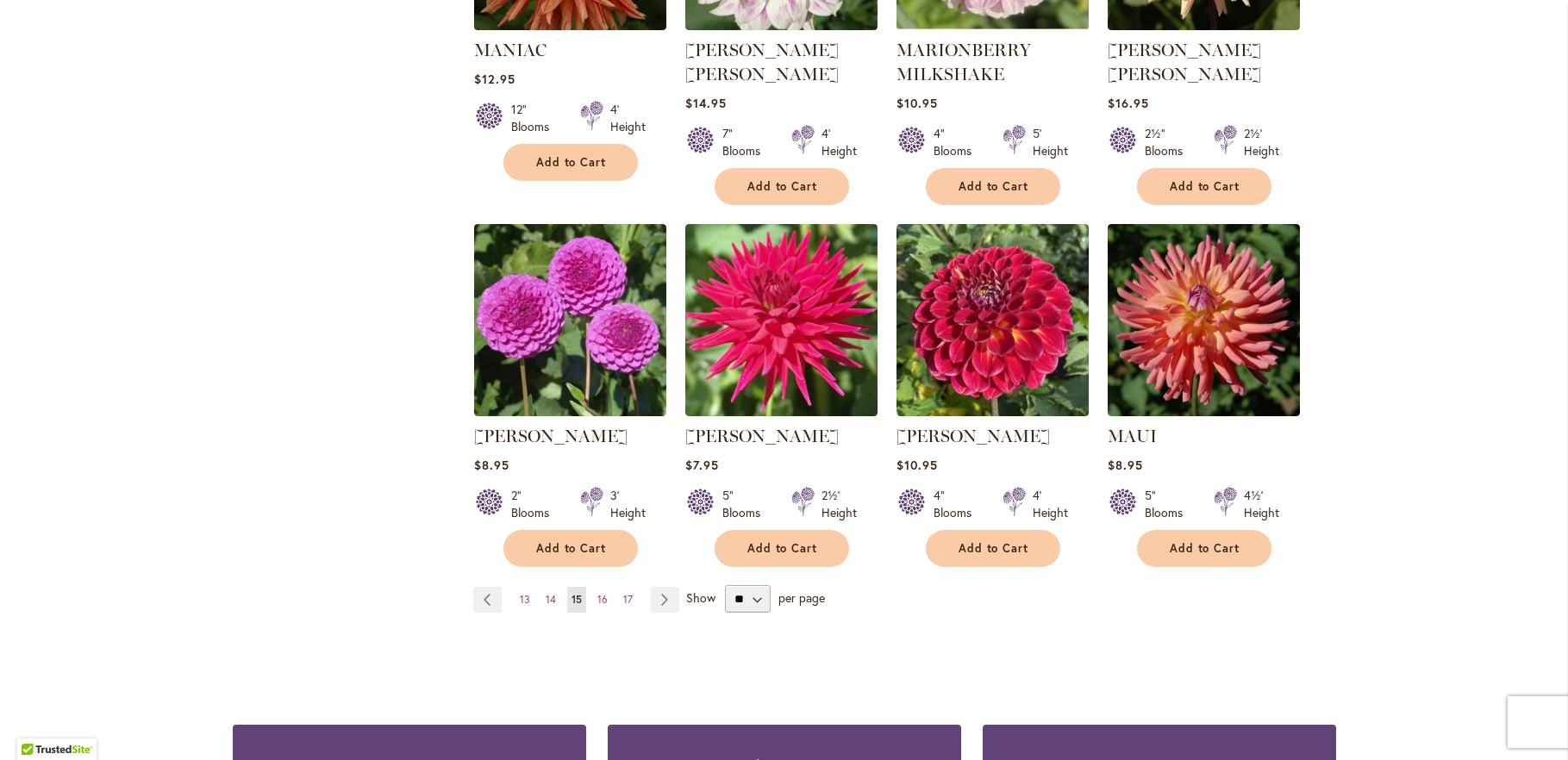
scroll to position [1303, 0]
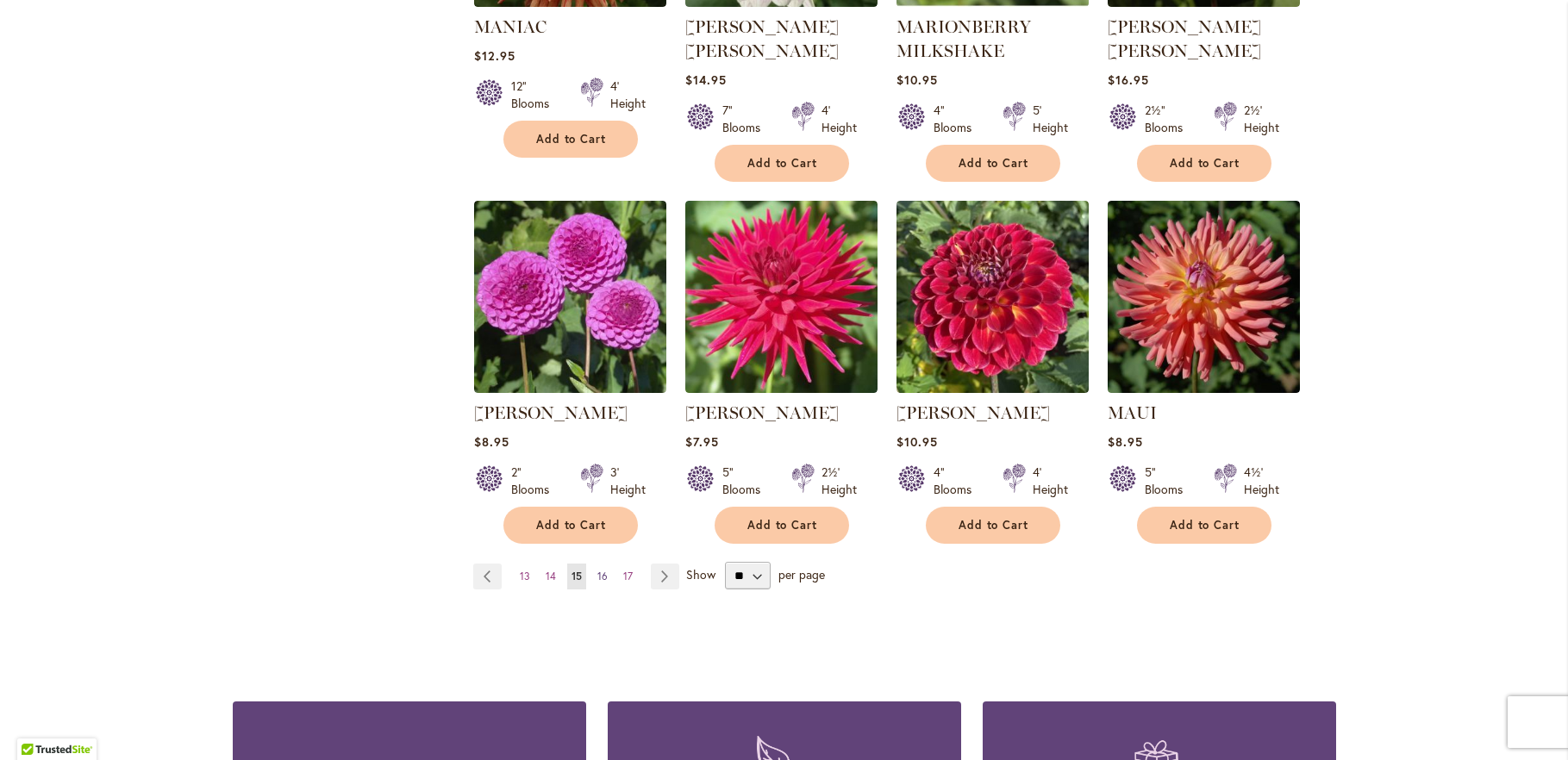
click at [598, 575] on span "16" at bounding box center [603, 577] width 11 height 13
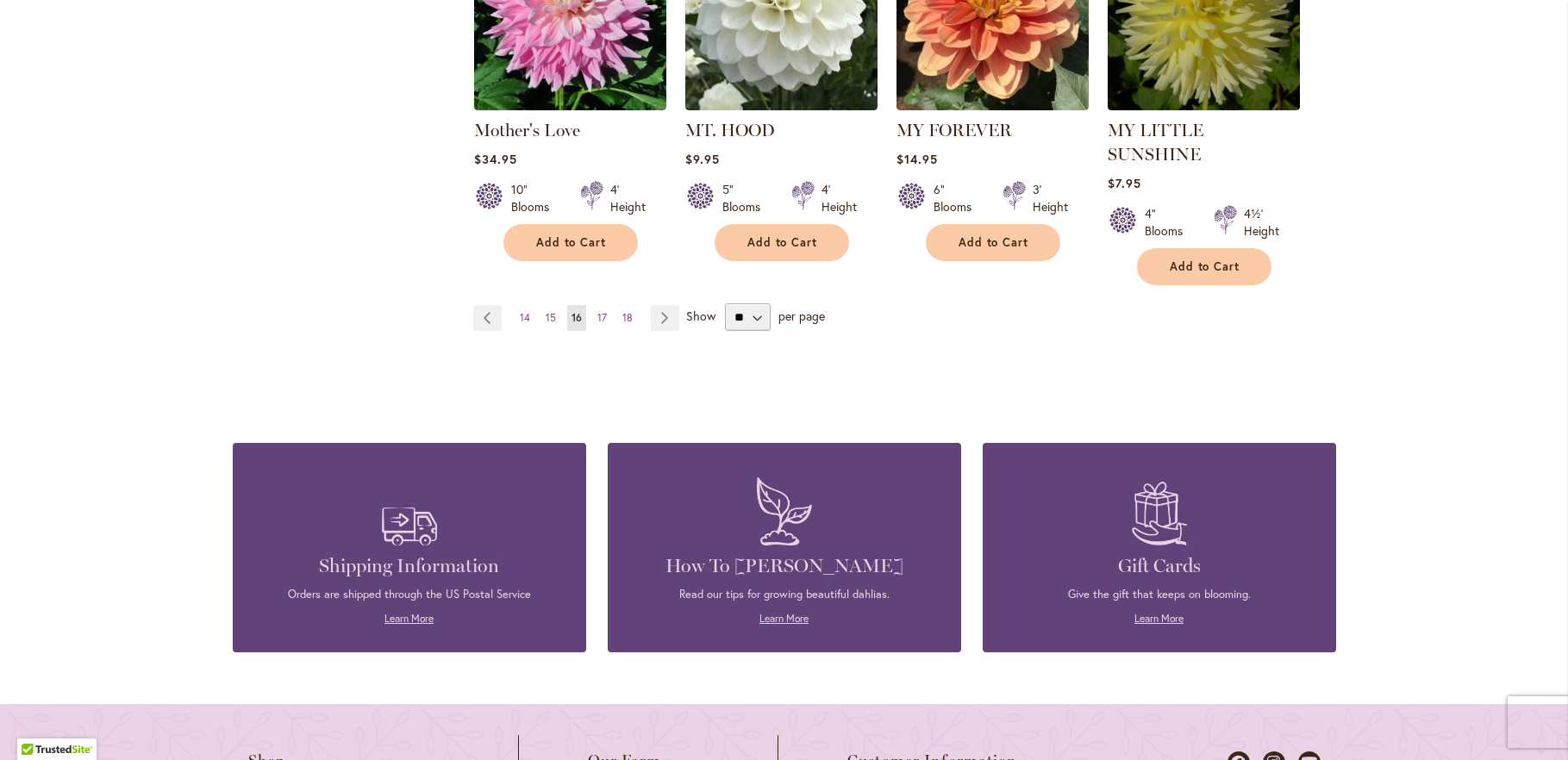
scroll to position [1676, 0]
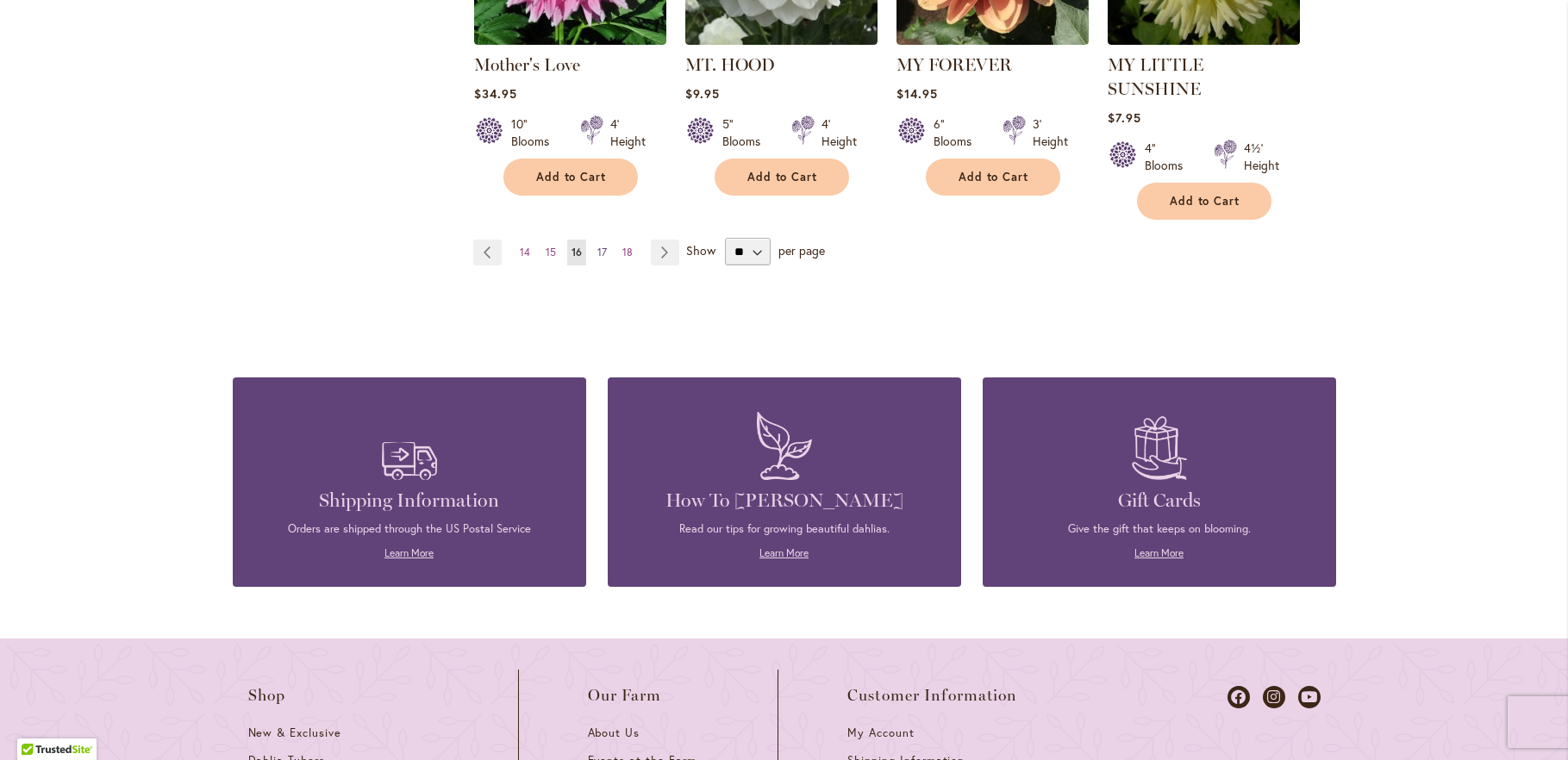
click at [598, 245] on span "17" at bounding box center [603, 252] width 10 height 13
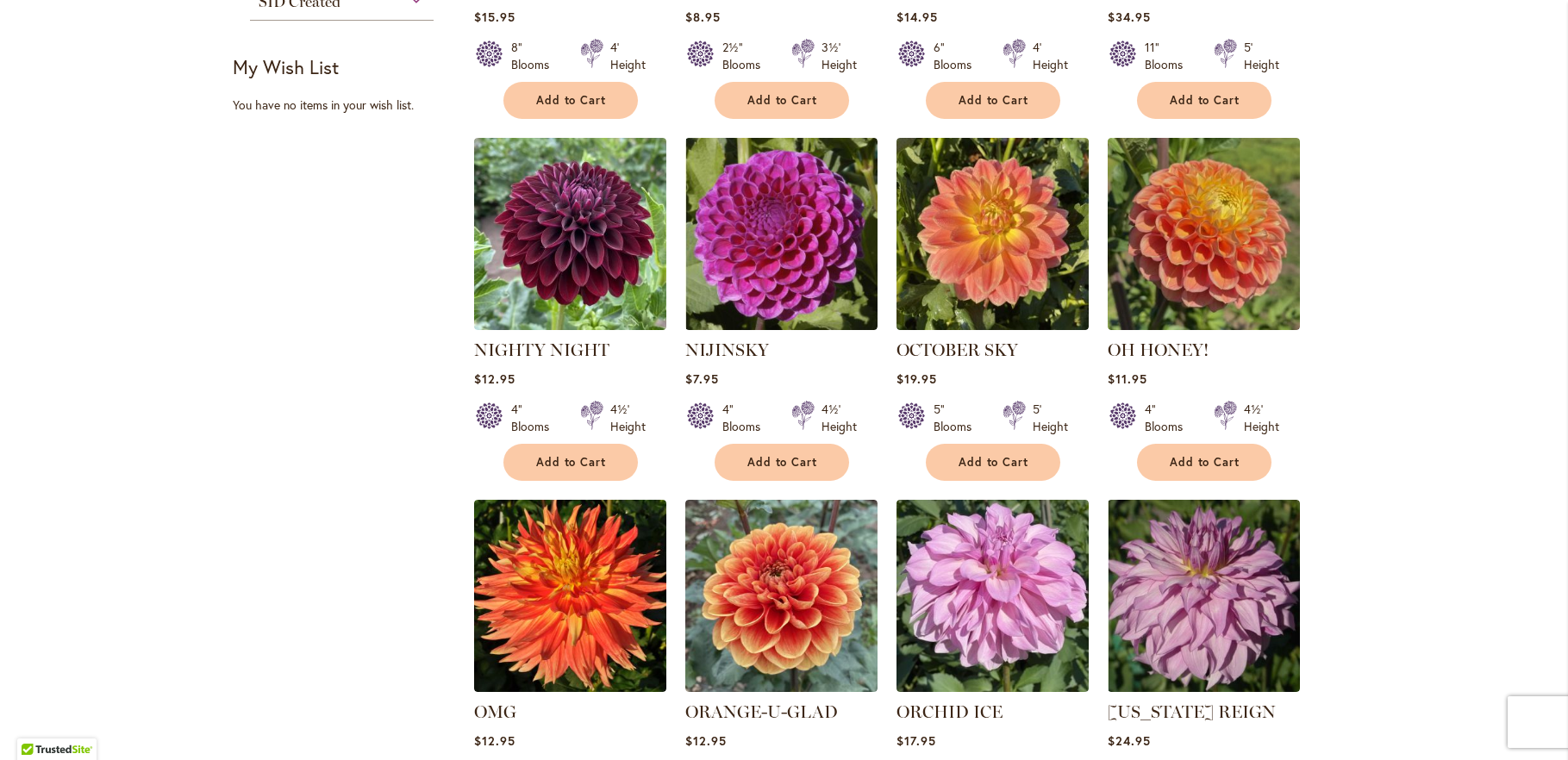
scroll to position [1024, 0]
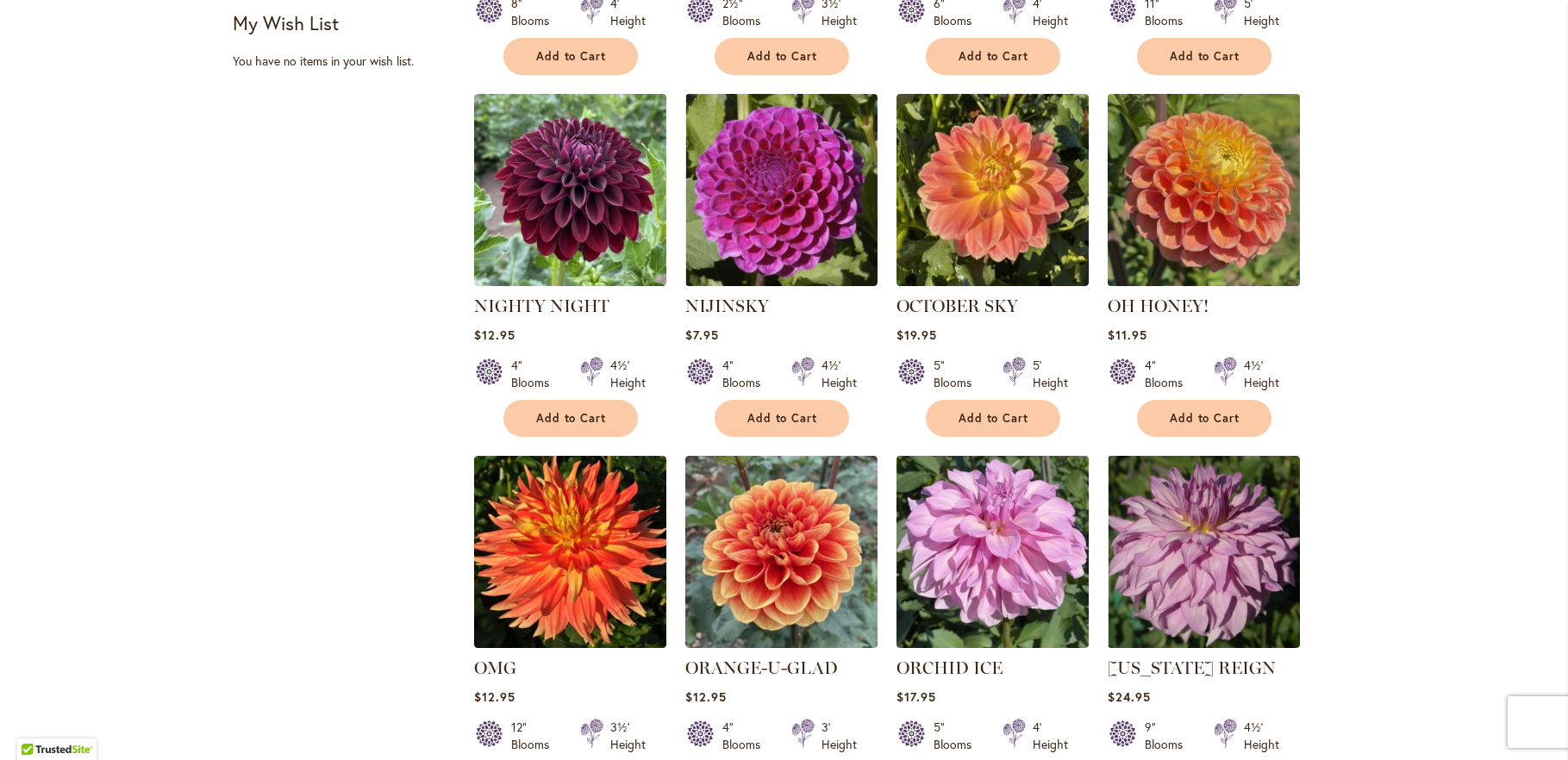
click at [1171, 197] on img at bounding box center [1203, 189] width 201 height 201
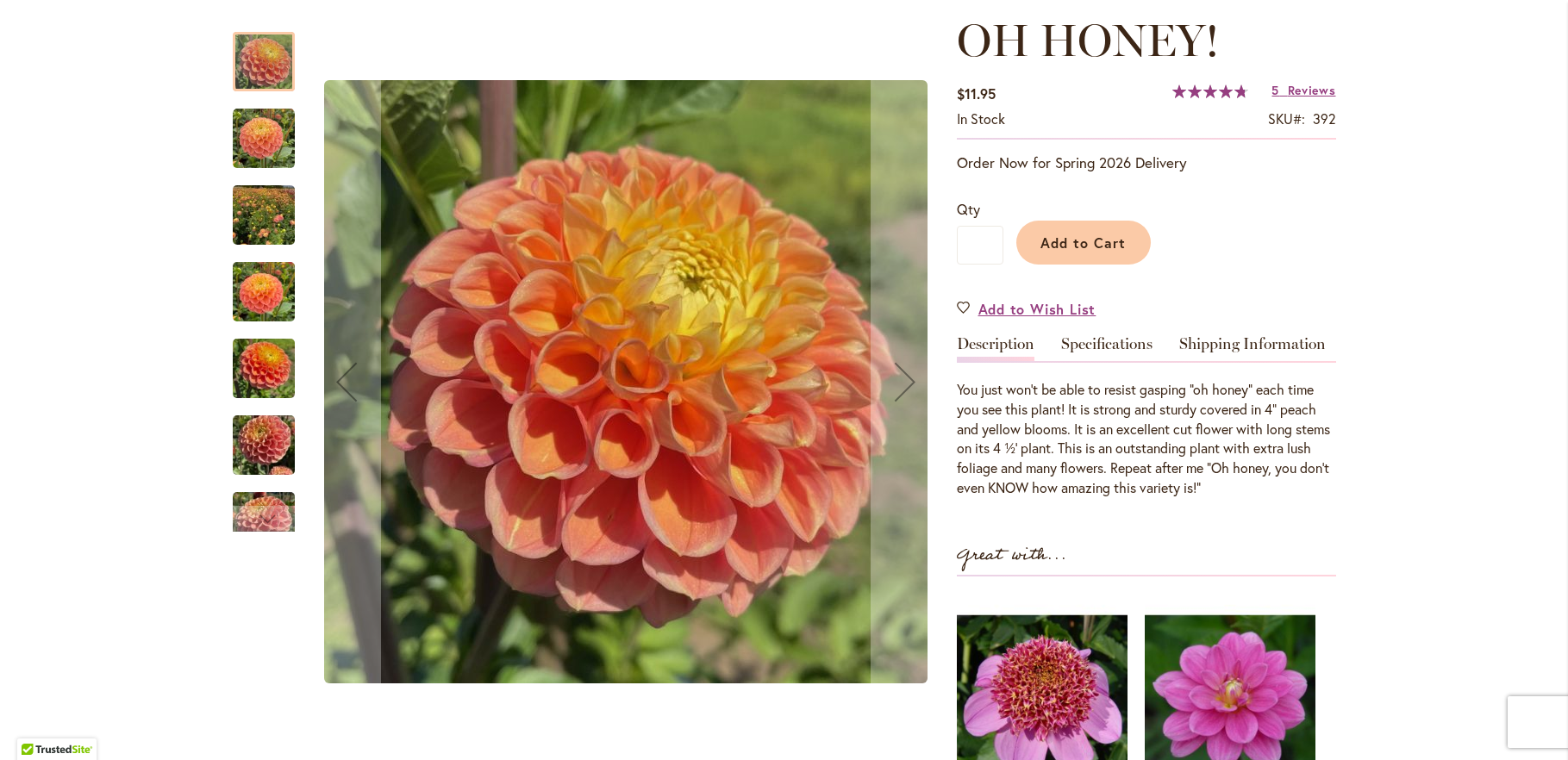
scroll to position [280, 0]
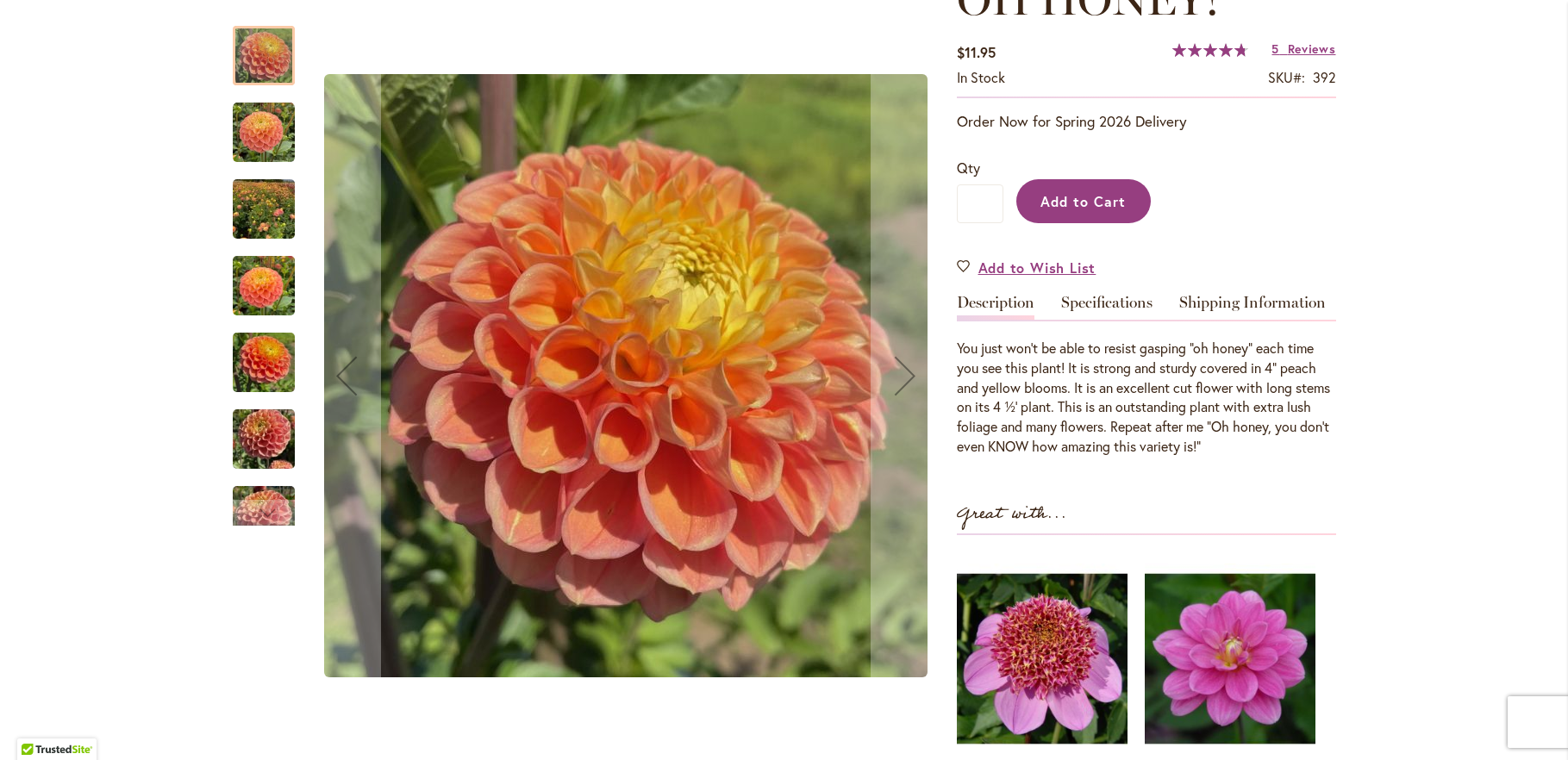
click at [1056, 193] on span "Add to Cart" at bounding box center [1083, 201] width 85 height 18
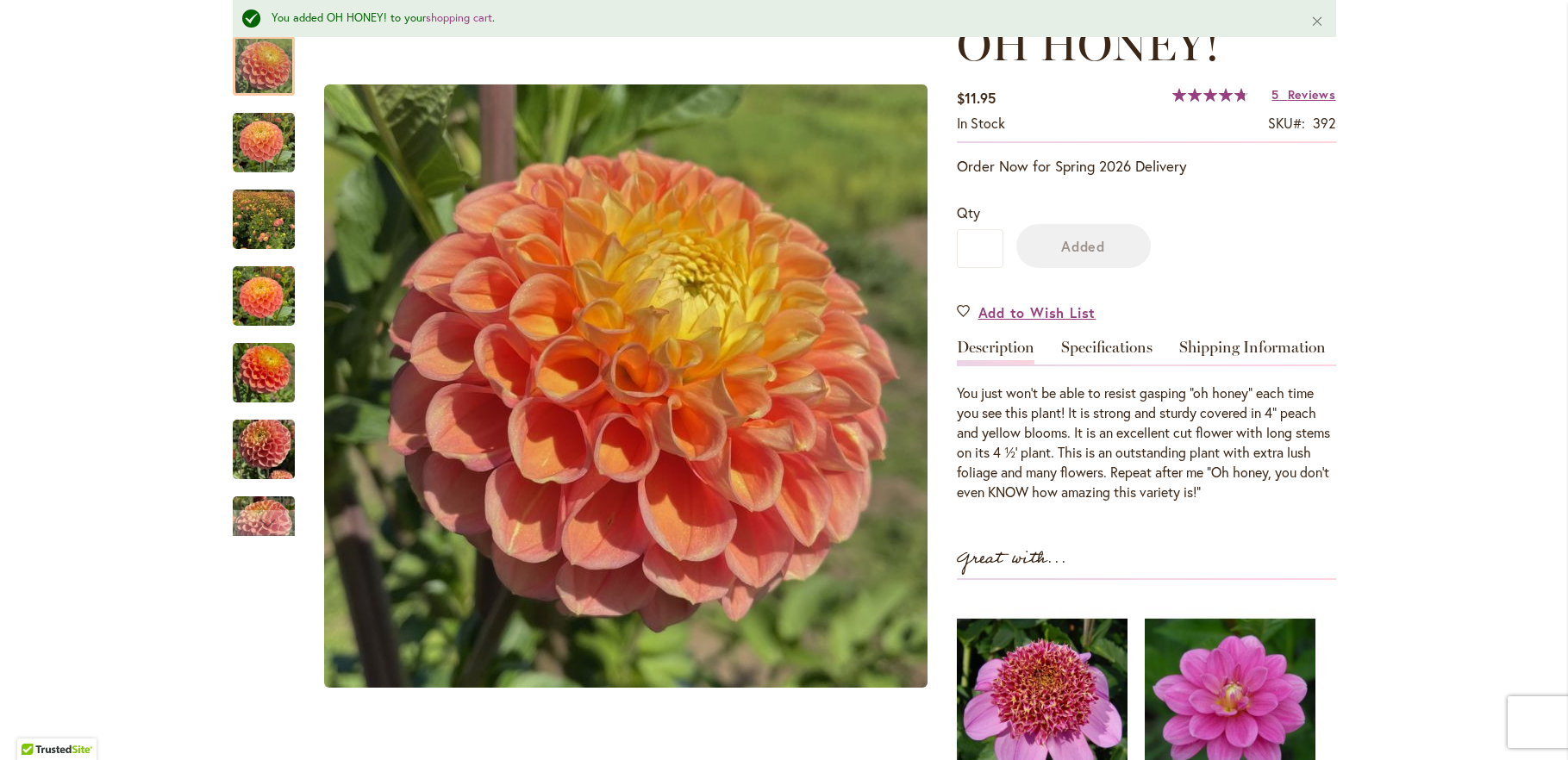
scroll to position [324, 0]
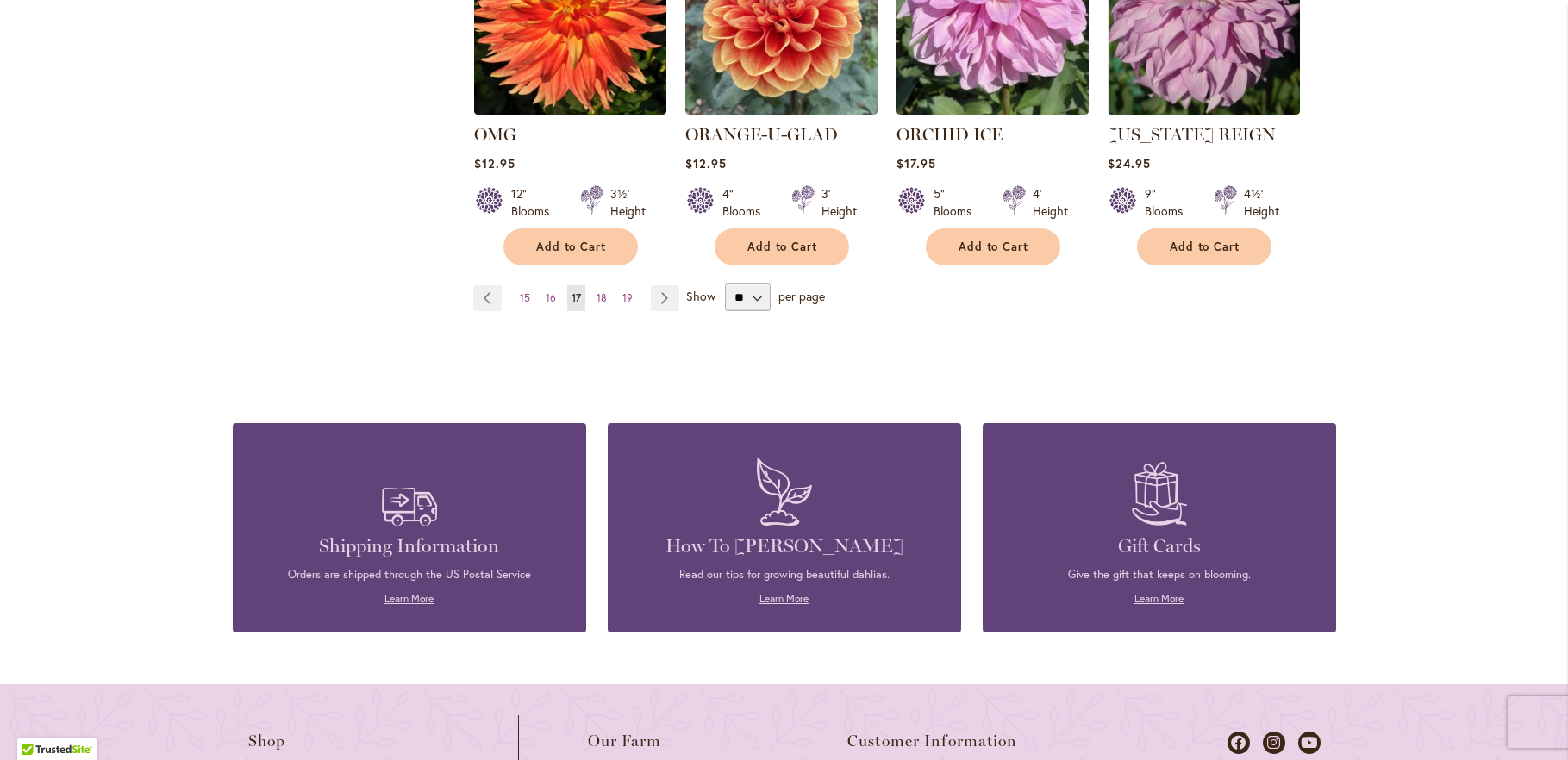
scroll to position [1583, 0]
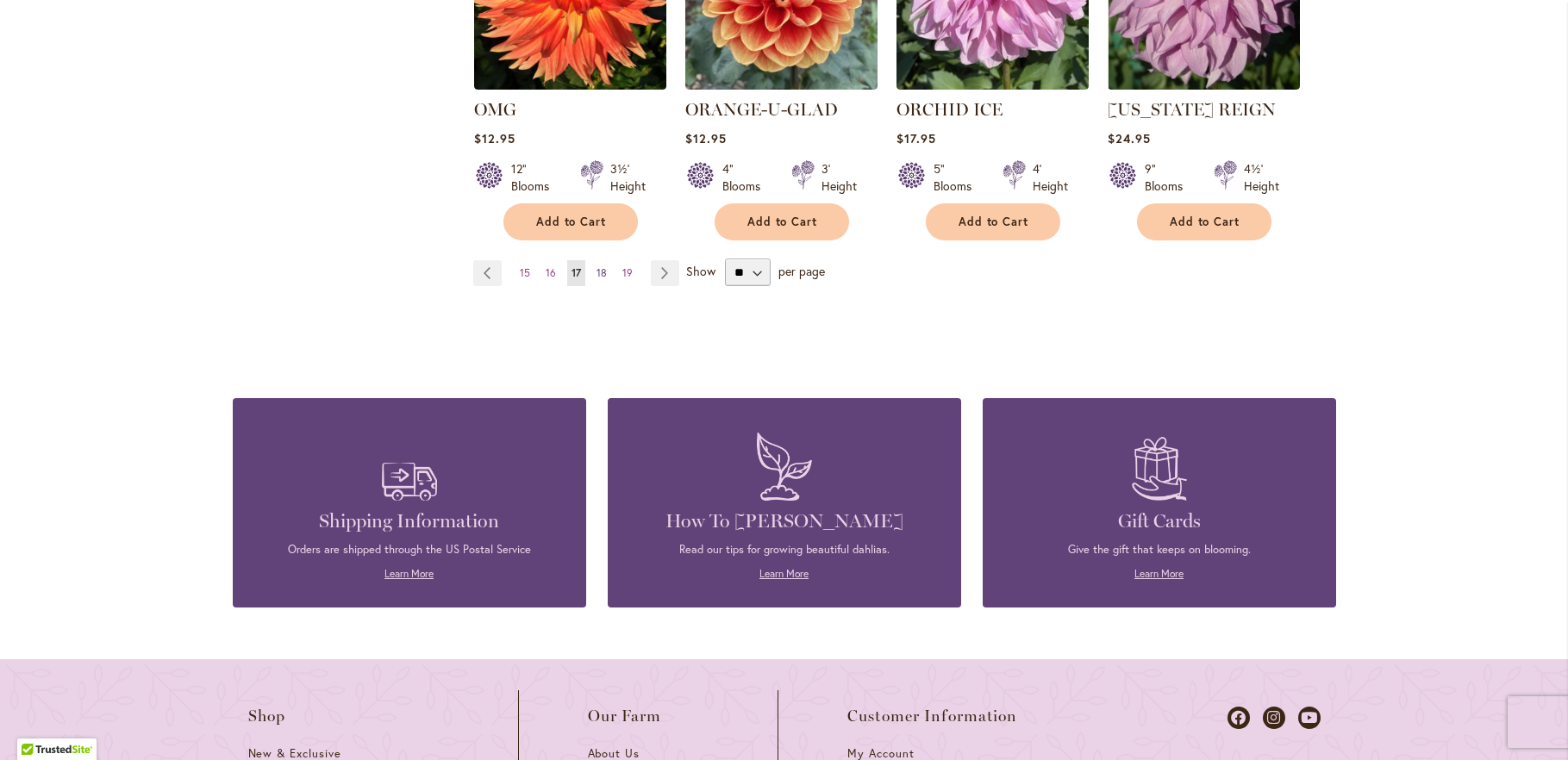
click at [597, 267] on span "18" at bounding box center [602, 273] width 11 height 13
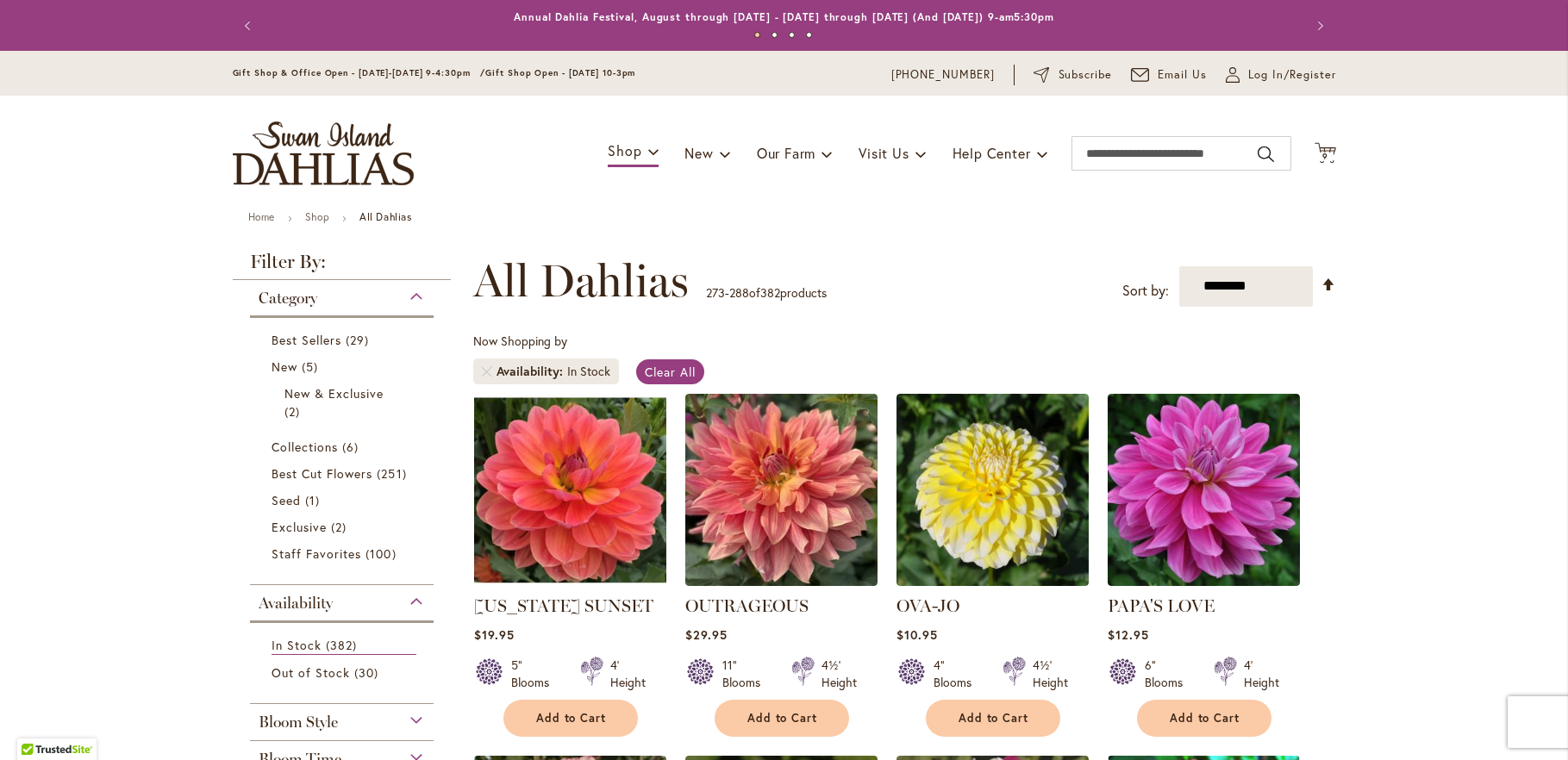
scroll to position [280, 0]
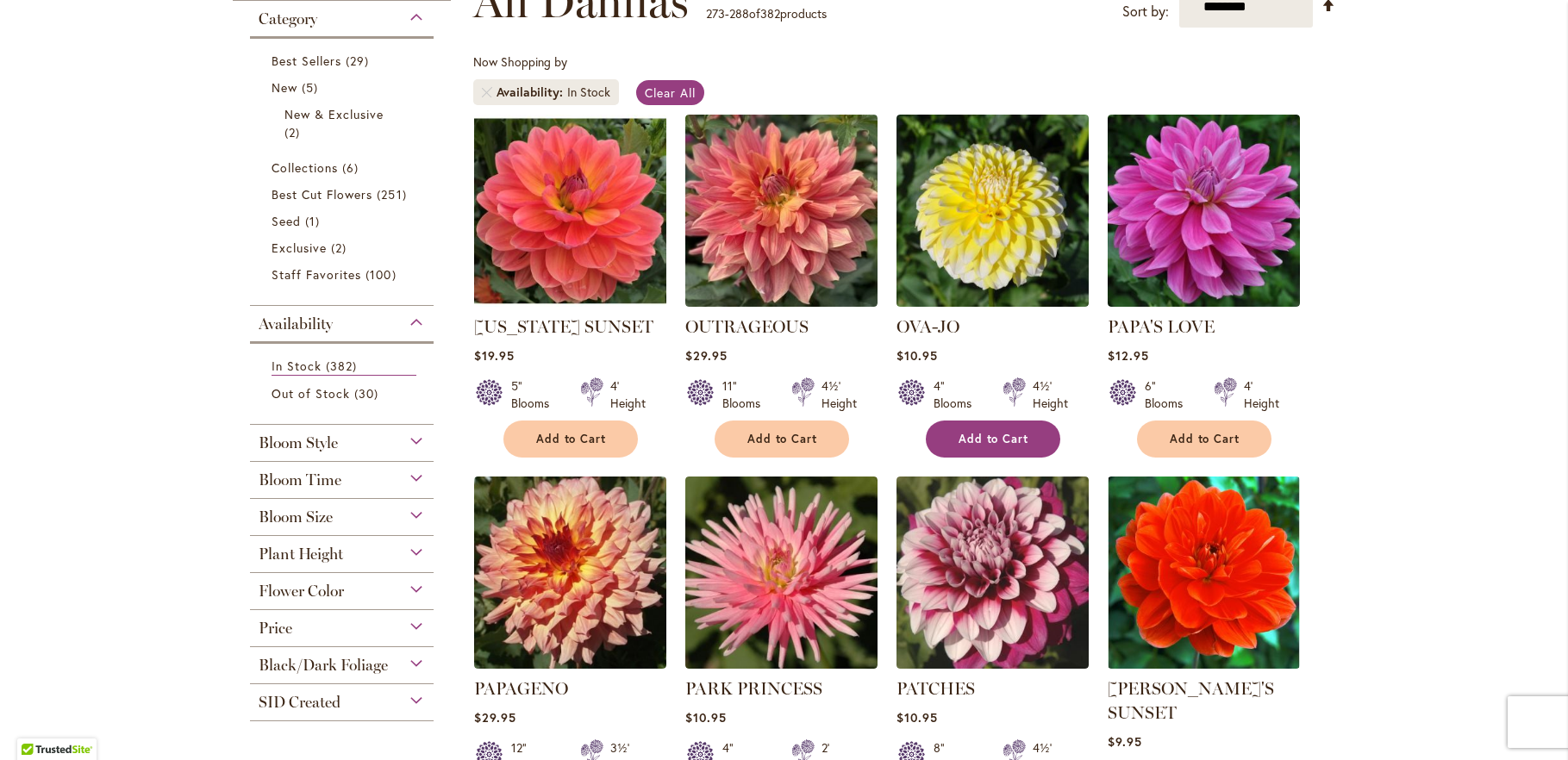
click at [1004, 440] on span "Add to Cart" at bounding box center [994, 438] width 71 height 14
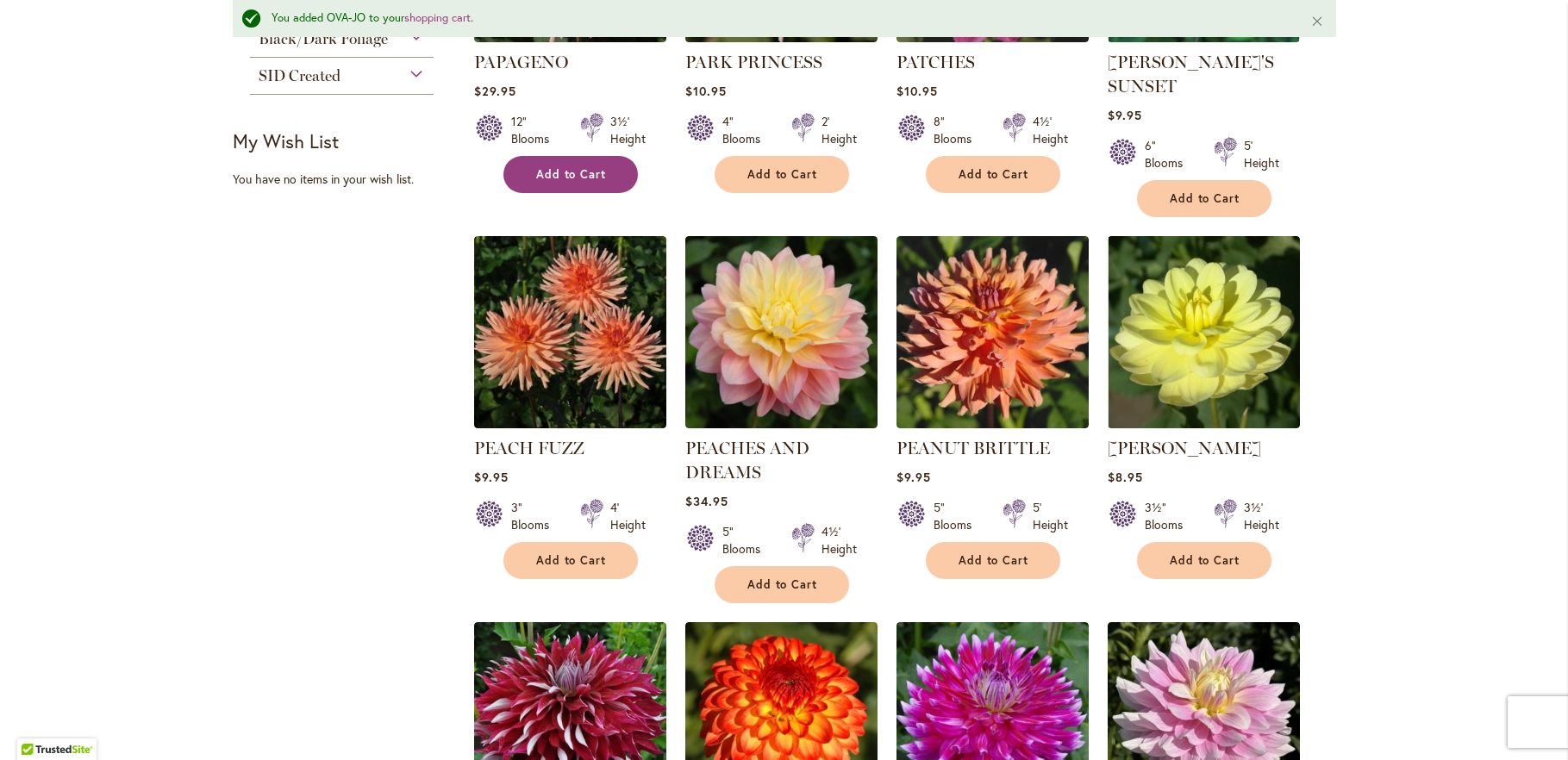
scroll to position [976, 0]
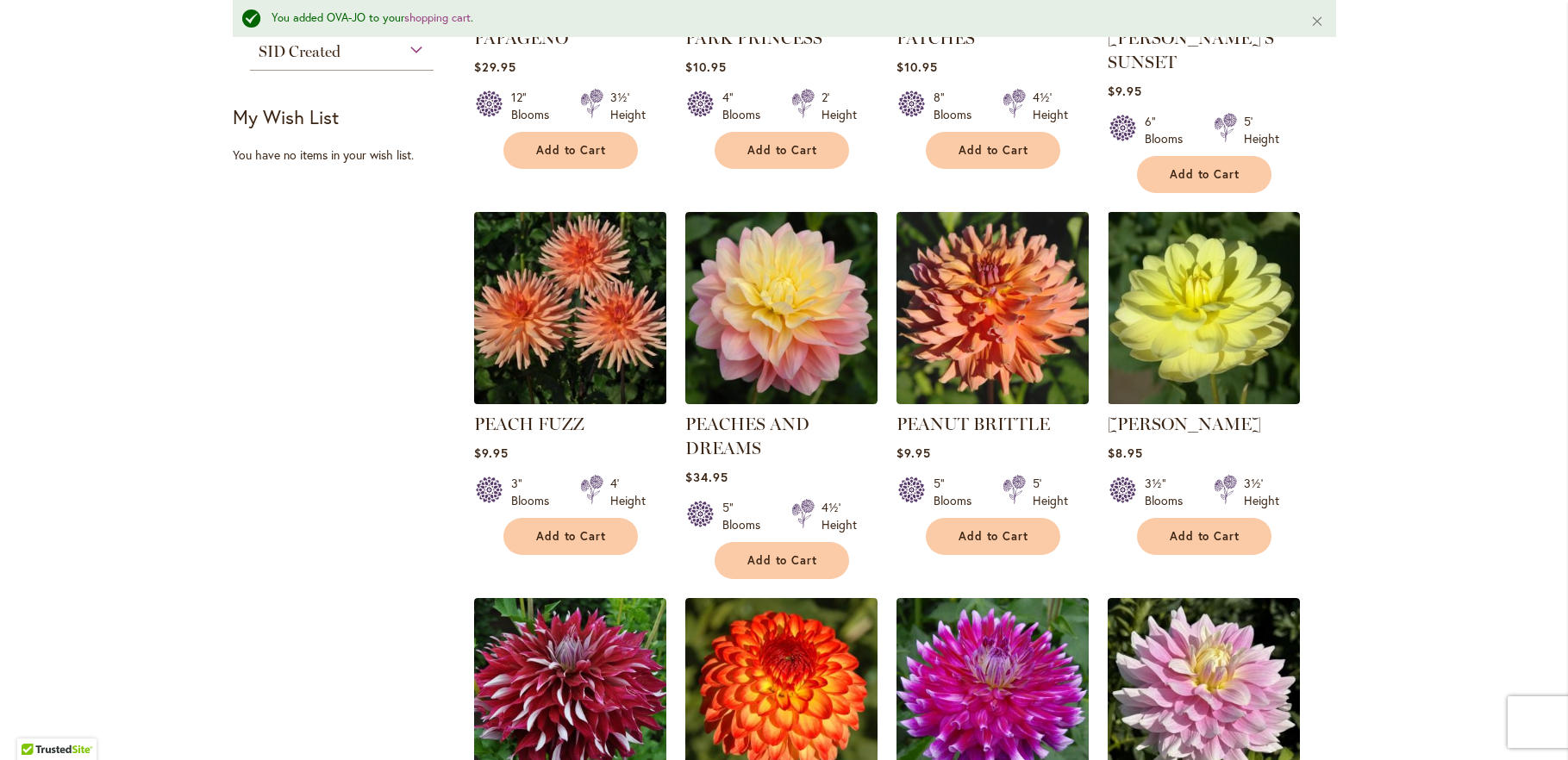
click at [550, 324] on img at bounding box center [569, 307] width 201 height 201
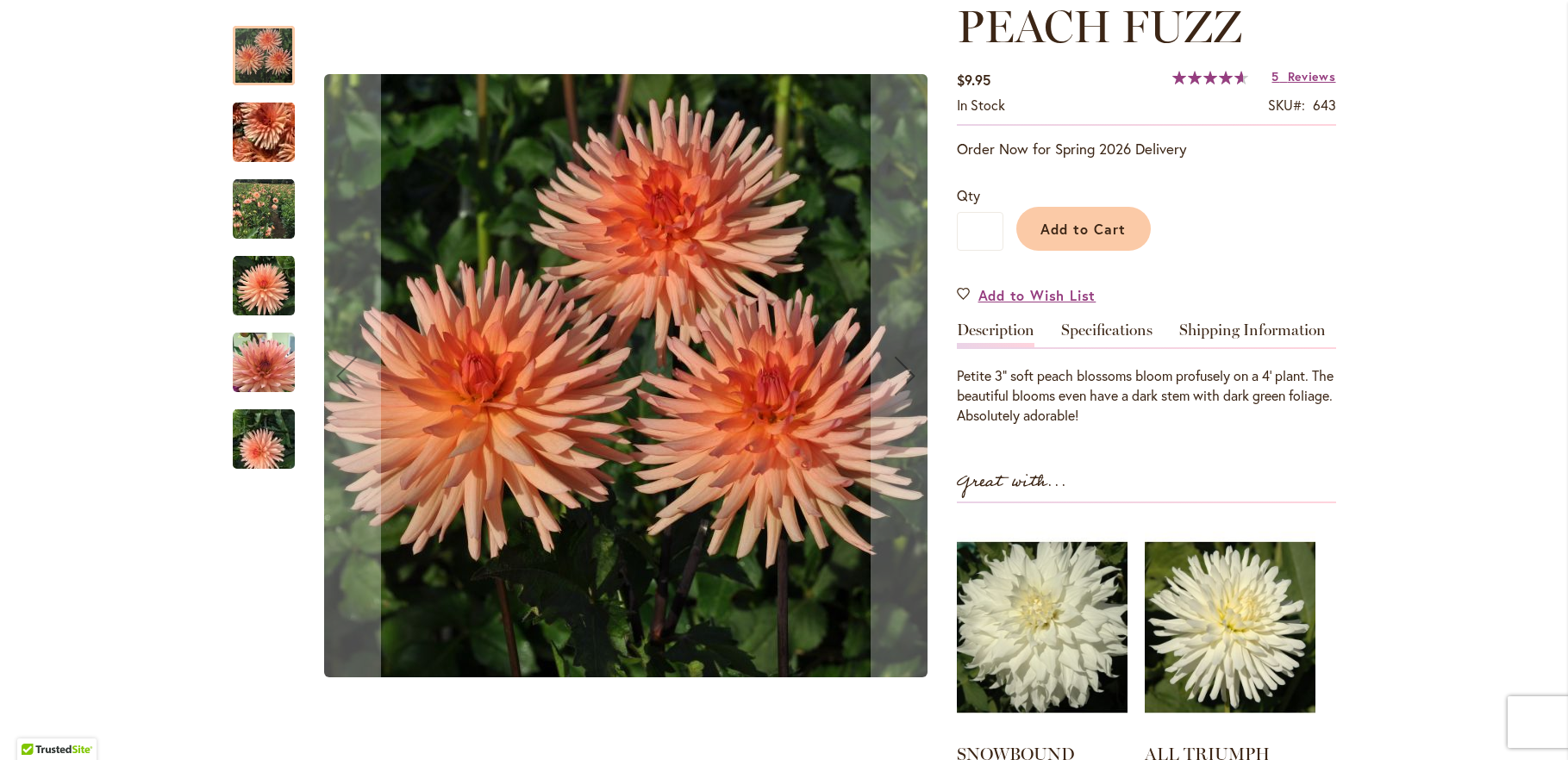
scroll to position [280, 0]
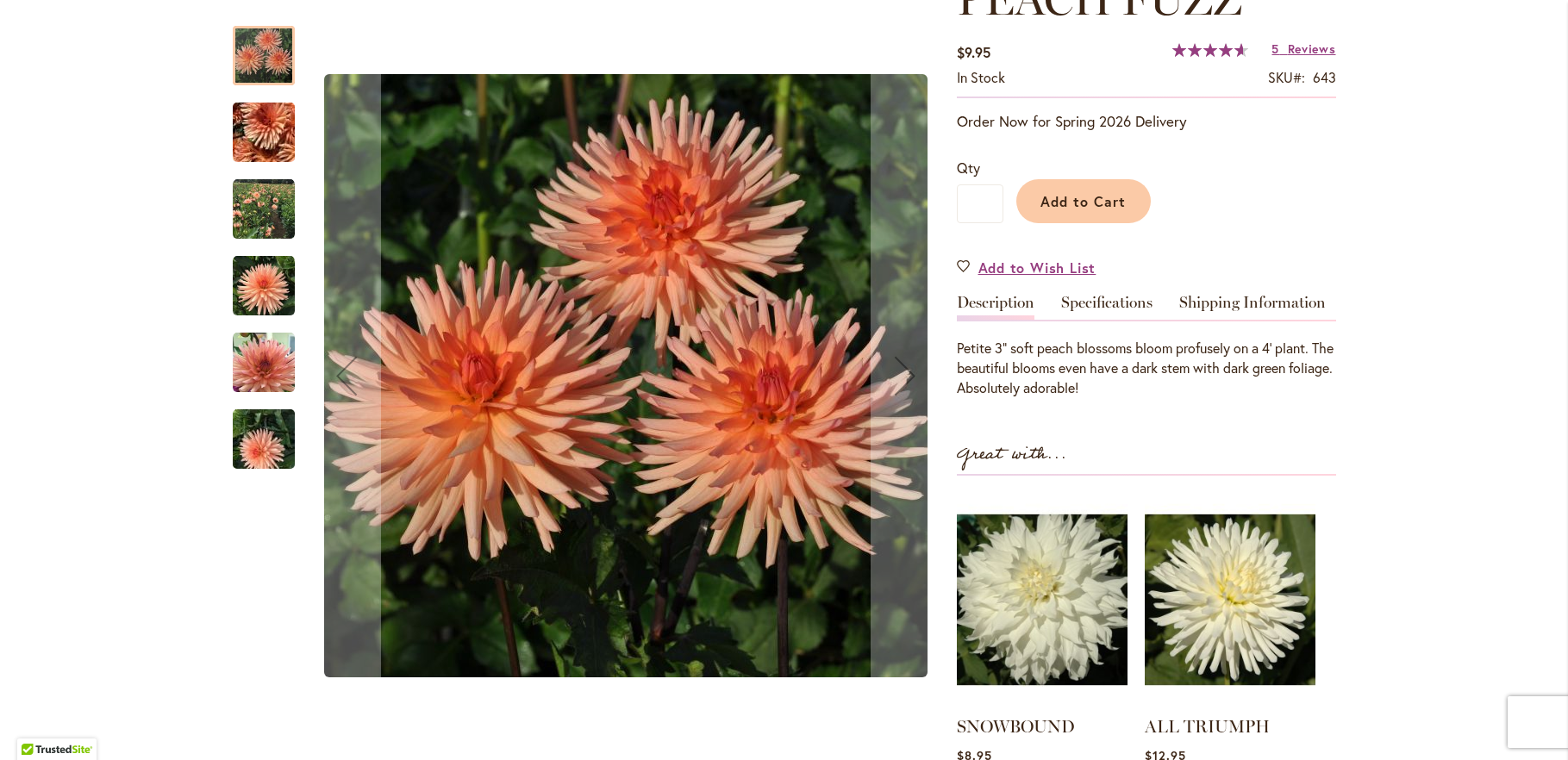
click at [244, 215] on img "PEACH FUZZ" at bounding box center [264, 209] width 62 height 62
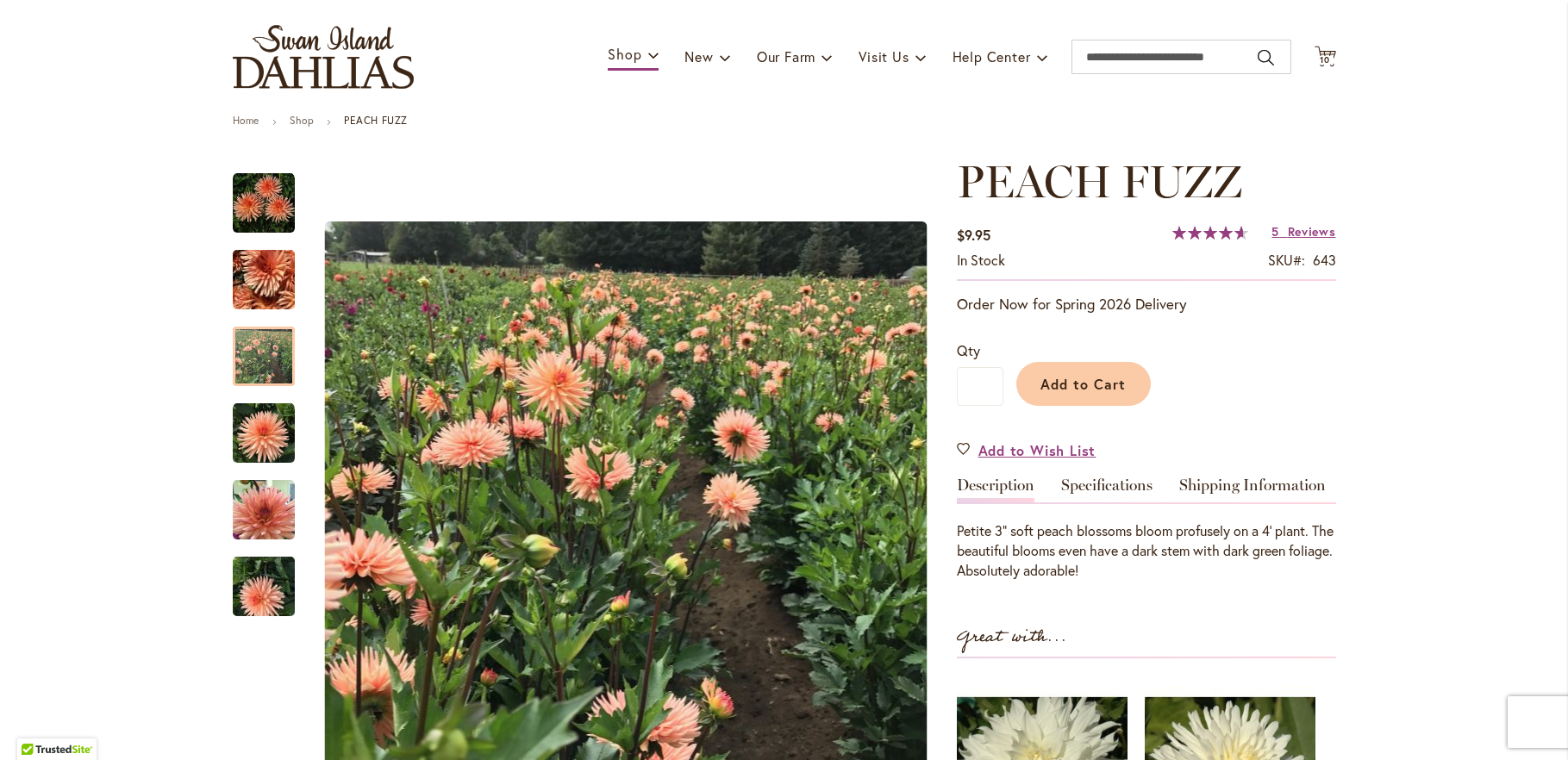
scroll to position [94, 0]
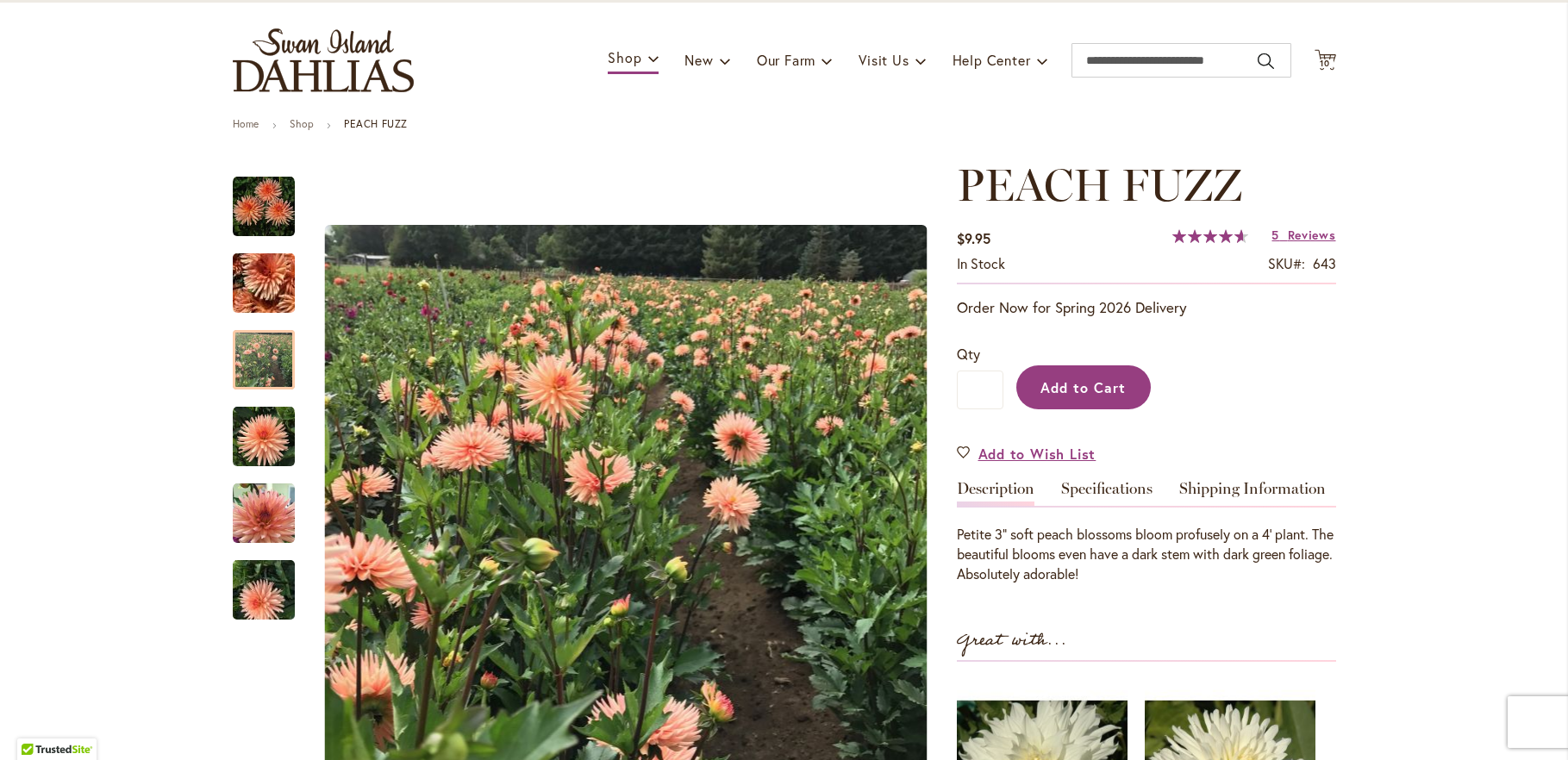
click at [1056, 382] on span "Add to Cart" at bounding box center [1083, 387] width 85 height 18
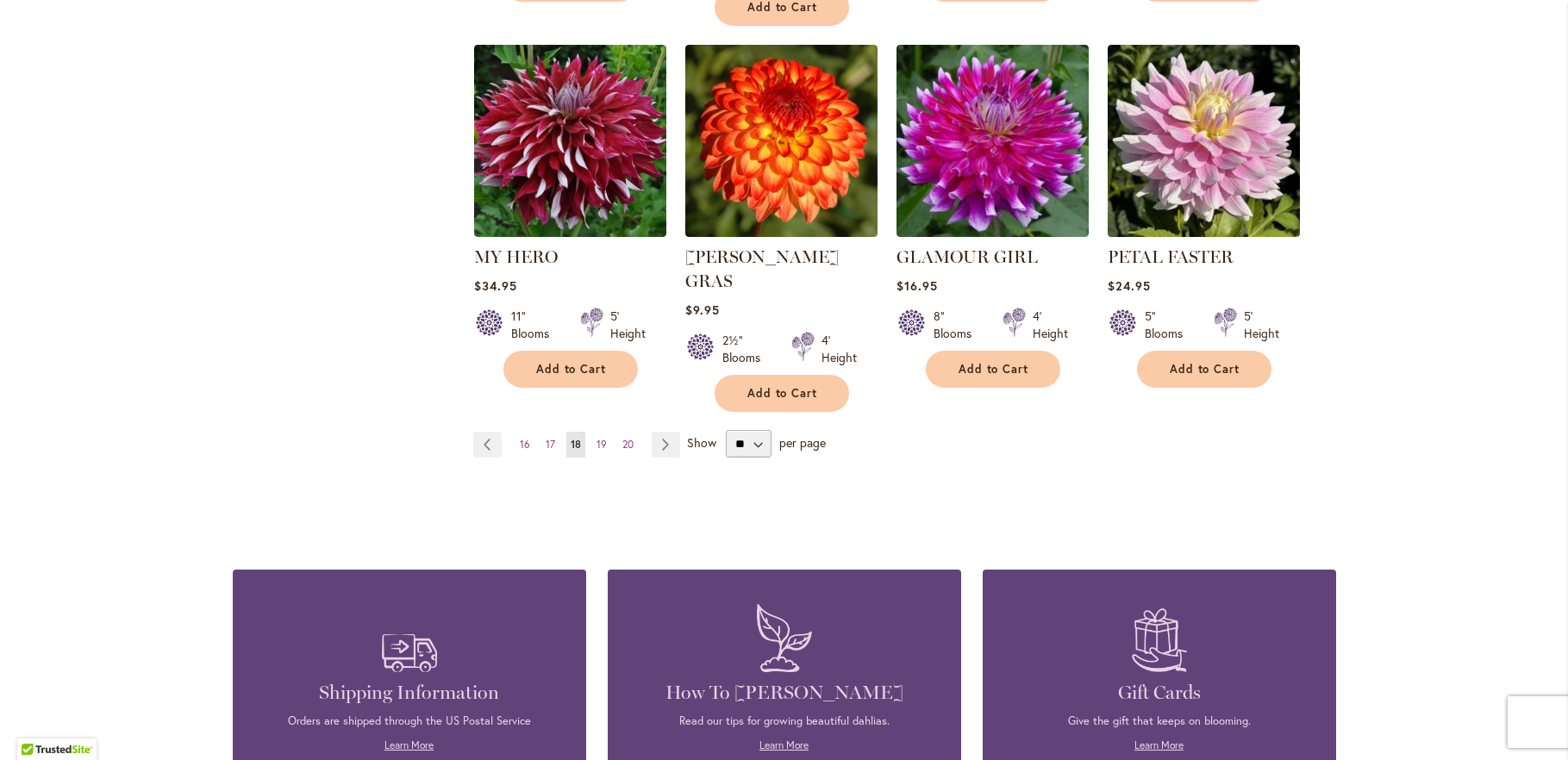
scroll to position [1534, 0]
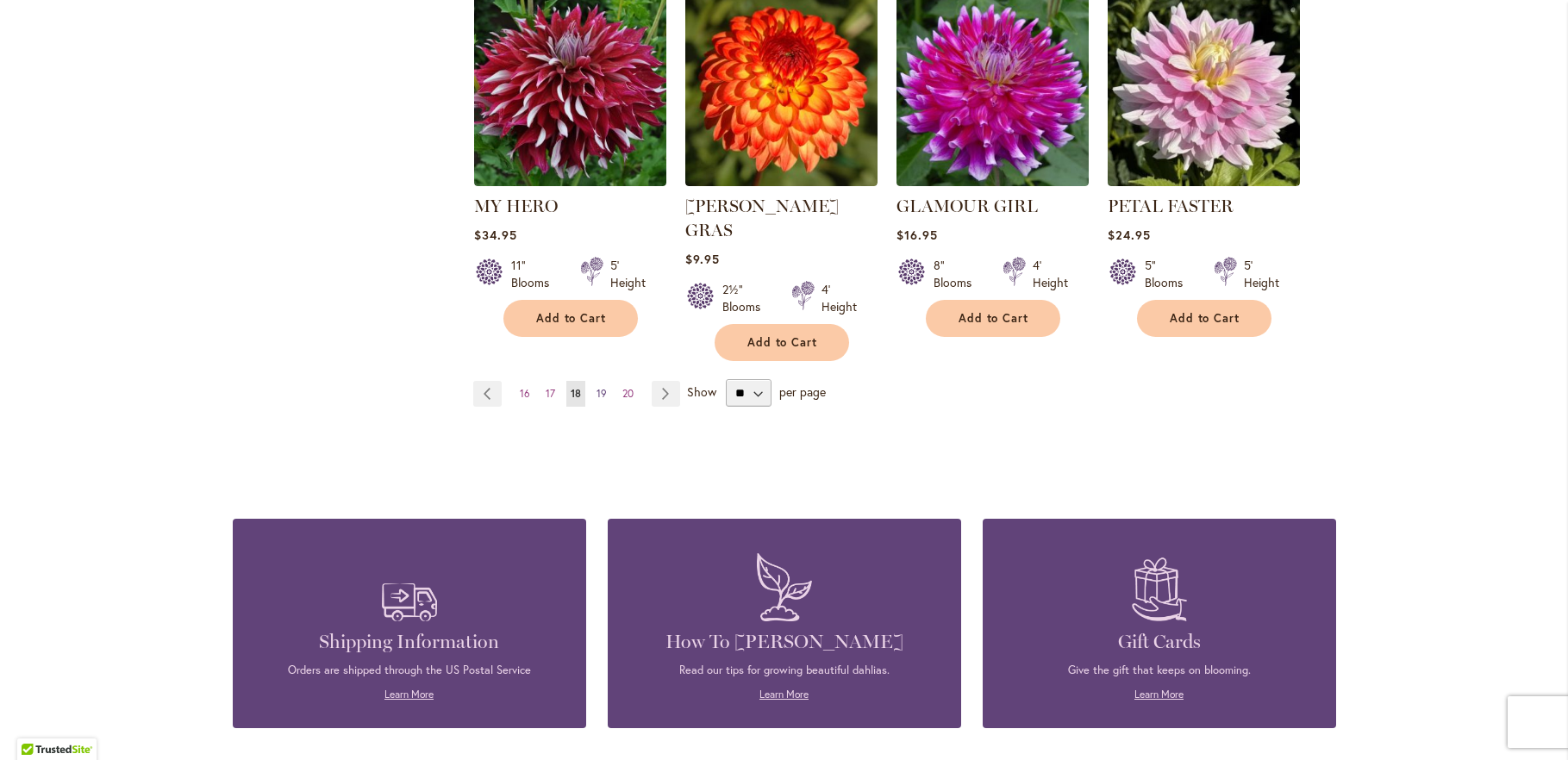
click at [597, 387] on span "19" at bounding box center [602, 393] width 11 height 13
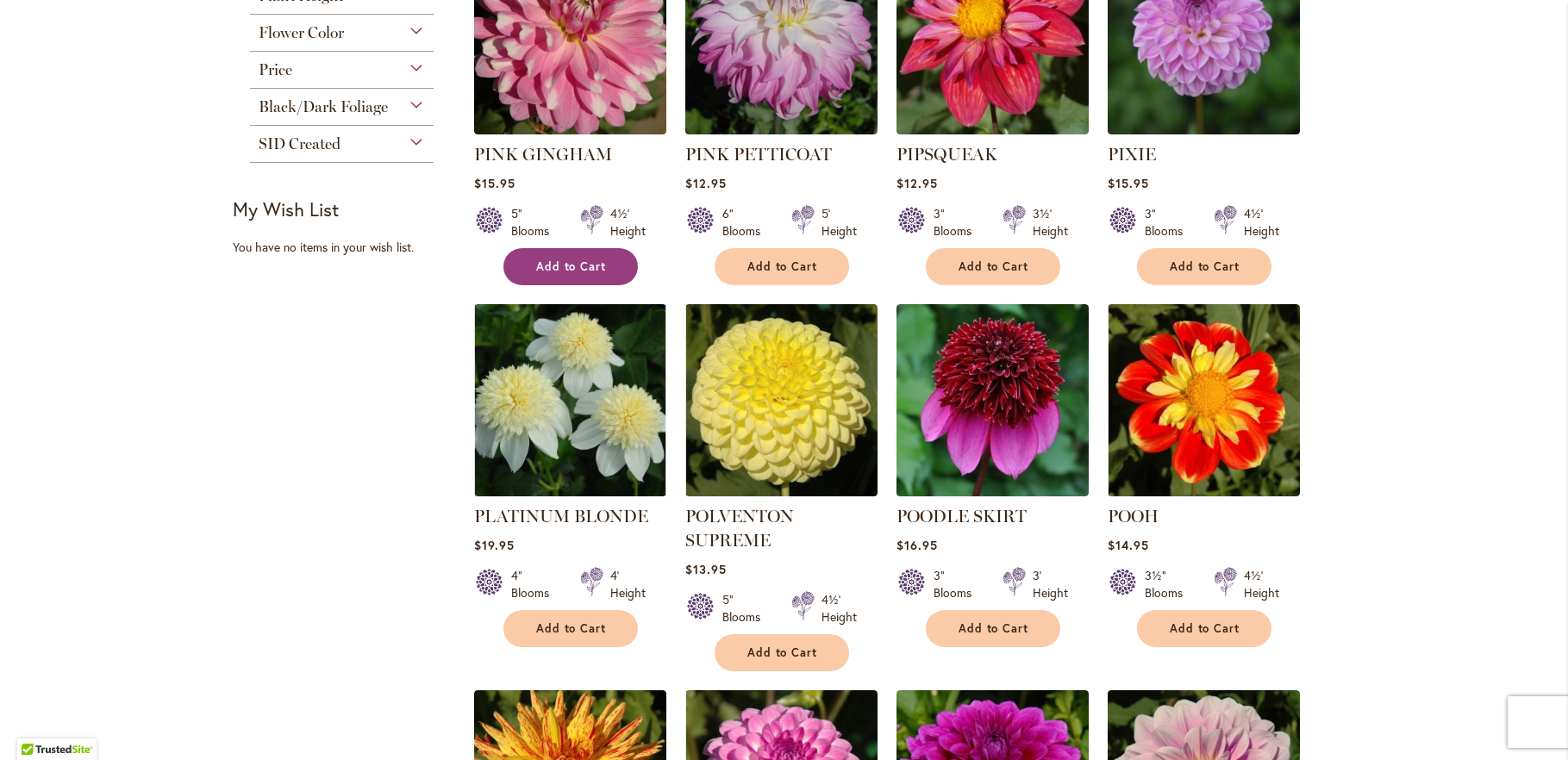
scroll to position [745, 0]
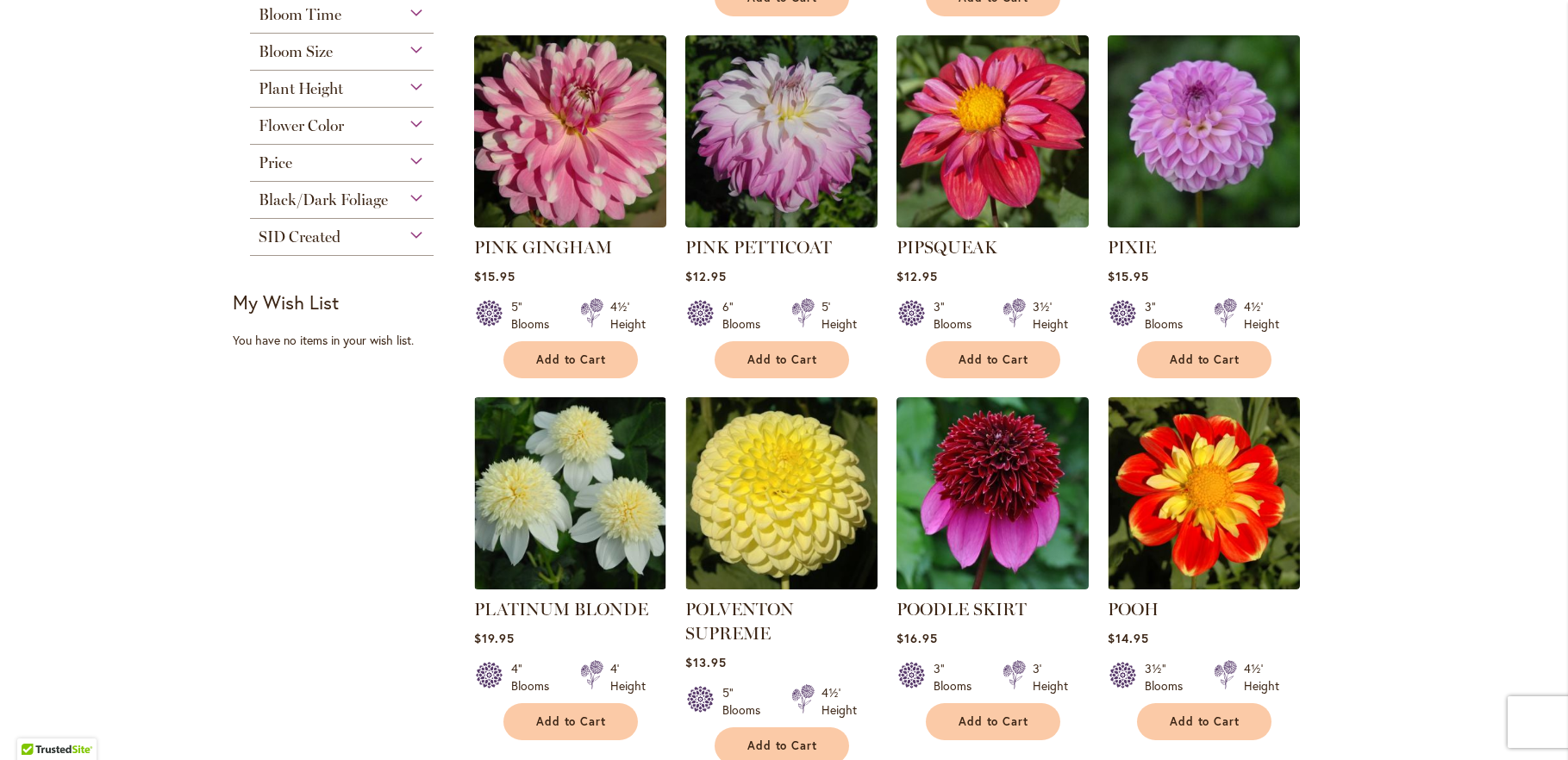
click at [1216, 110] on img at bounding box center [1203, 131] width 201 height 201
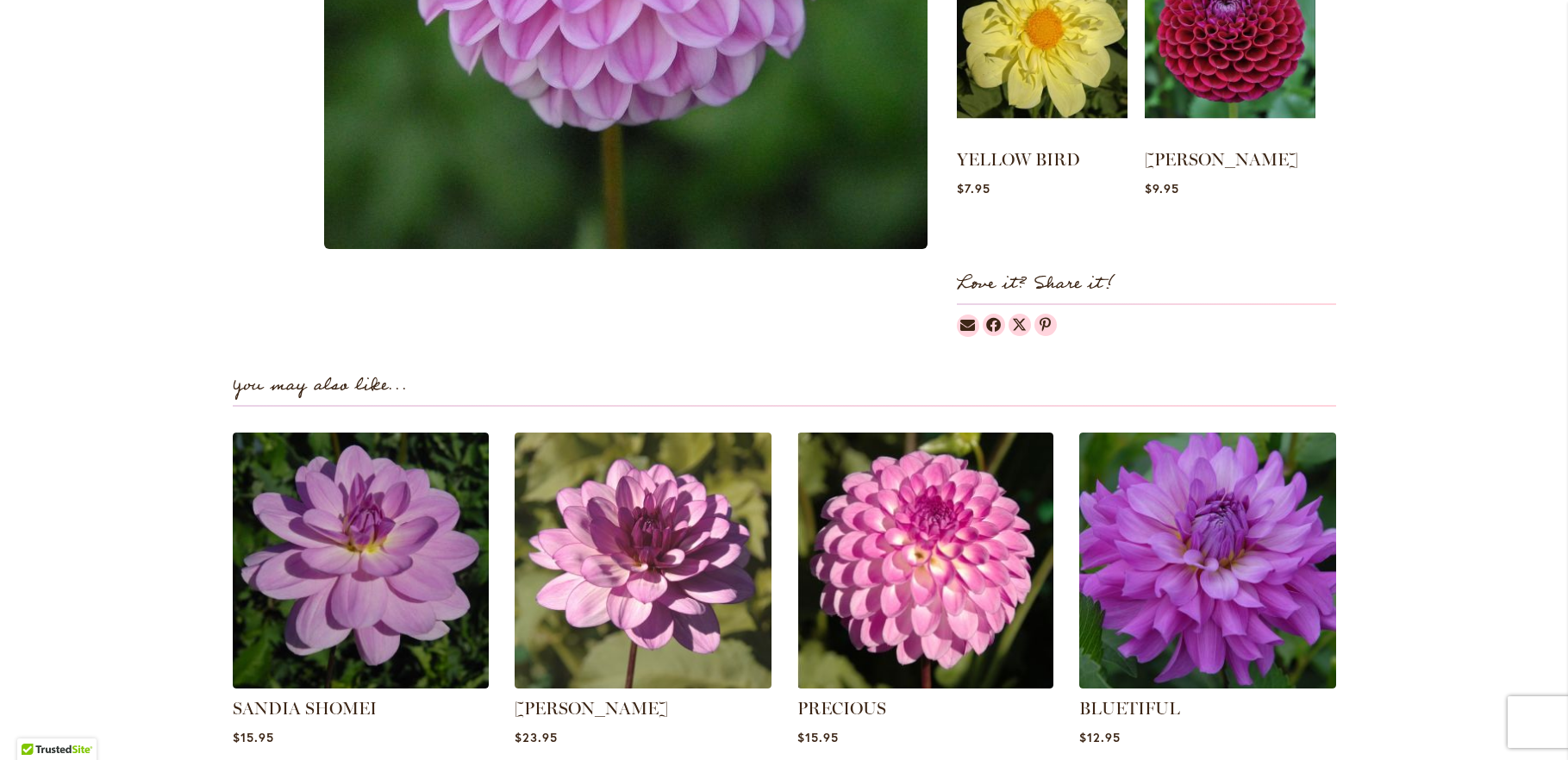
scroll to position [838, 0]
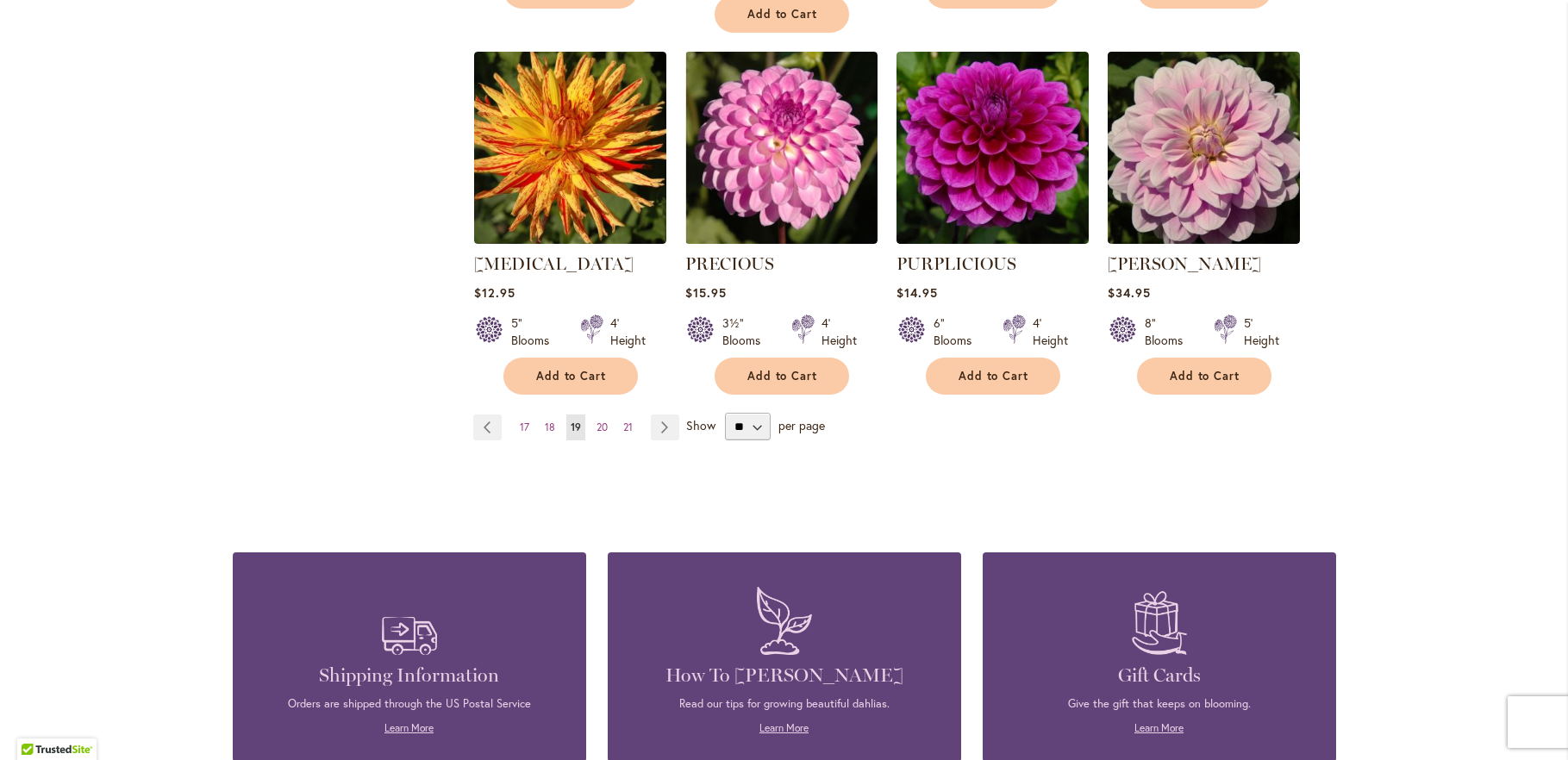
scroll to position [1583, 0]
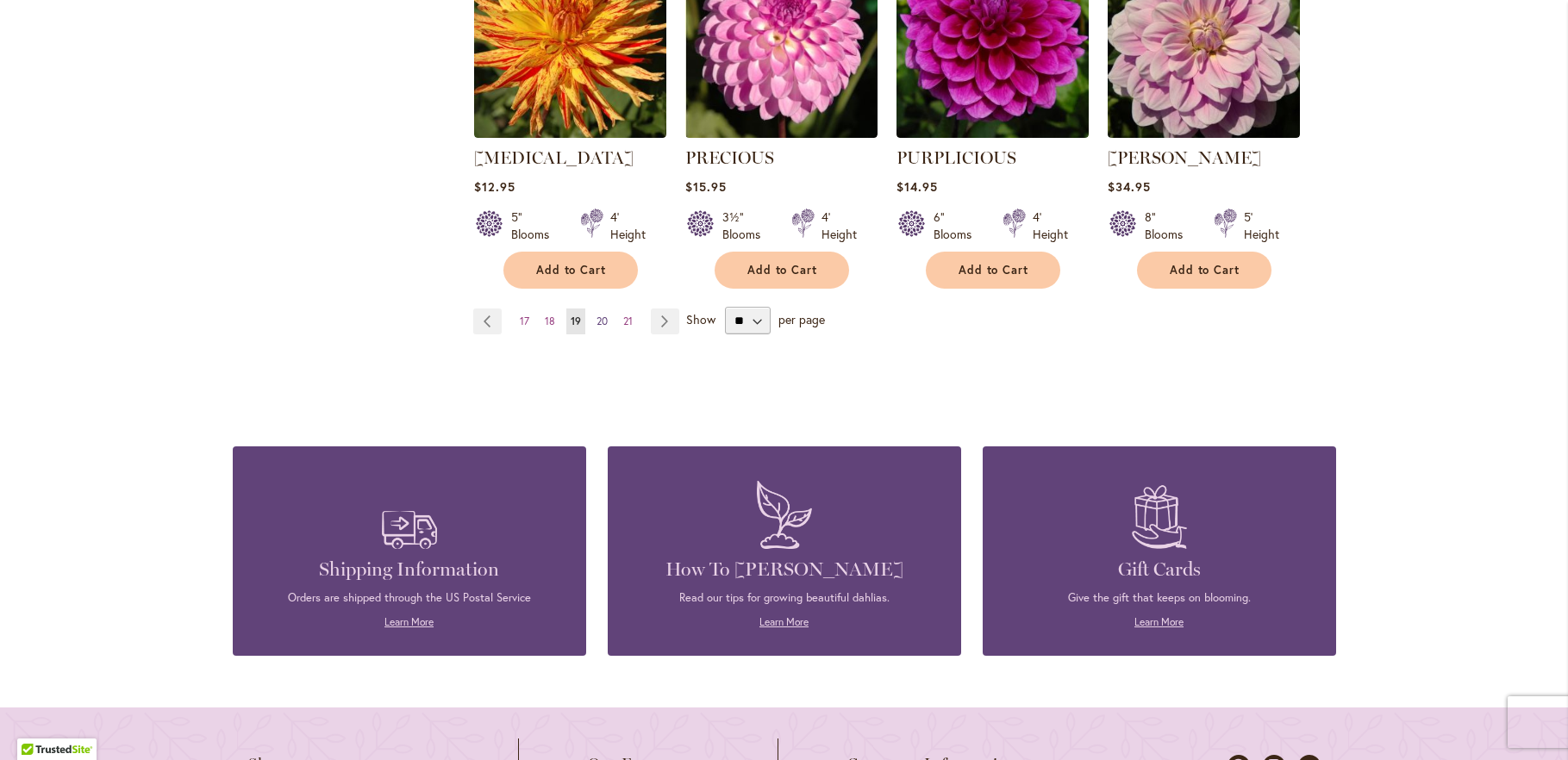
click at [597, 315] on span "20" at bounding box center [603, 322] width 11 height 13
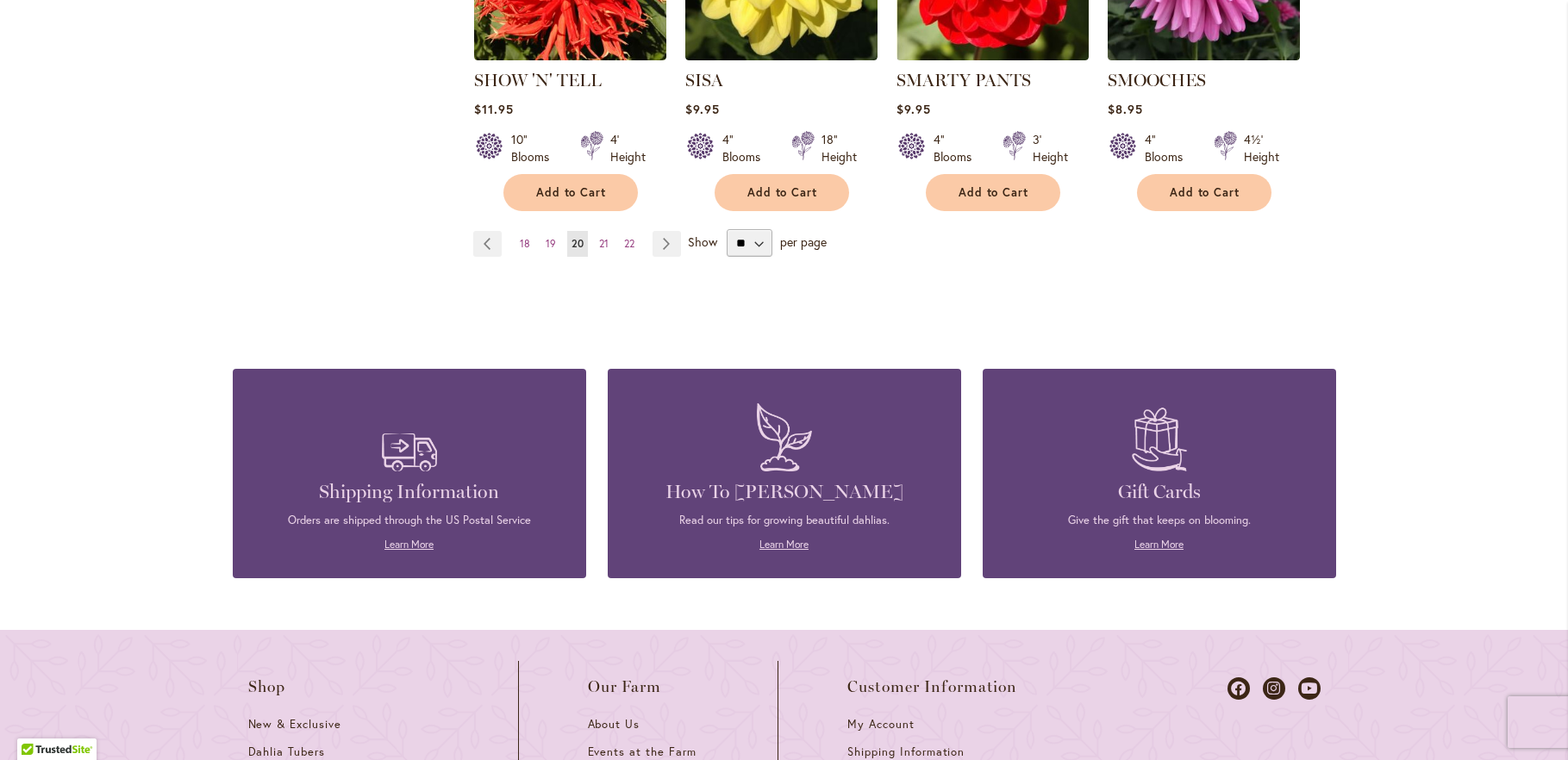
scroll to position [1676, 0]
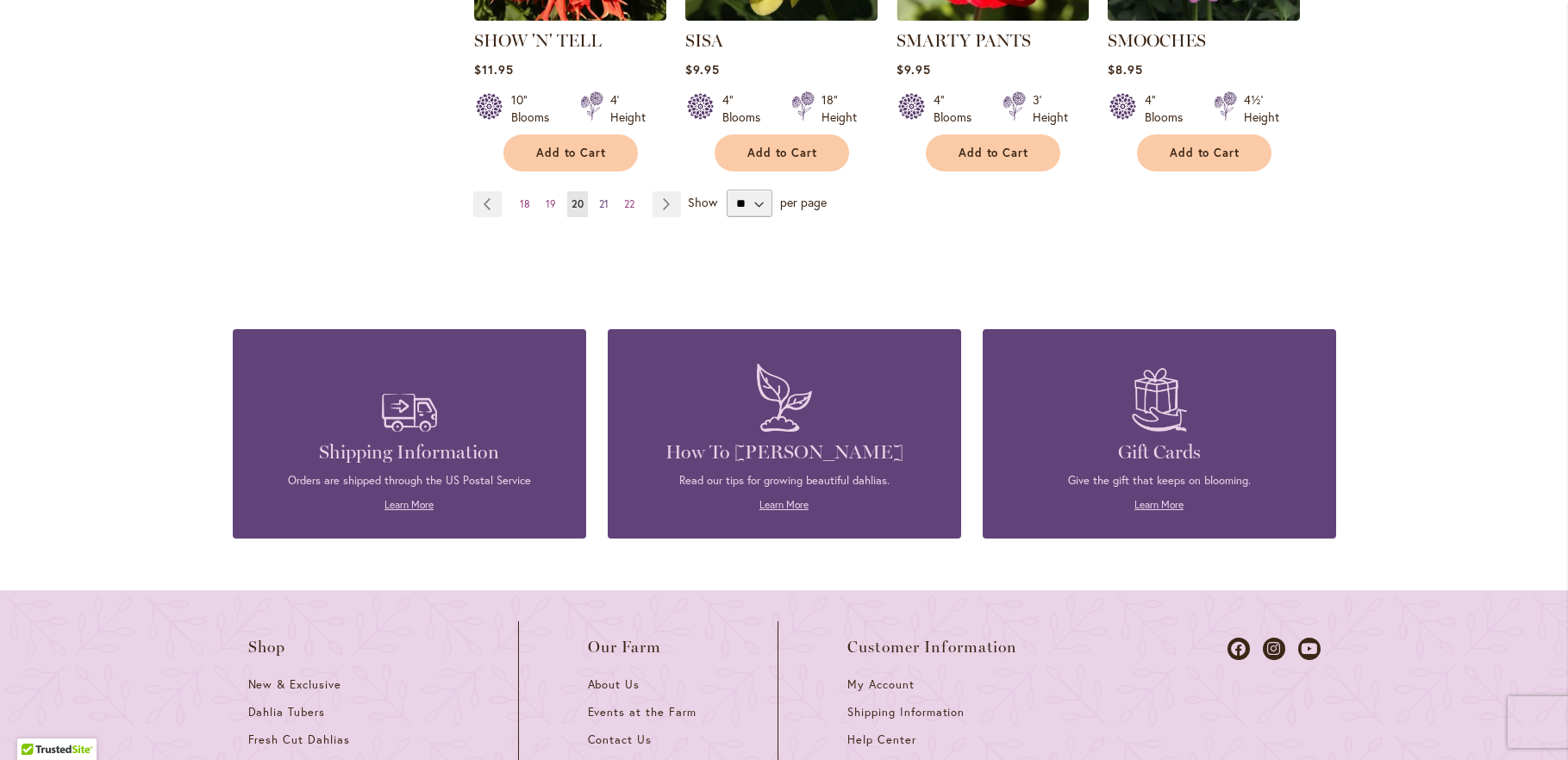
click at [601, 191] on link "Page 21" at bounding box center [604, 203] width 18 height 26
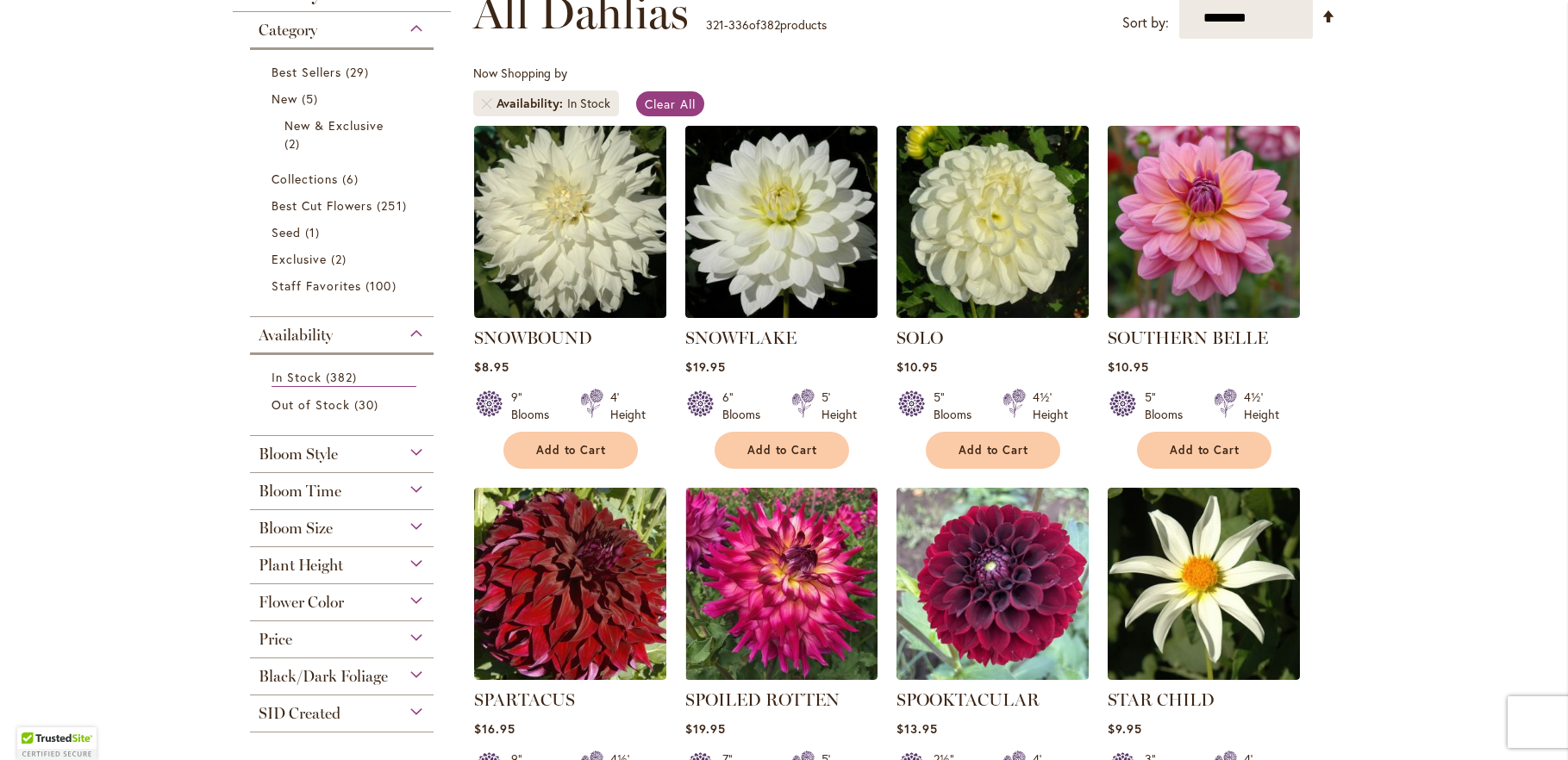
scroll to position [280, 0]
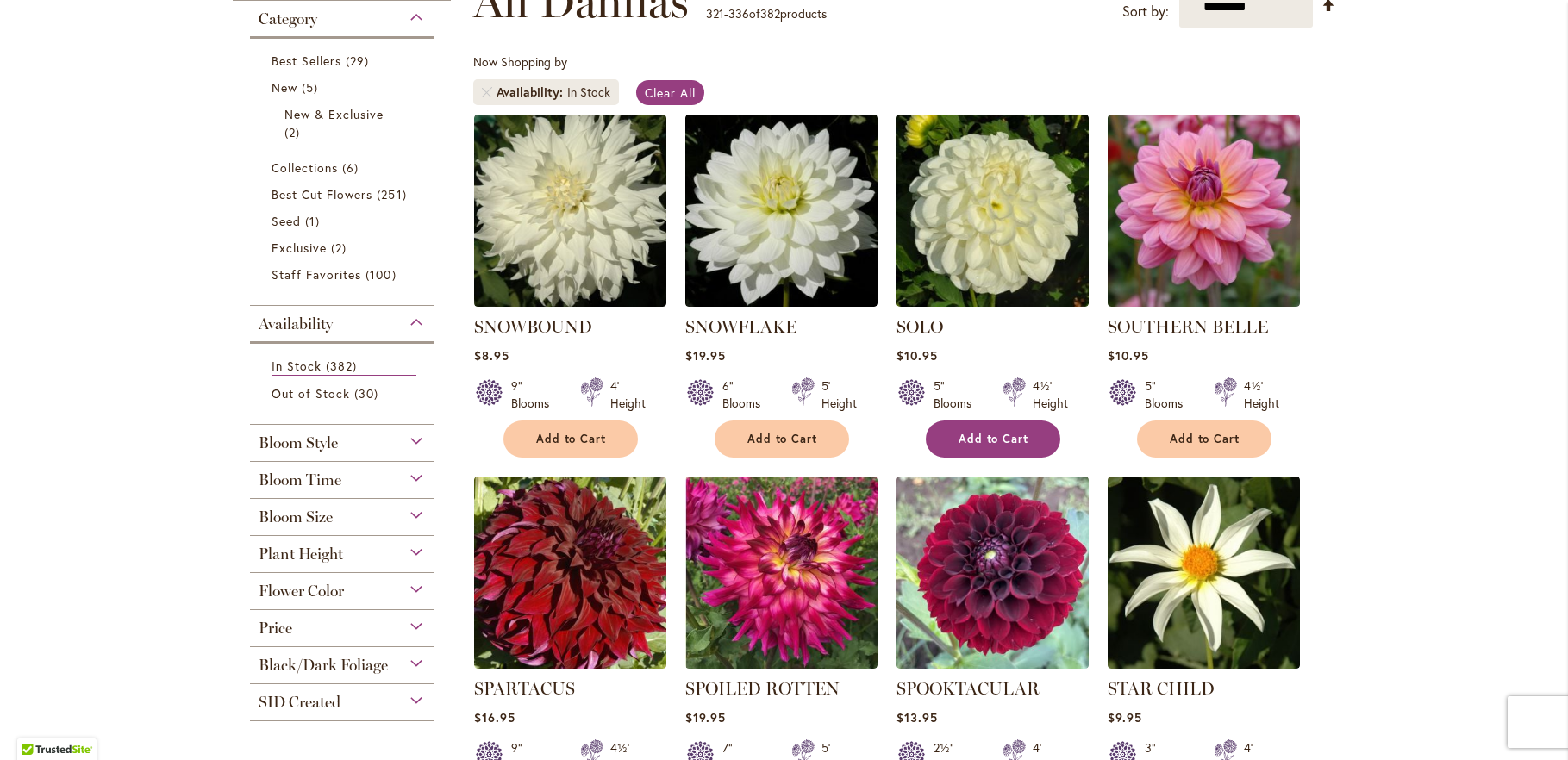
click at [980, 436] on span "Add to Cart" at bounding box center [994, 438] width 71 height 14
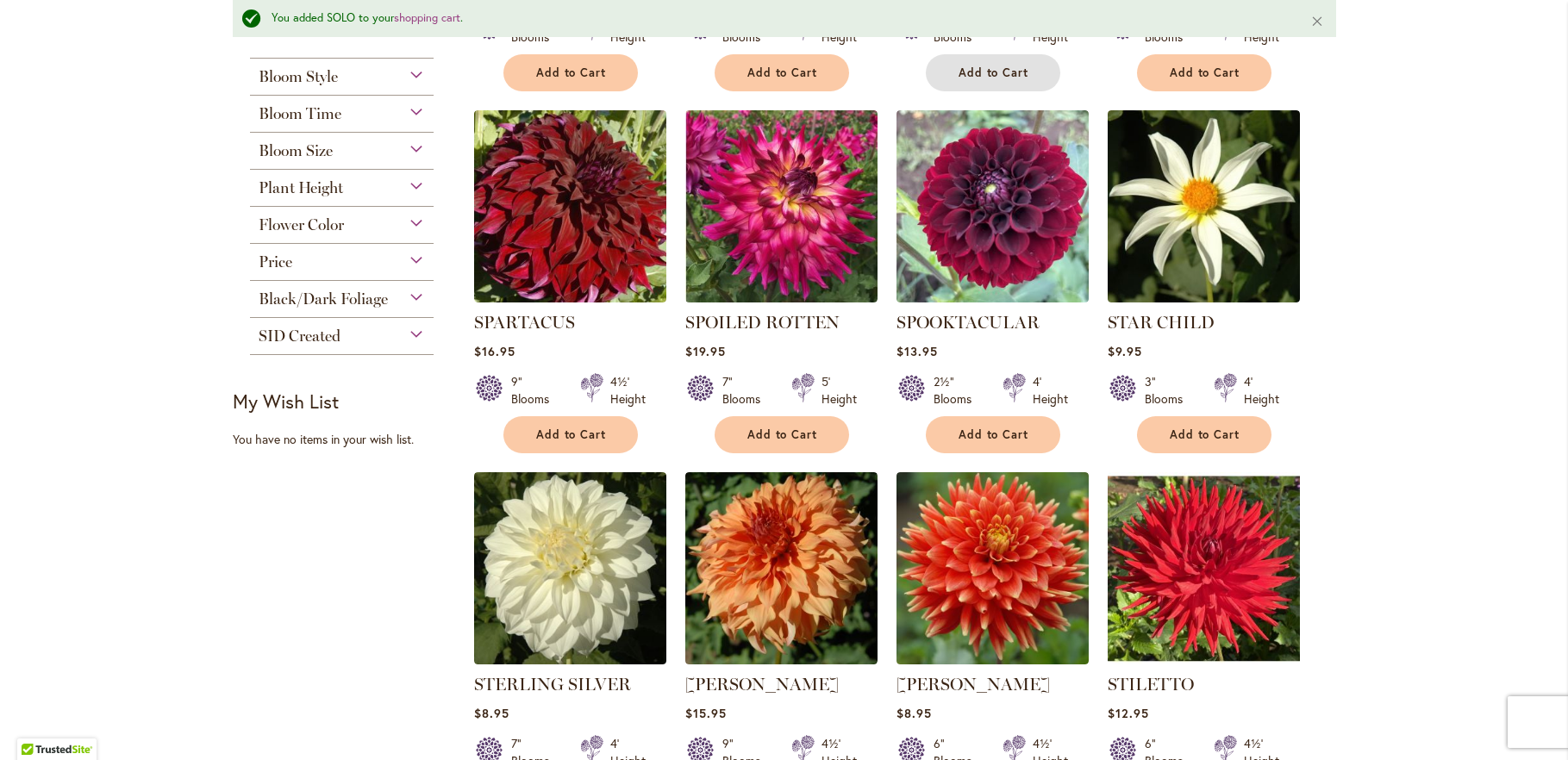
scroll to position [696, 0]
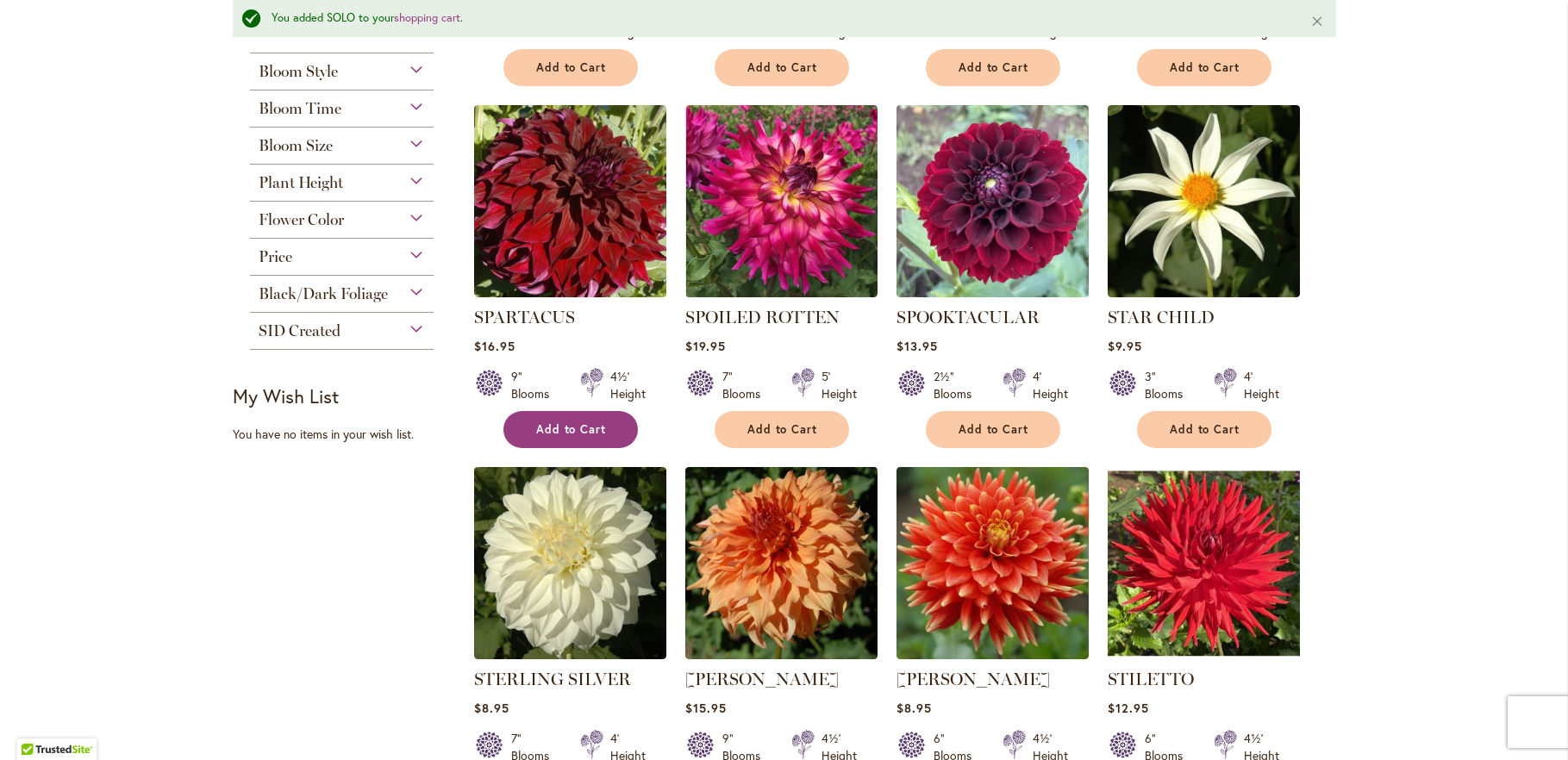
click at [554, 424] on span "Add to Cart" at bounding box center [572, 429] width 71 height 14
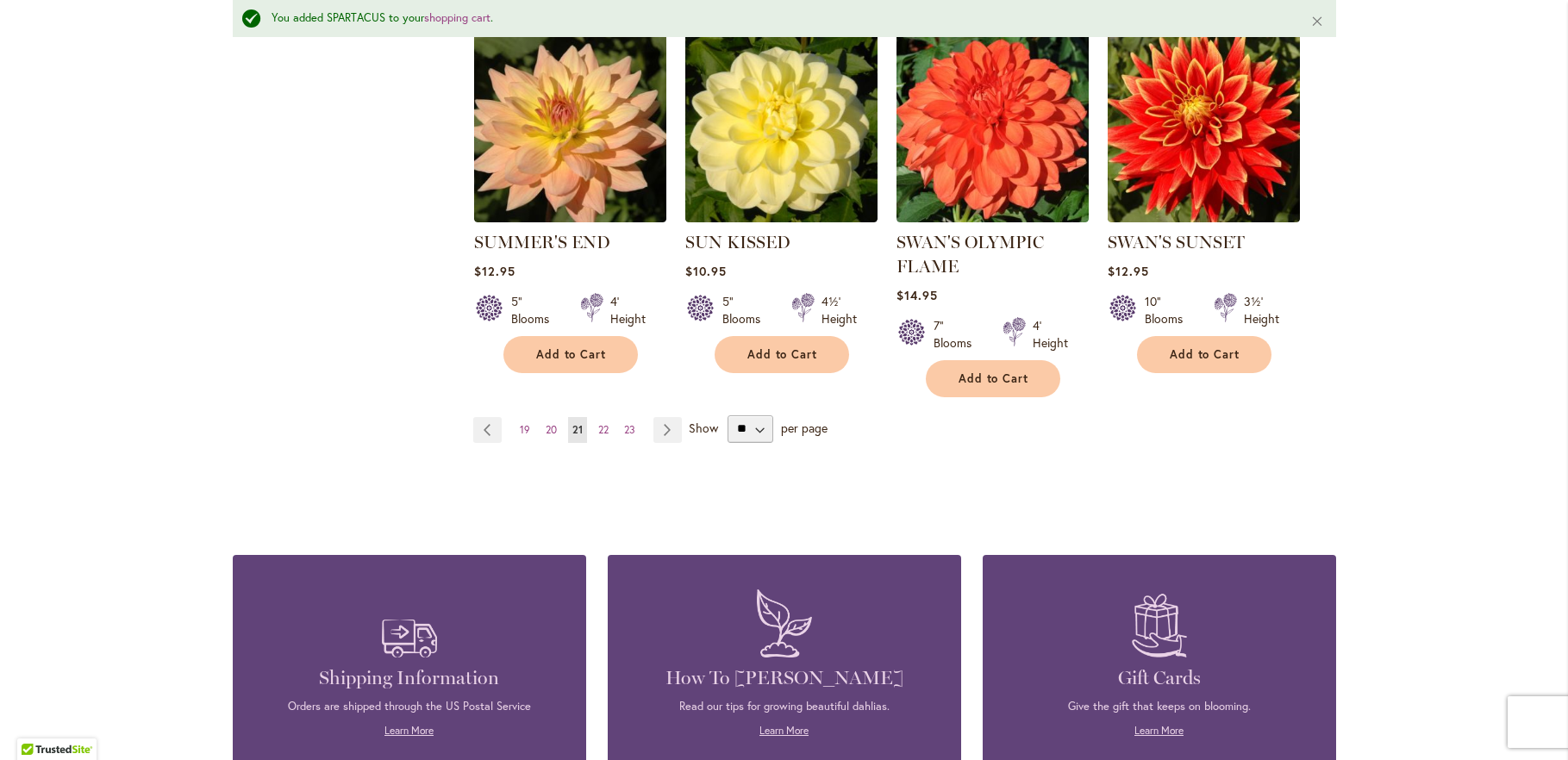
scroll to position [1628, 0]
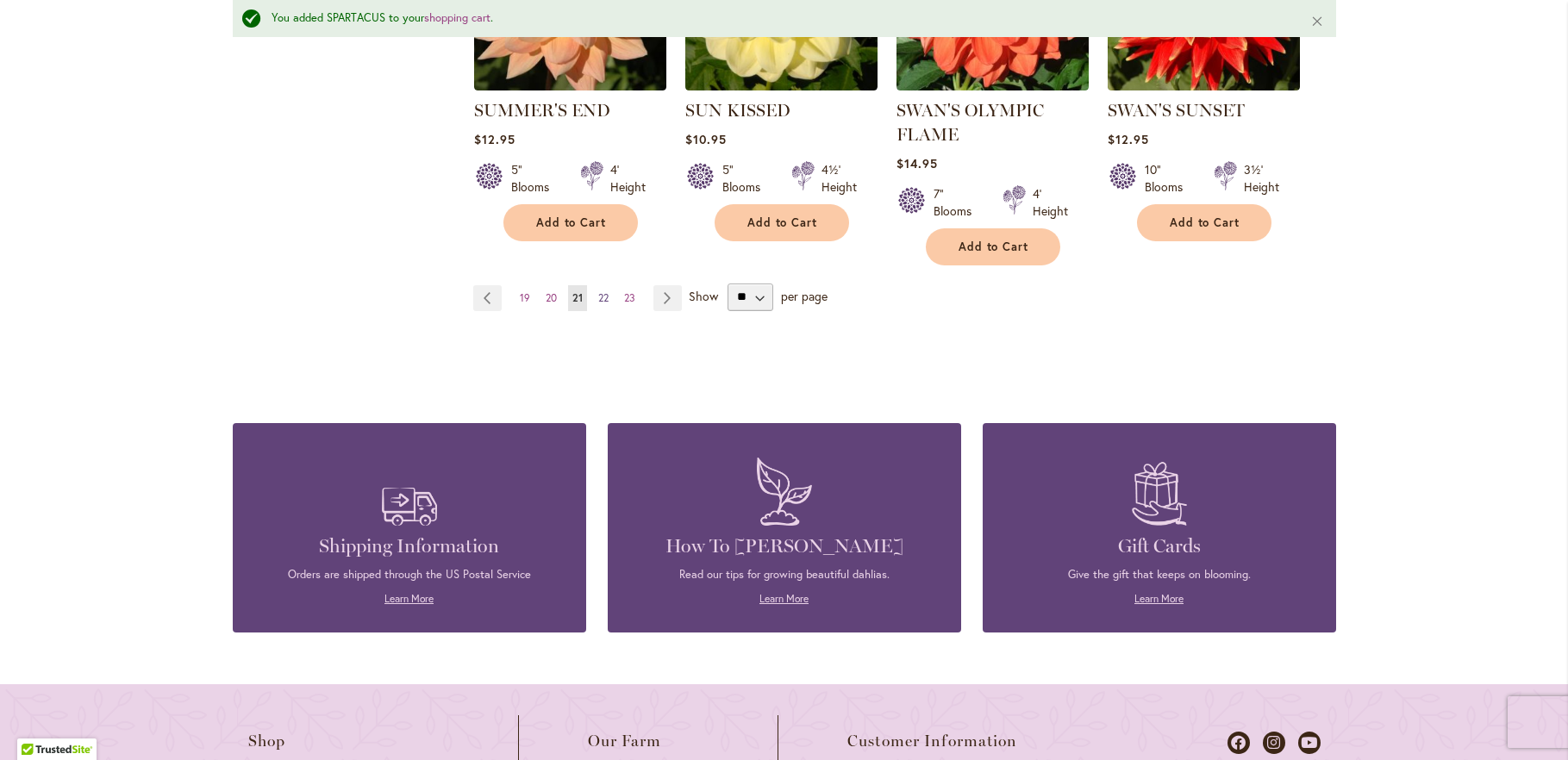
click at [599, 291] on span "22" at bounding box center [604, 298] width 11 height 13
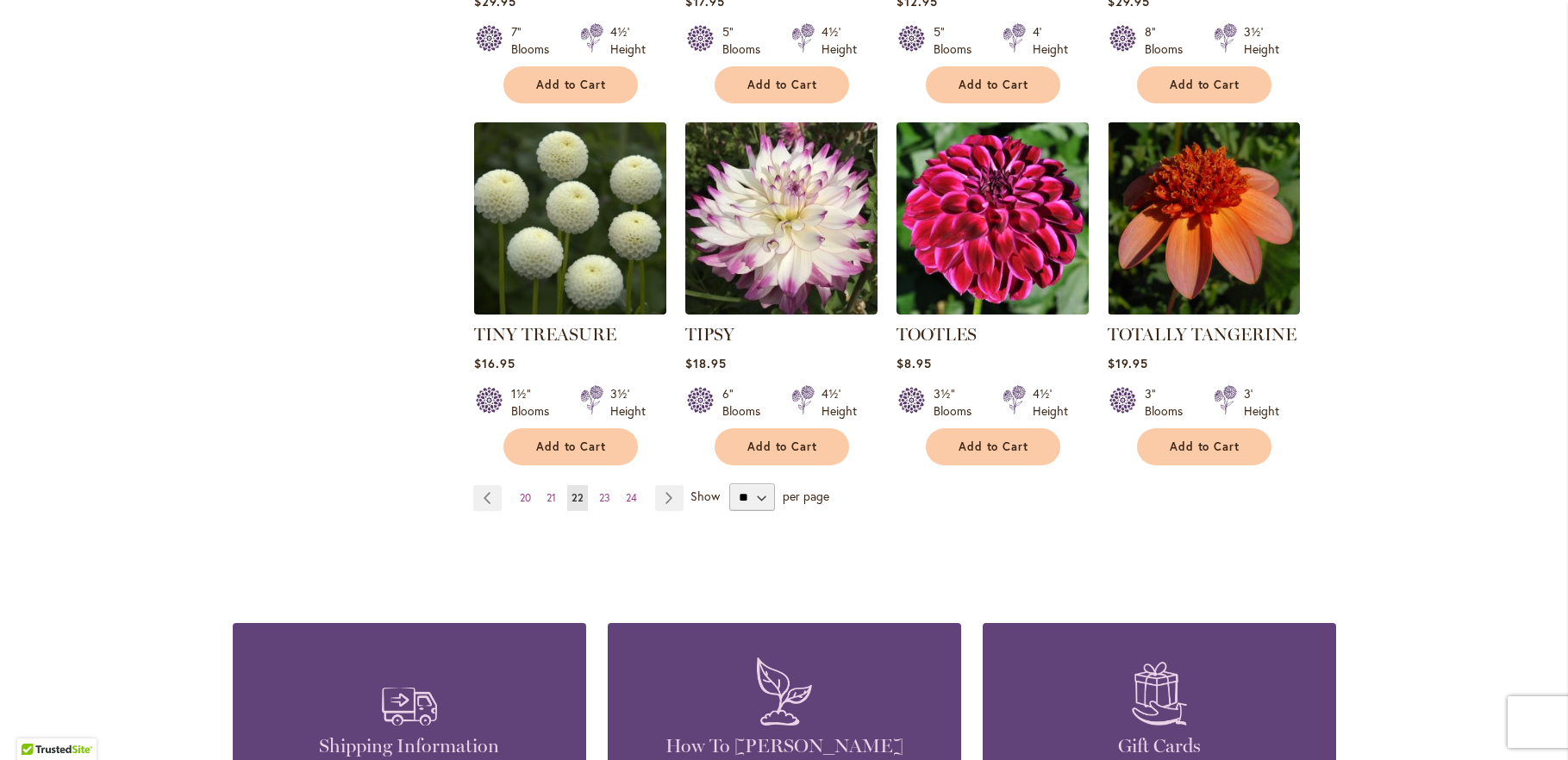
scroll to position [1397, 0]
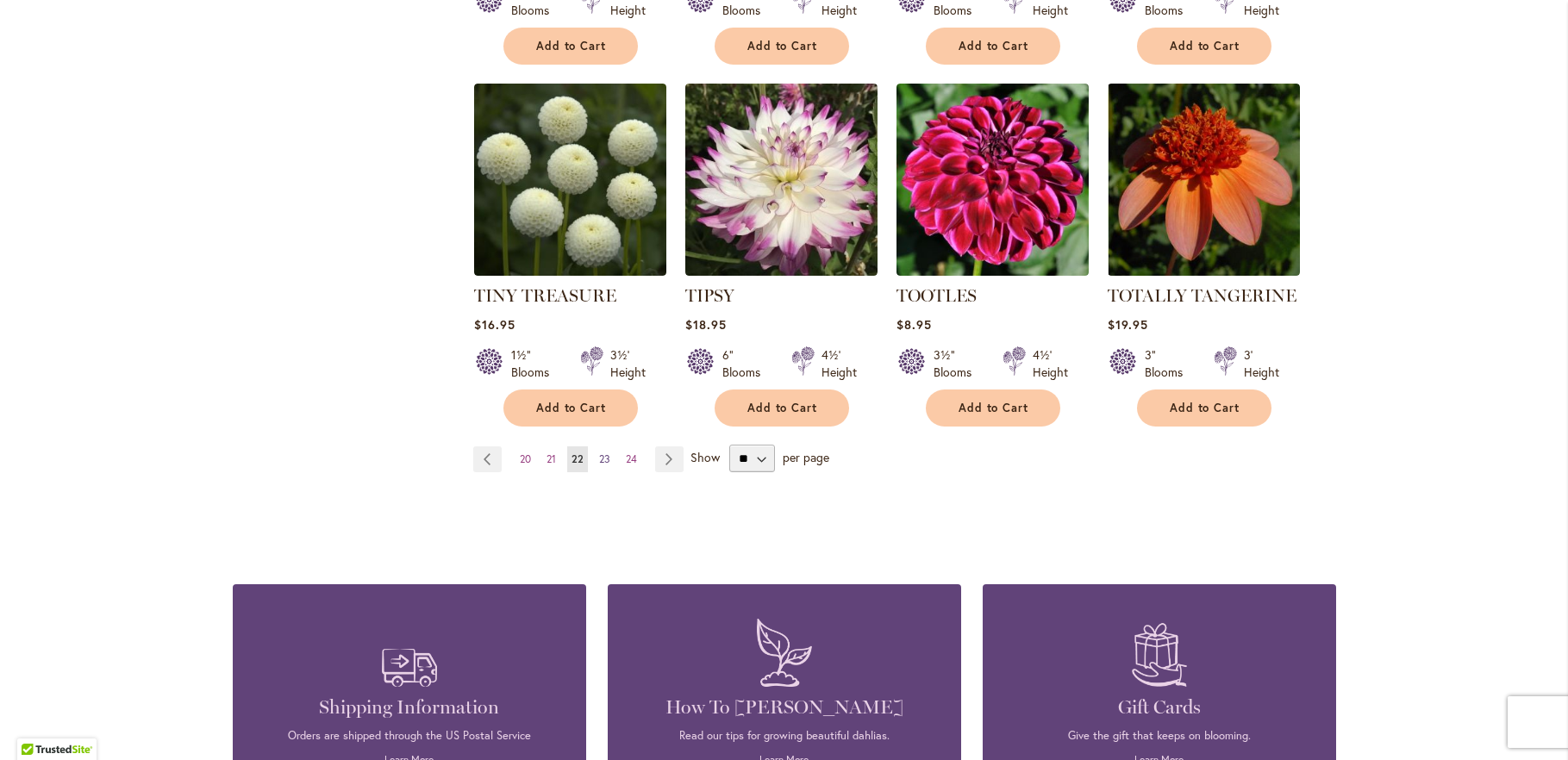
click at [599, 457] on span "23" at bounding box center [604, 459] width 11 height 13
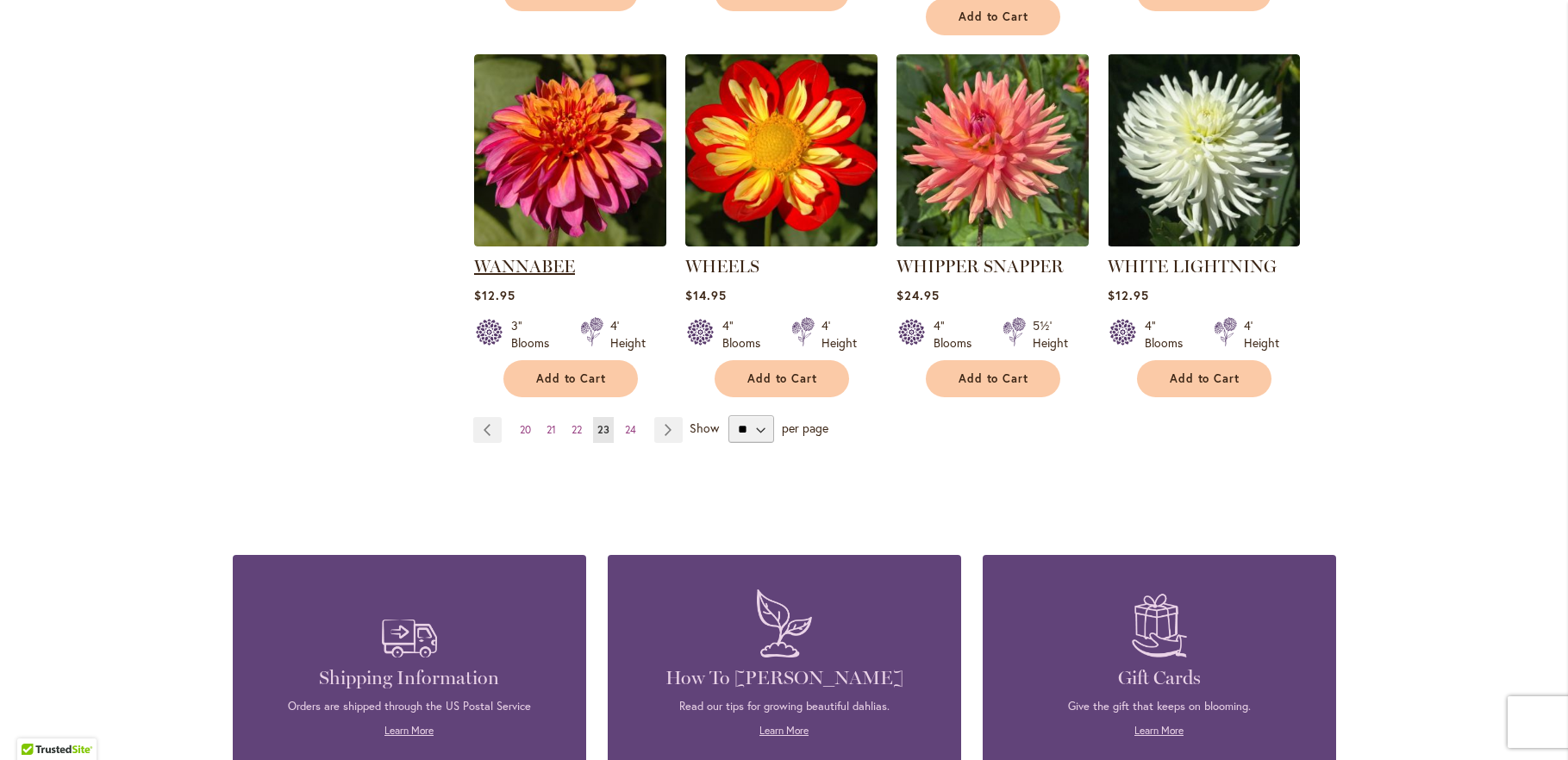
scroll to position [1489, 0]
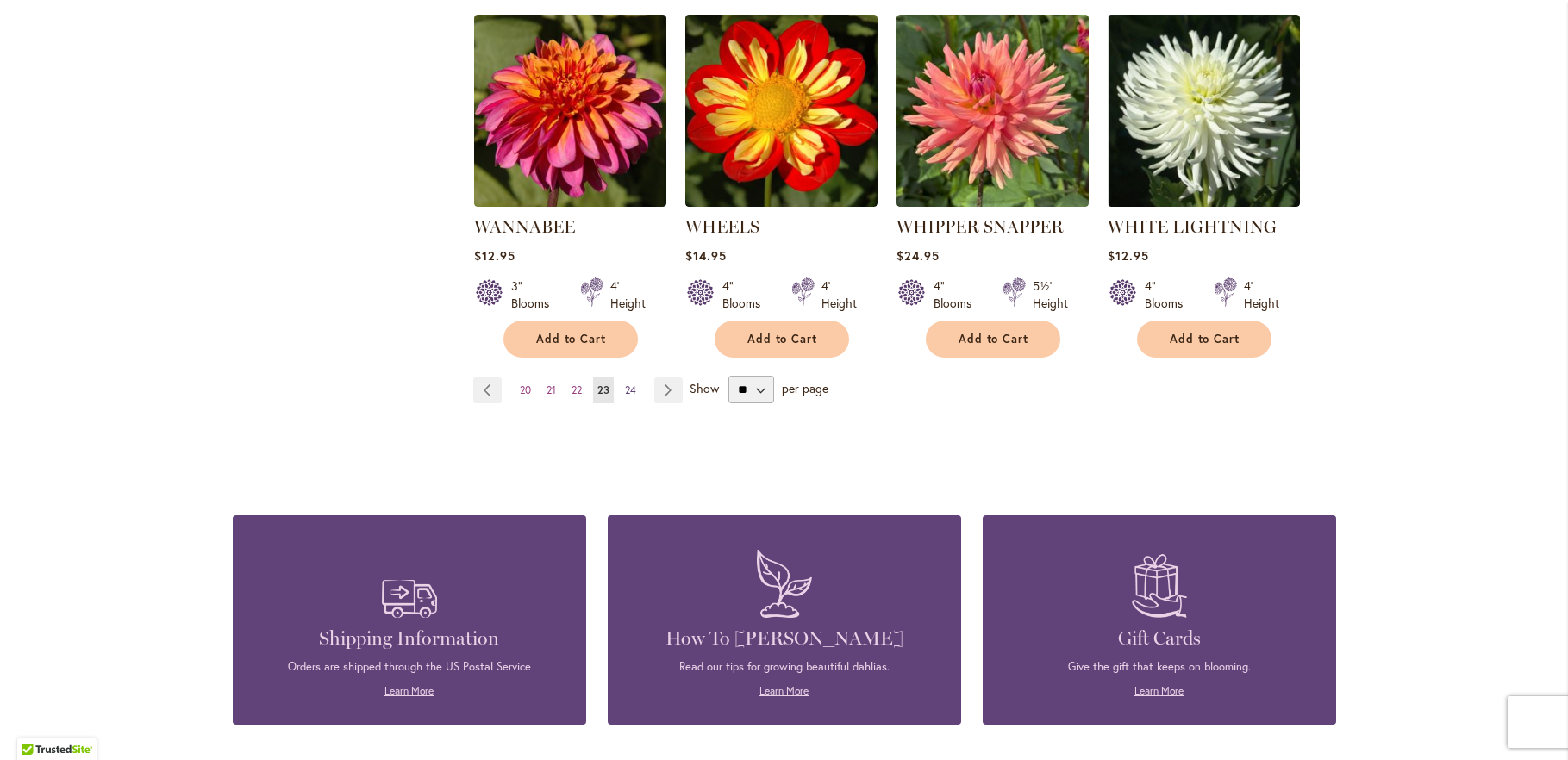
click at [626, 384] on span "24" at bounding box center [631, 391] width 11 height 13
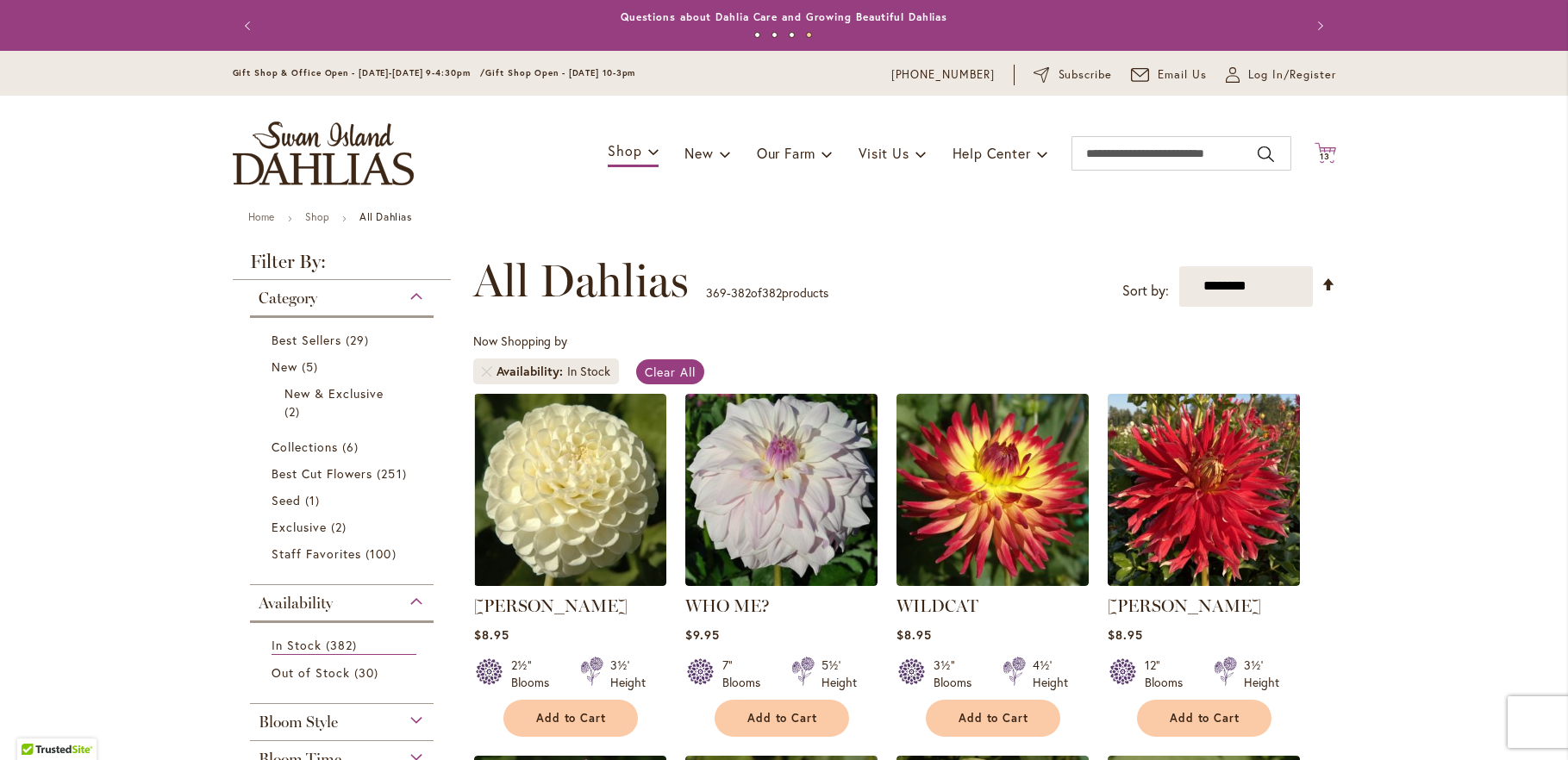
click at [1318, 146] on icon "Cart .cls-1 { fill: #231f20; }" at bounding box center [1325, 153] width 22 height 22
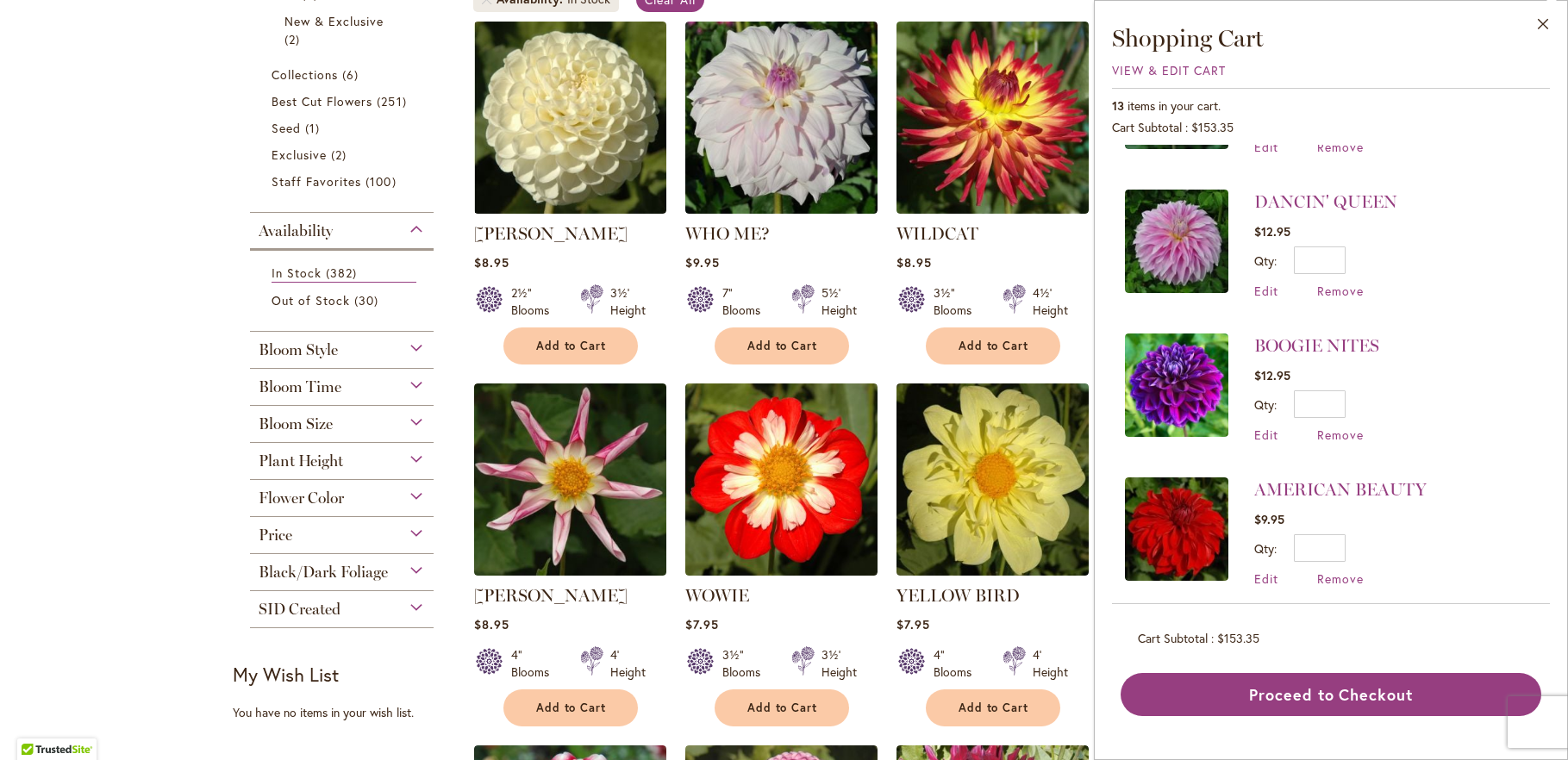
scroll to position [1410, 0]
